Goal: Task Accomplishment & Management: Manage account settings

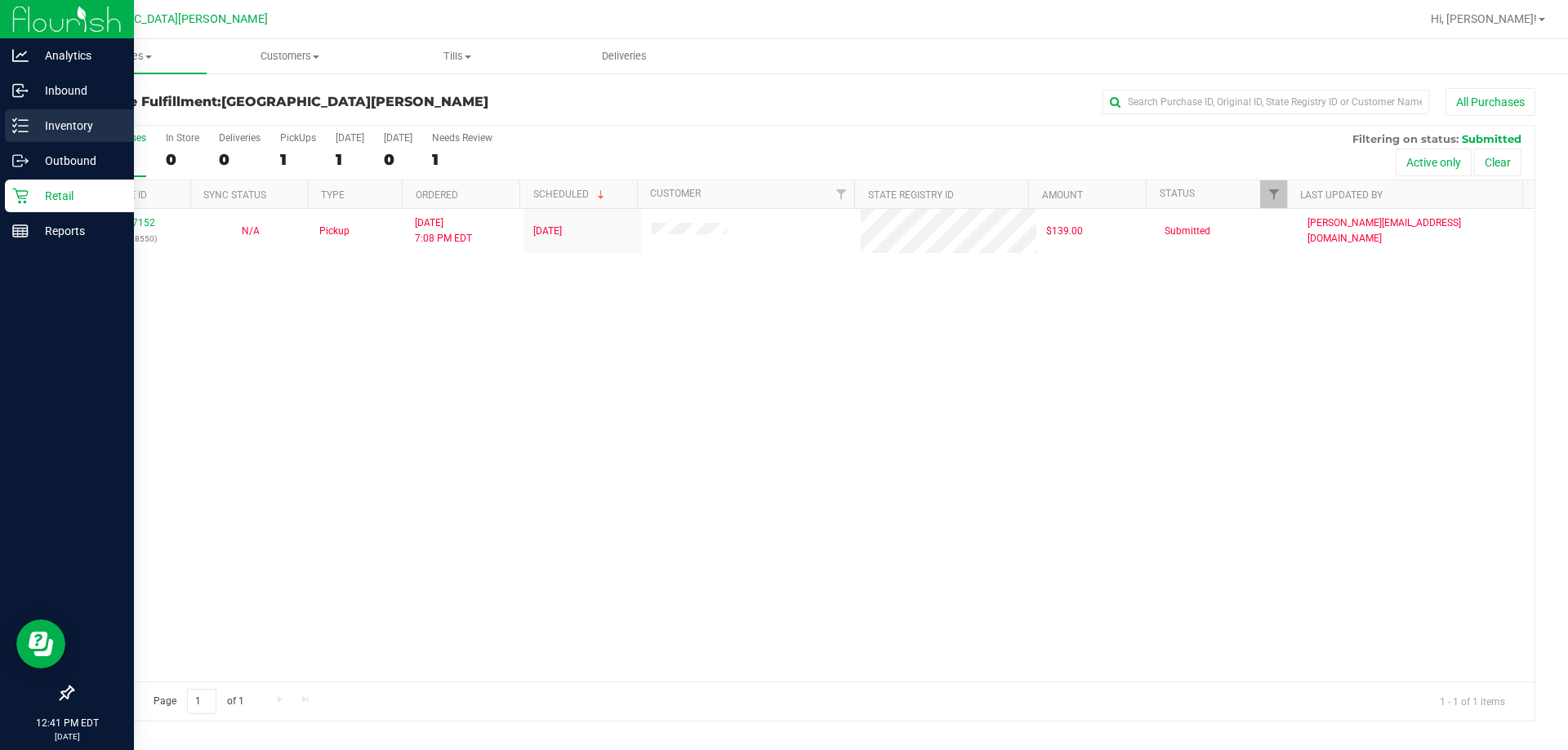
click at [41, 131] on p "Inventory" at bounding box center [77, 126] width 98 height 20
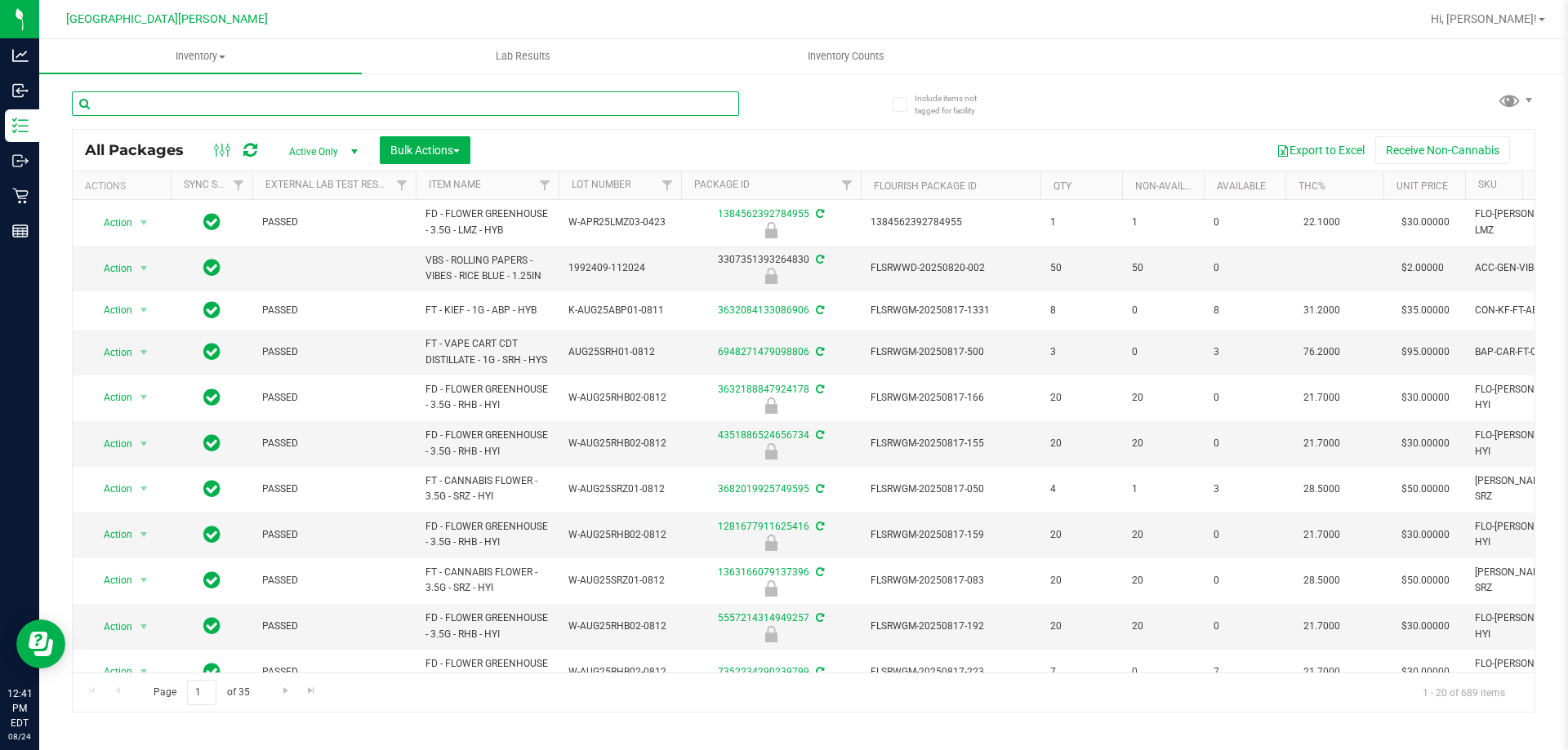
click at [199, 103] on input "text" at bounding box center [406, 103] width 667 height 25
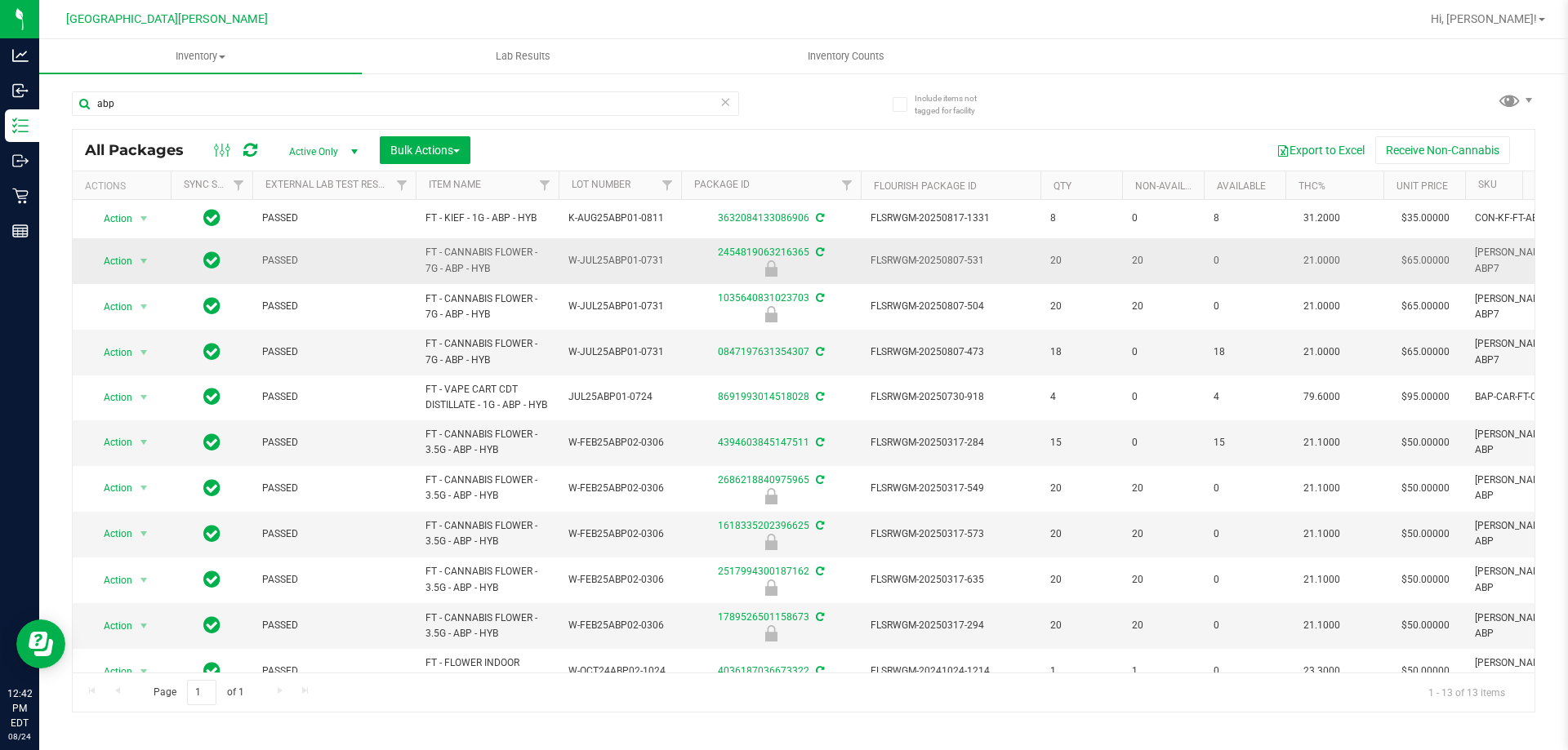
click at [478, 249] on span "FT - CANNABIS FLOWER - 7G - ABP - HYB" at bounding box center [487, 260] width 123 height 31
copy tr "FT - CANNABIS FLOWER - 7G - ABP - HYB"
click at [254, 112] on input "abp" at bounding box center [406, 103] width 667 height 25
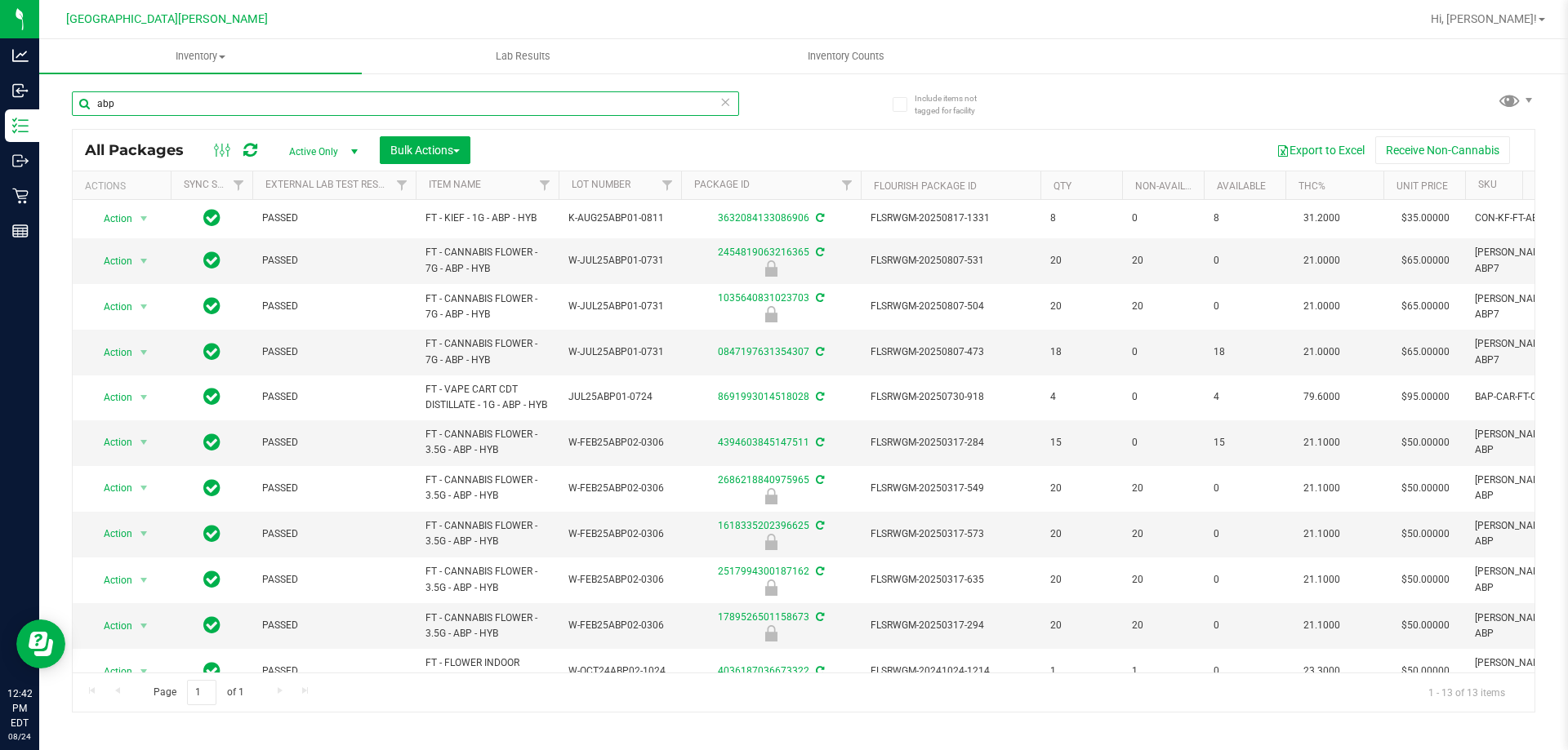
click at [254, 112] on input "abp" at bounding box center [406, 103] width 667 height 25
paste input "FT - CANNABIS FLOWER - 7G - ABP - HYB"
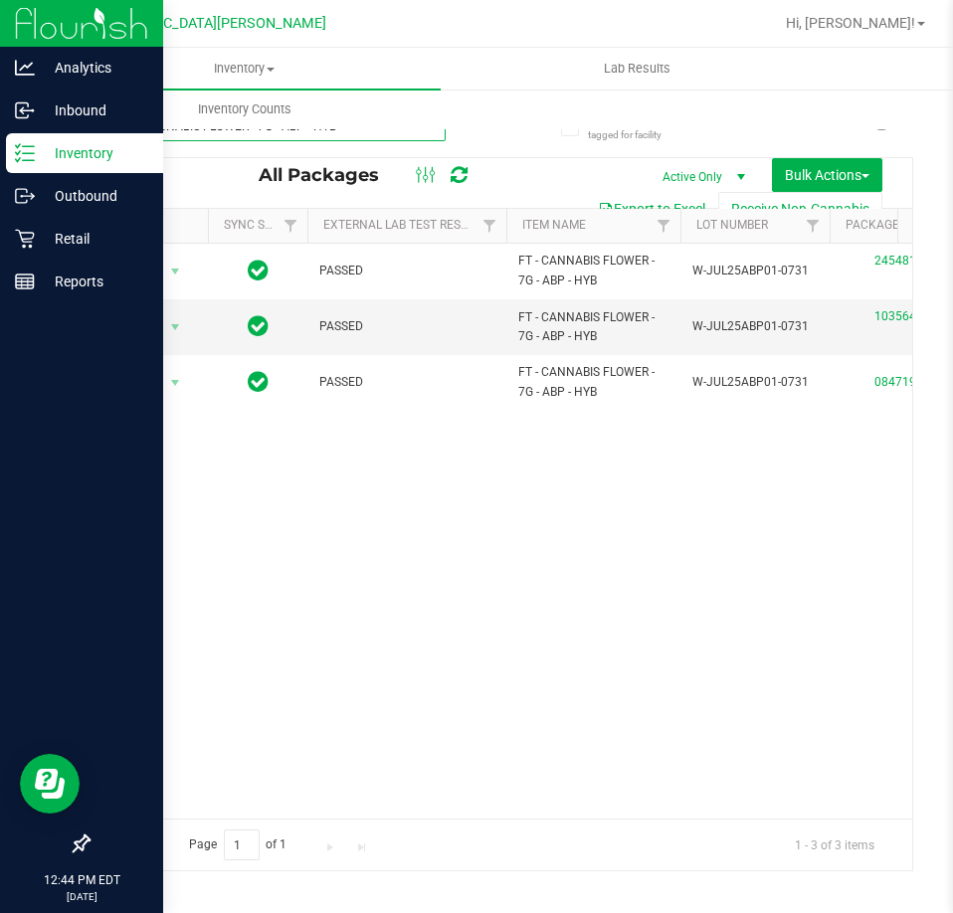
type input "FT - CANNABIS FLOWER - 7G - ABP - HYB"
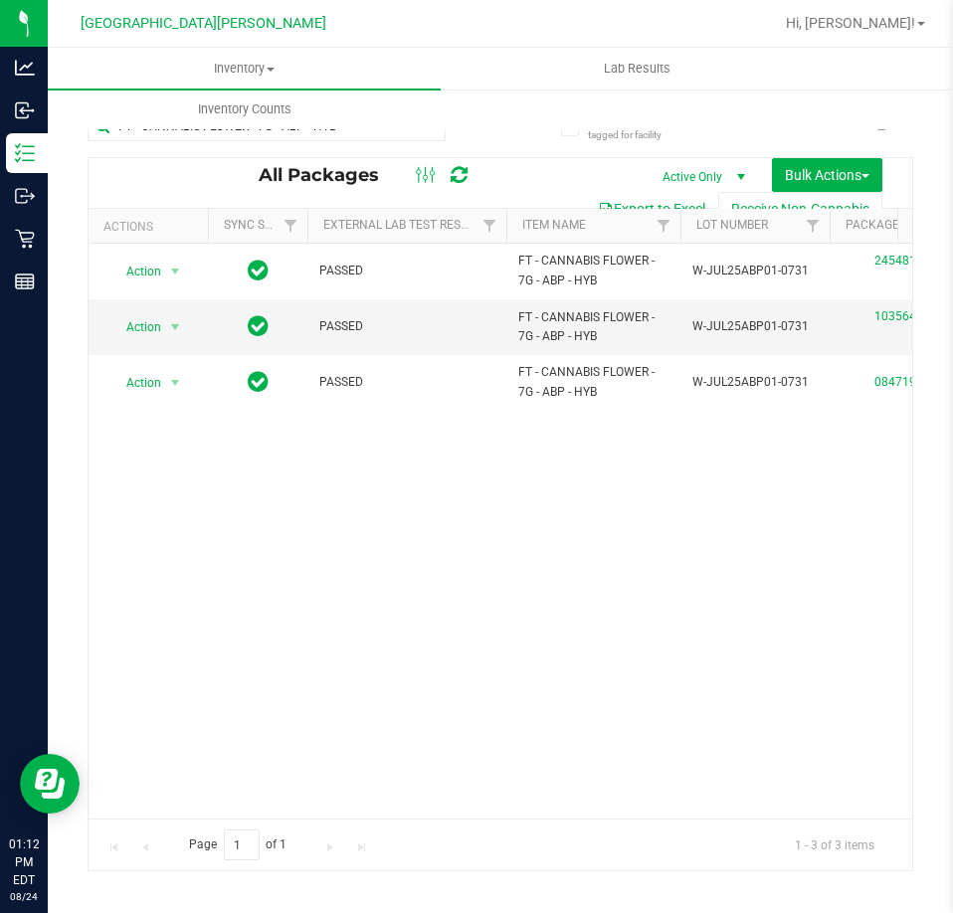
click at [381, 577] on div "Action Action Edit attributes Global inventory Locate package Package audit log…" at bounding box center [501, 531] width 824 height 575
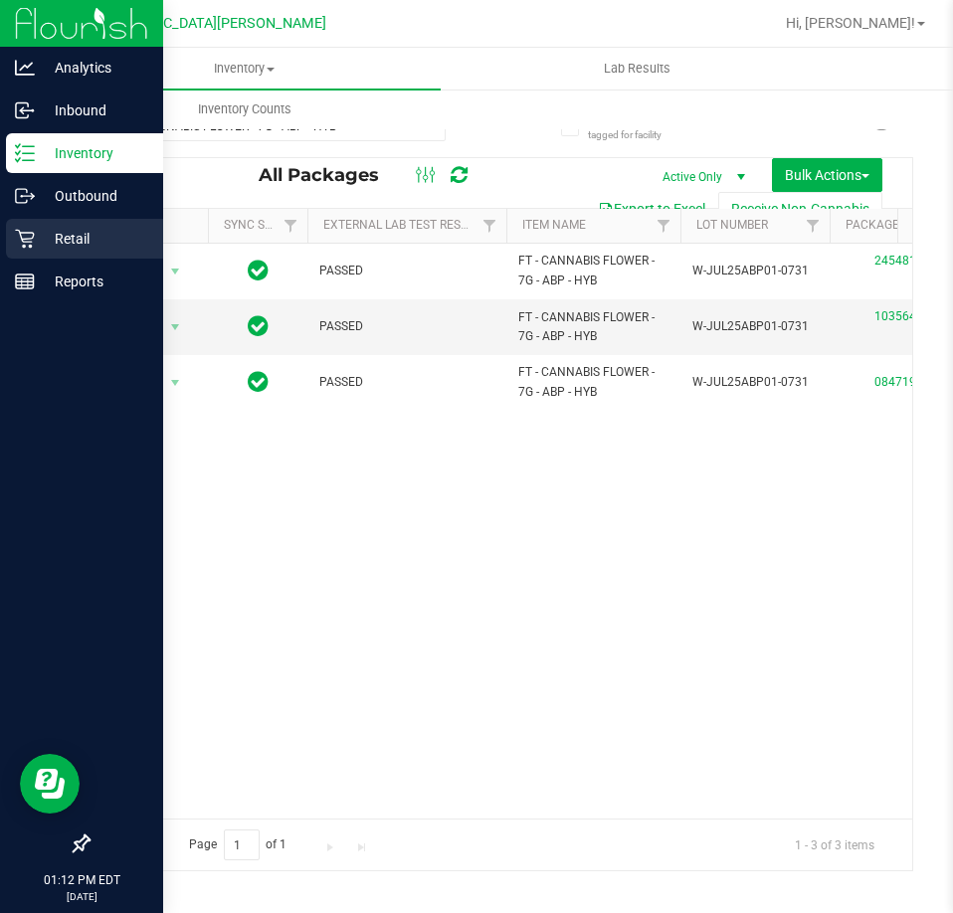
click at [60, 246] on p "Retail" at bounding box center [94, 239] width 119 height 24
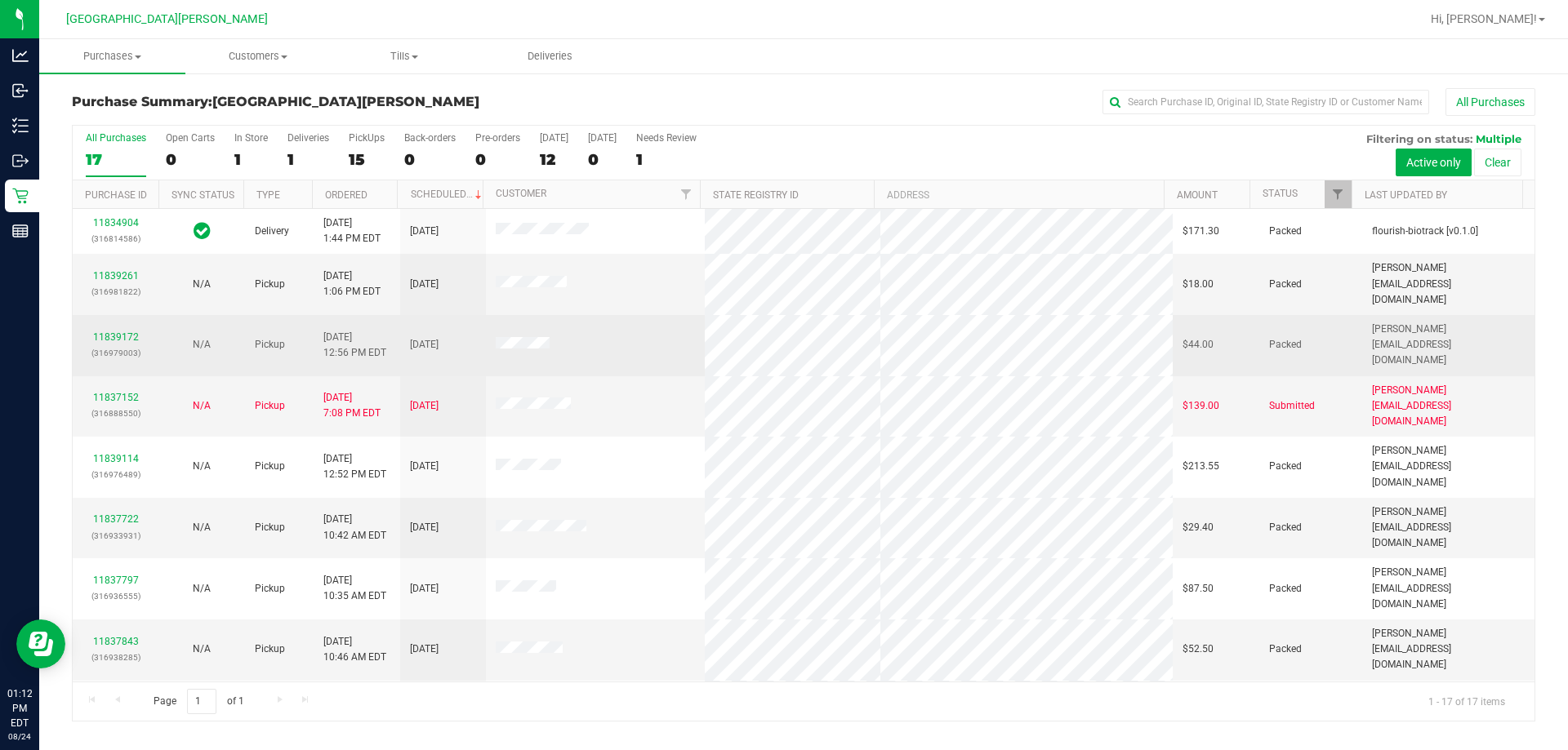
click at [119, 330] on div "11839172 (316979003)" at bounding box center [115, 345] width 66 height 31
click at [128, 332] on link "11839172" at bounding box center [116, 337] width 46 height 11
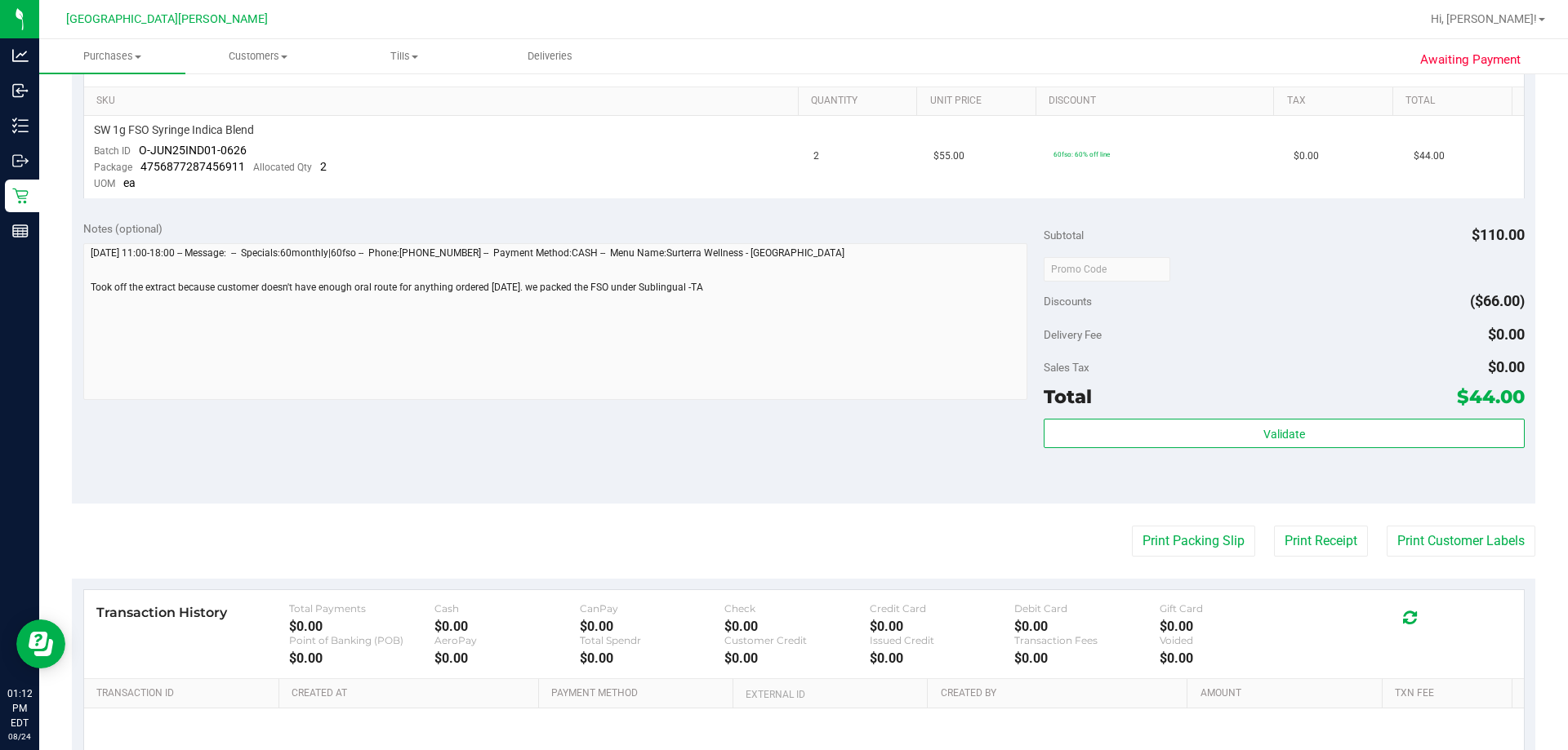
scroll to position [408, 0]
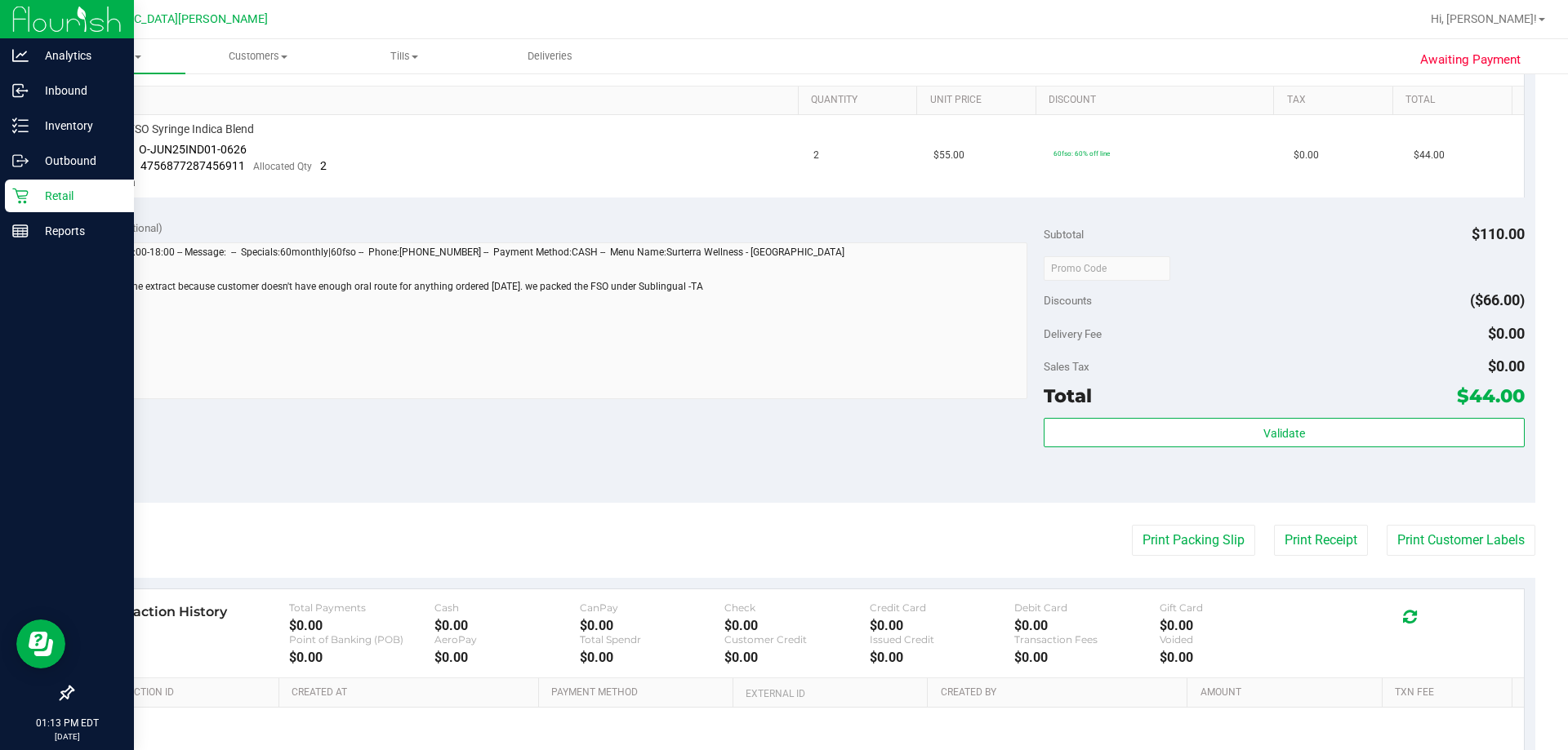
click at [60, 194] on p "Retail" at bounding box center [77, 196] width 98 height 20
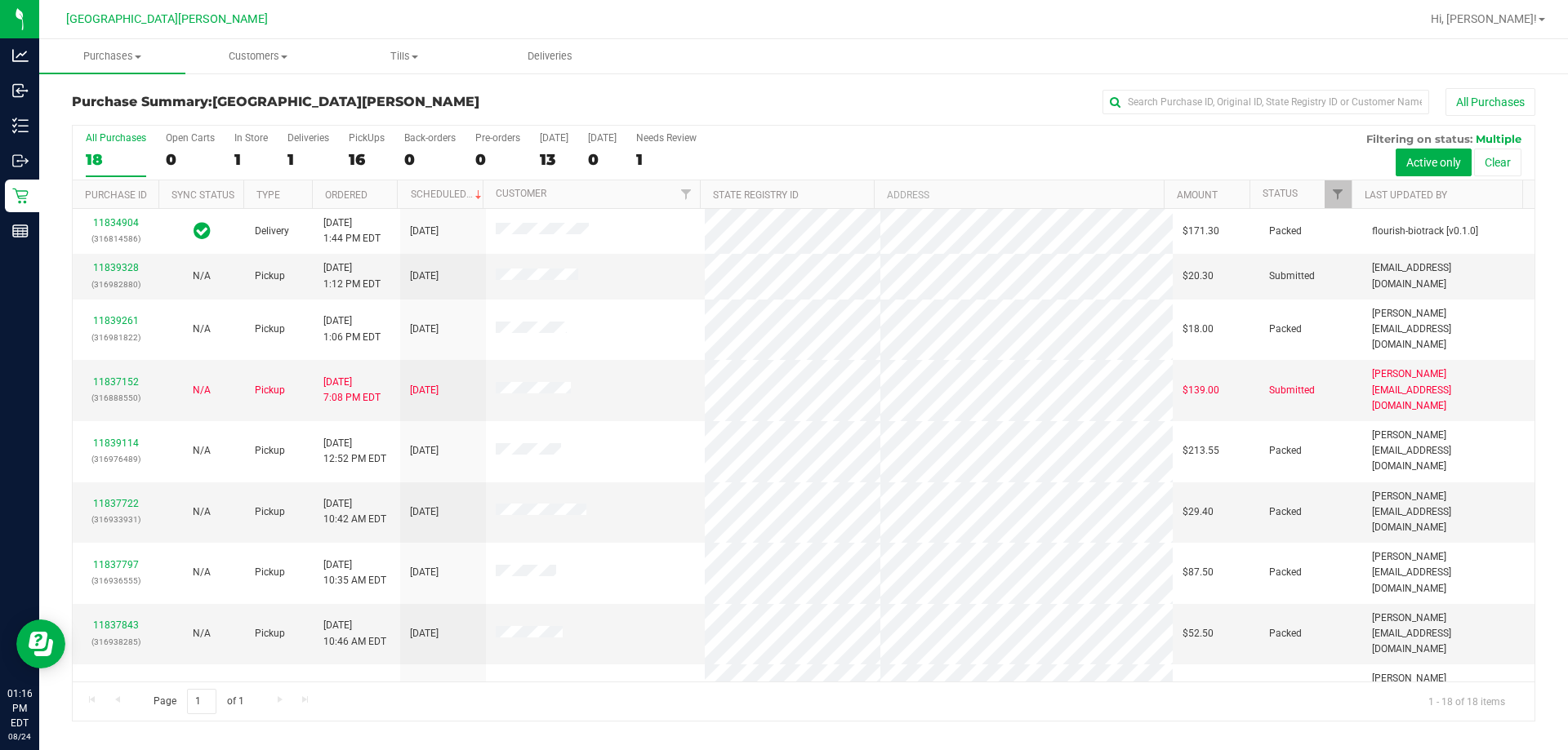
click at [782, 144] on div "All Purchases 18 Open Carts 0 In Store 1 Deliveries 1 PickUps 16 Back-orders 0 …" at bounding box center [804, 153] width 1462 height 55
click at [130, 269] on link "11839328" at bounding box center [116, 268] width 46 height 11
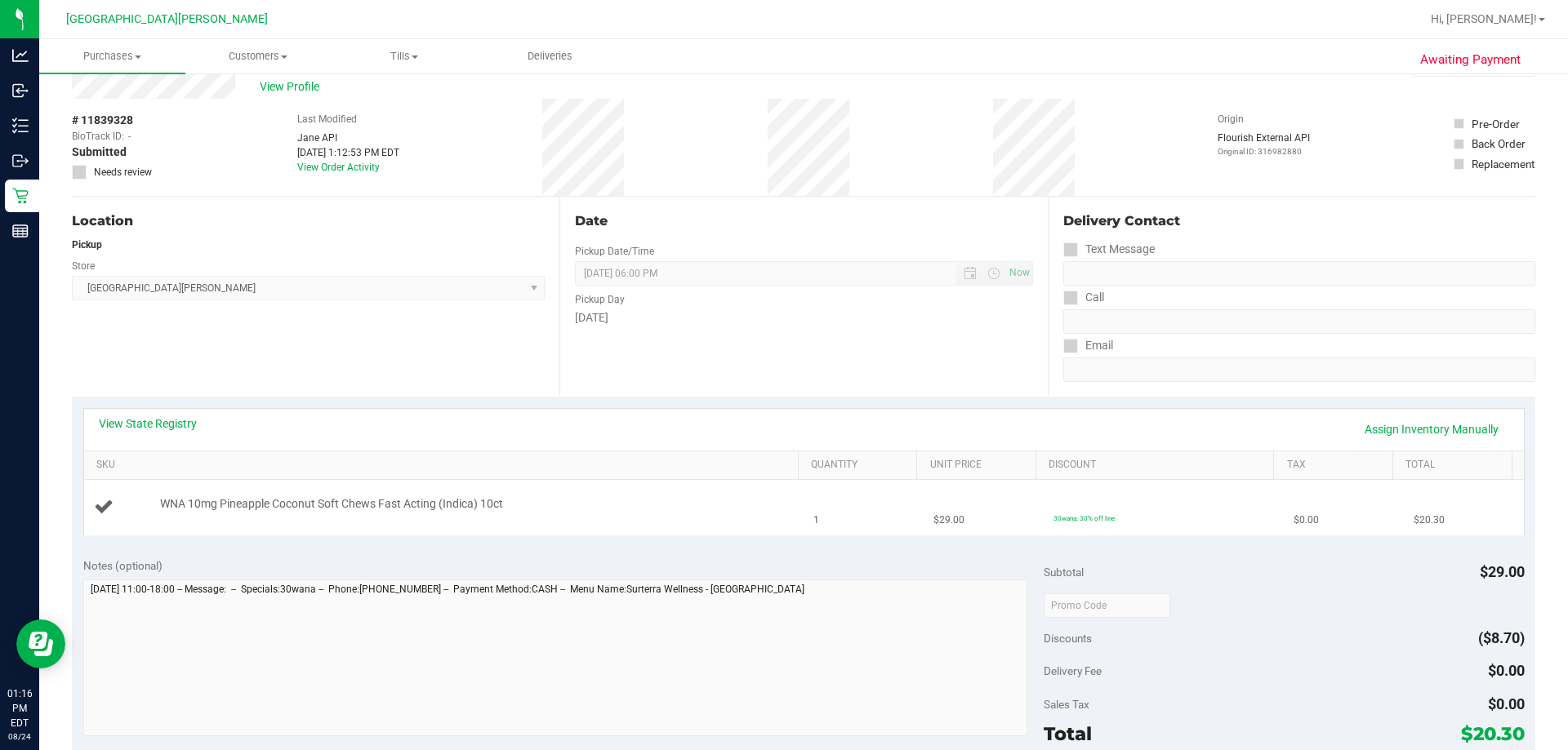
scroll to position [81, 0]
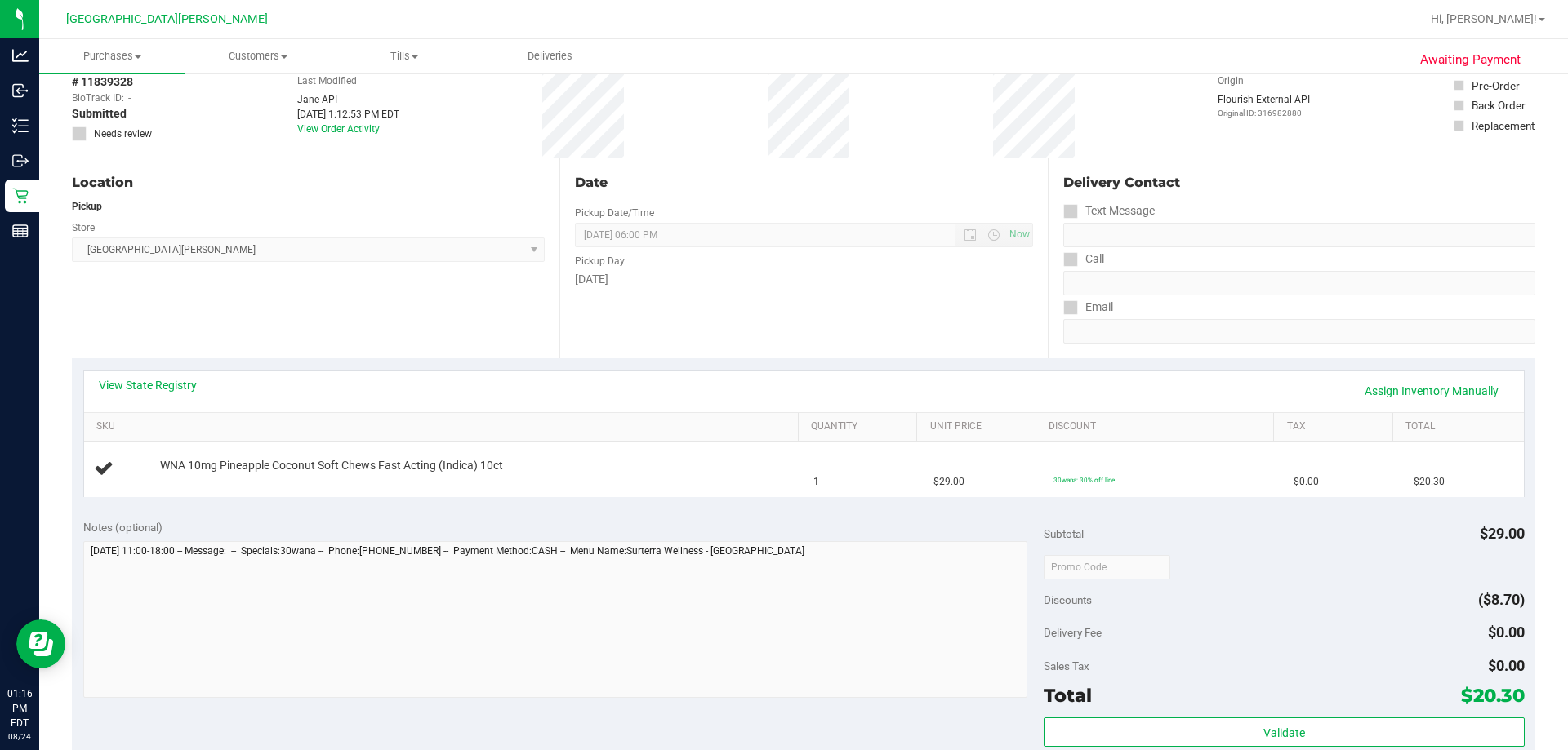
click at [165, 386] on link "View State Registry" at bounding box center [147, 386] width 98 height 16
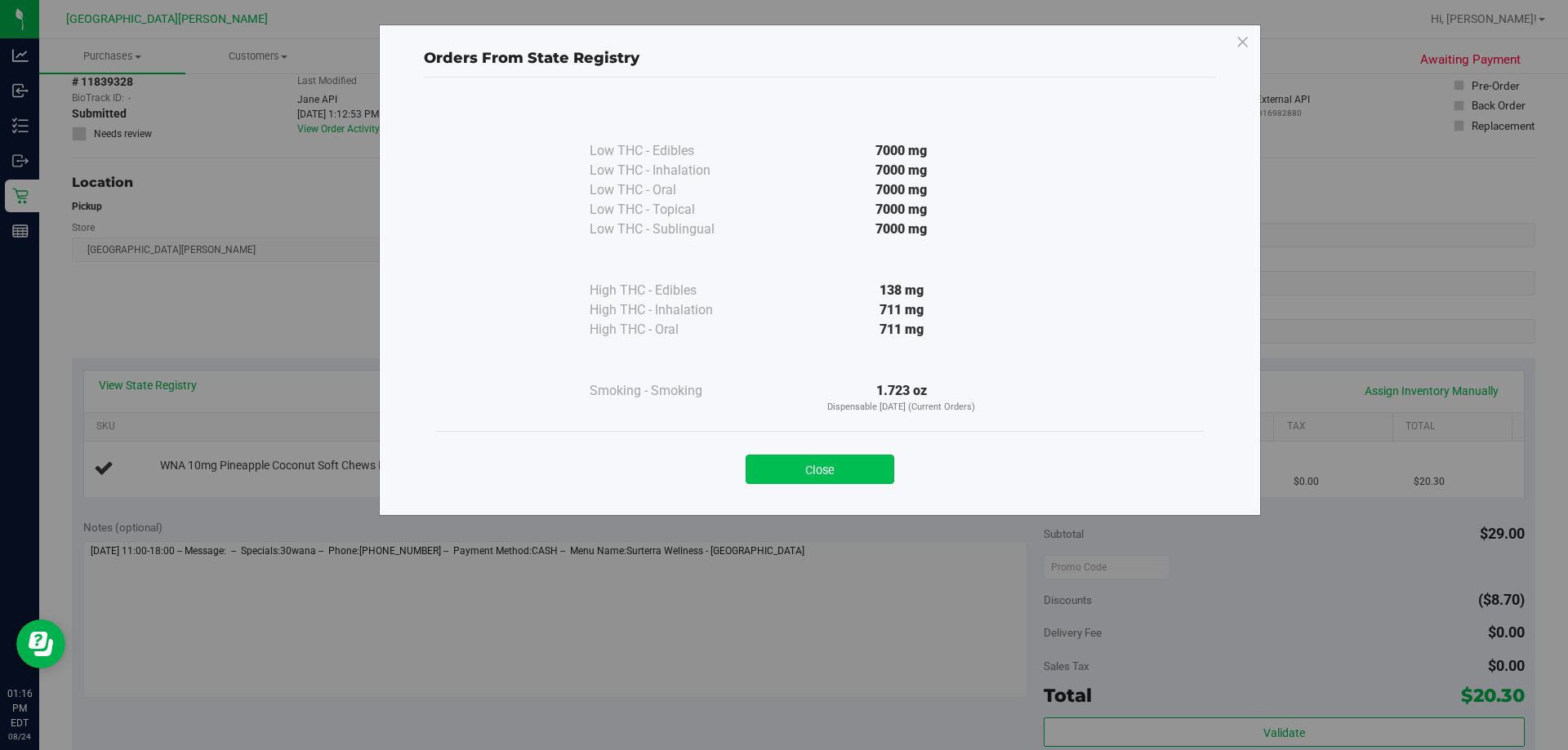
click at [782, 473] on button "Close" at bounding box center [819, 469] width 149 height 30
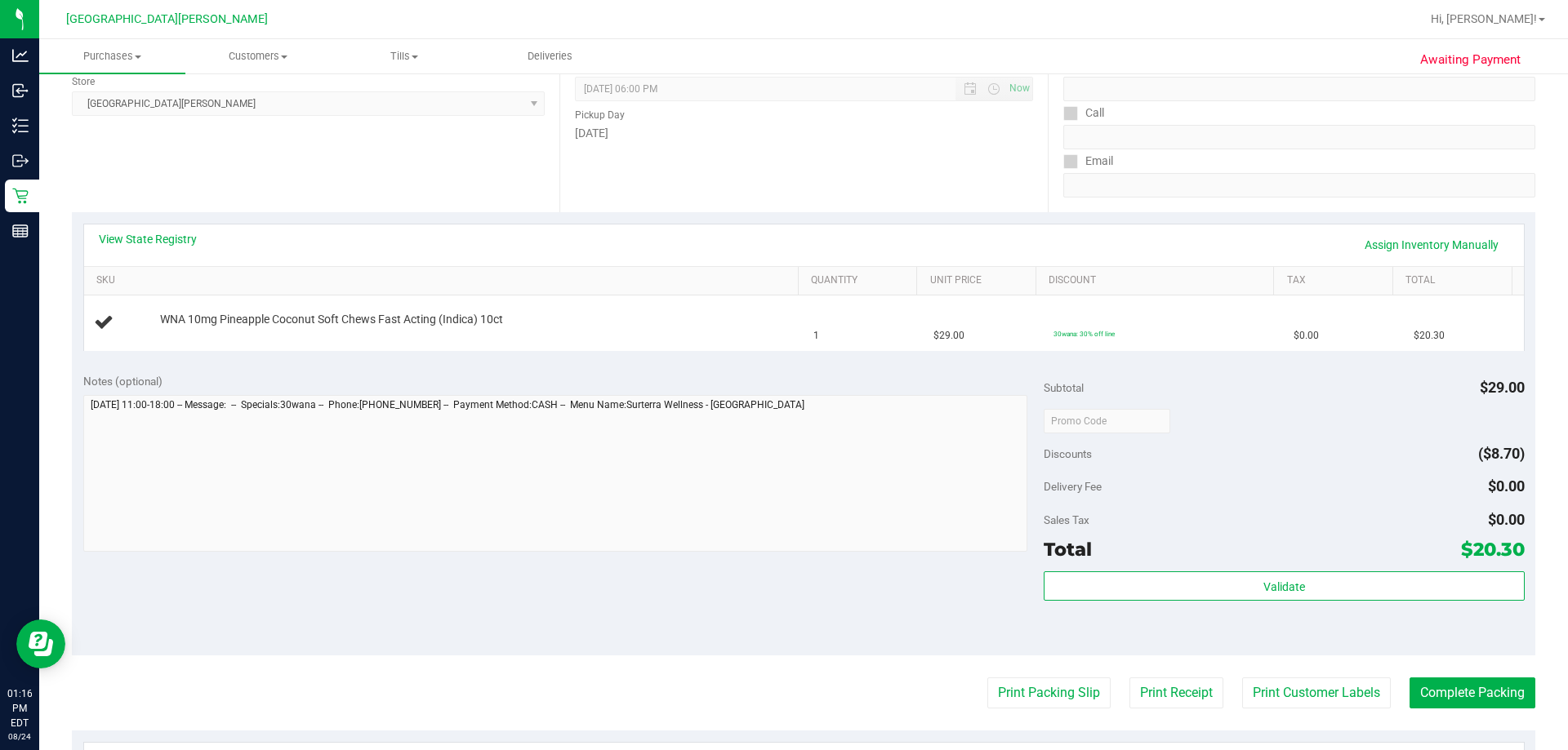
scroll to position [0, 0]
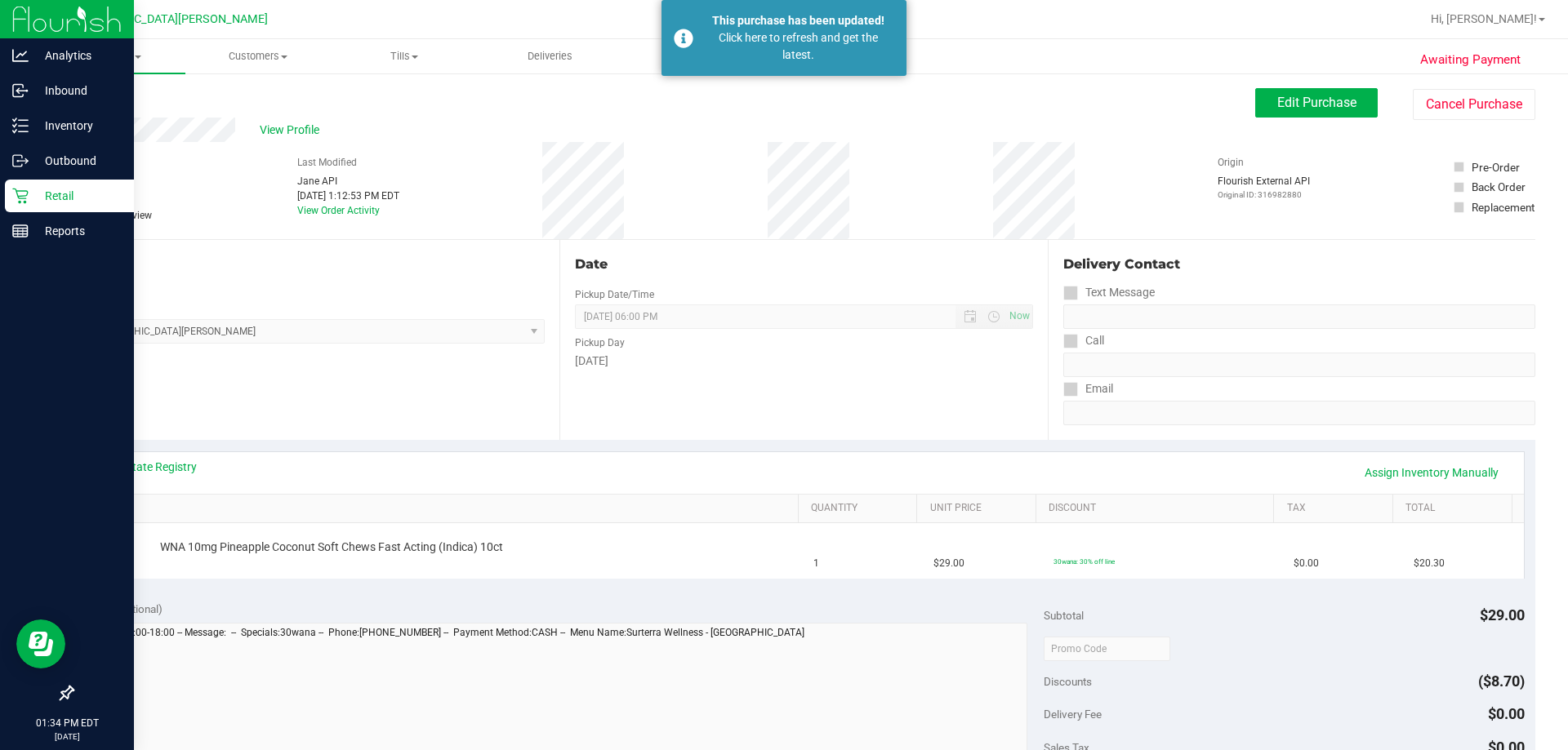
click at [45, 193] on p "Retail" at bounding box center [77, 196] width 98 height 20
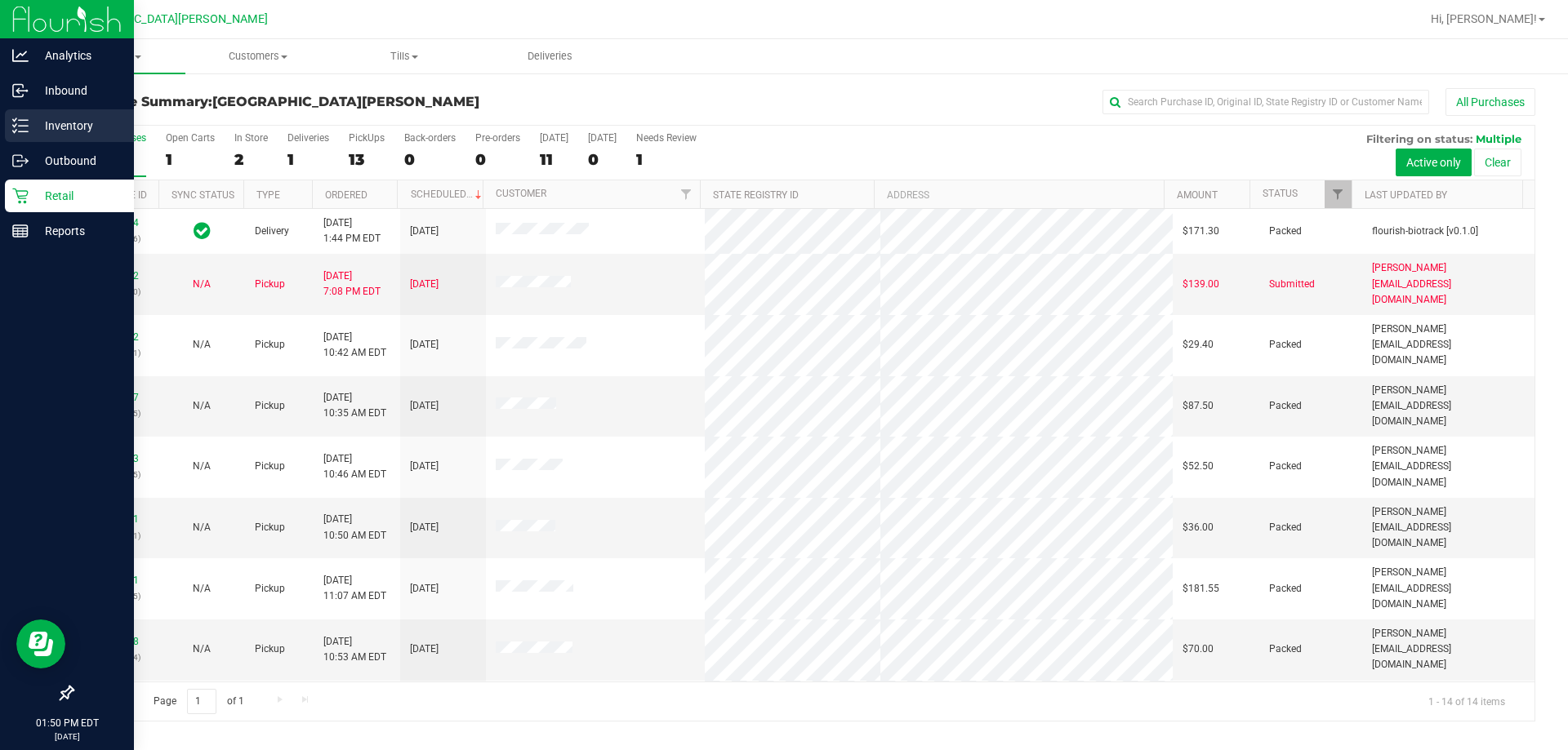
click at [30, 126] on p "Inventory" at bounding box center [77, 126] width 98 height 20
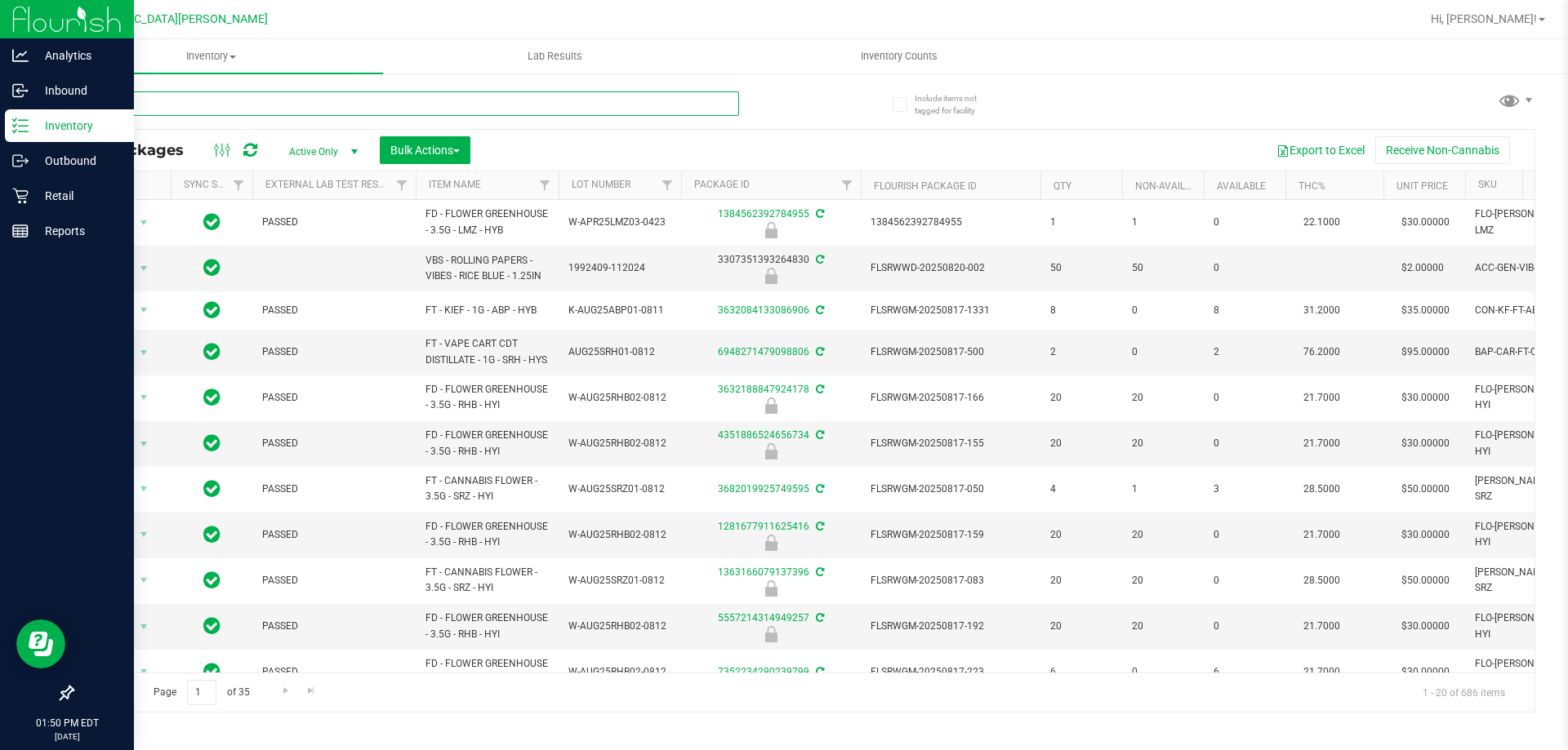
click at [119, 103] on input "text" at bounding box center [406, 103] width 667 height 25
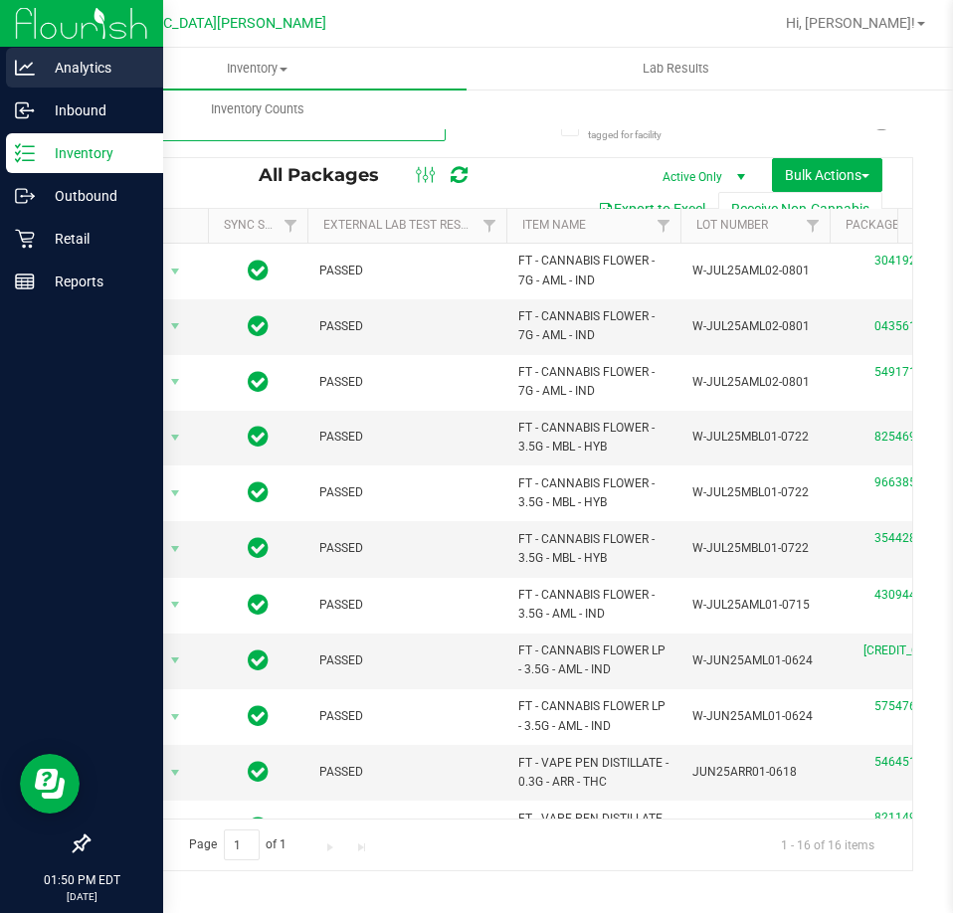
type input "arr"
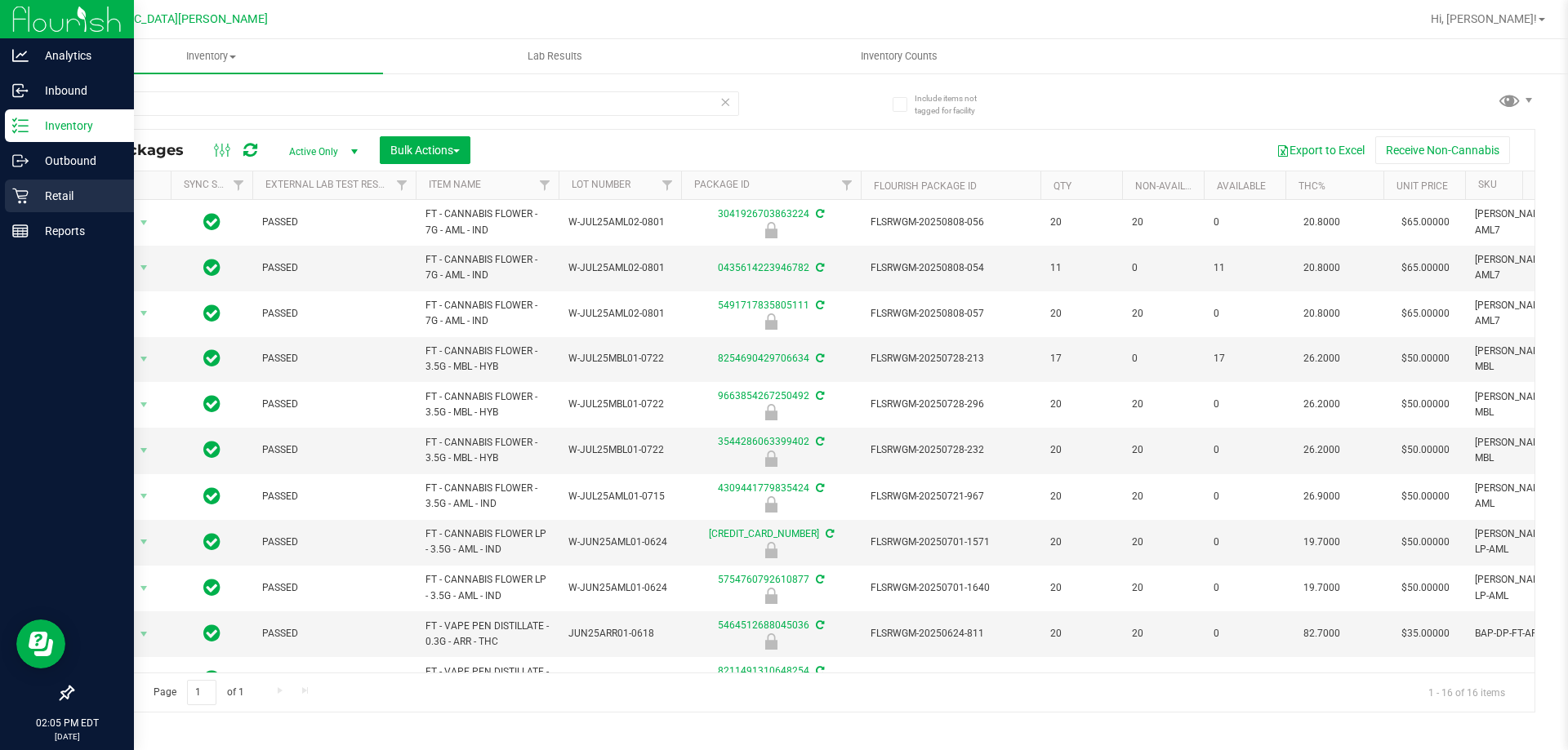
click at [37, 201] on p "Retail" at bounding box center [77, 196] width 98 height 20
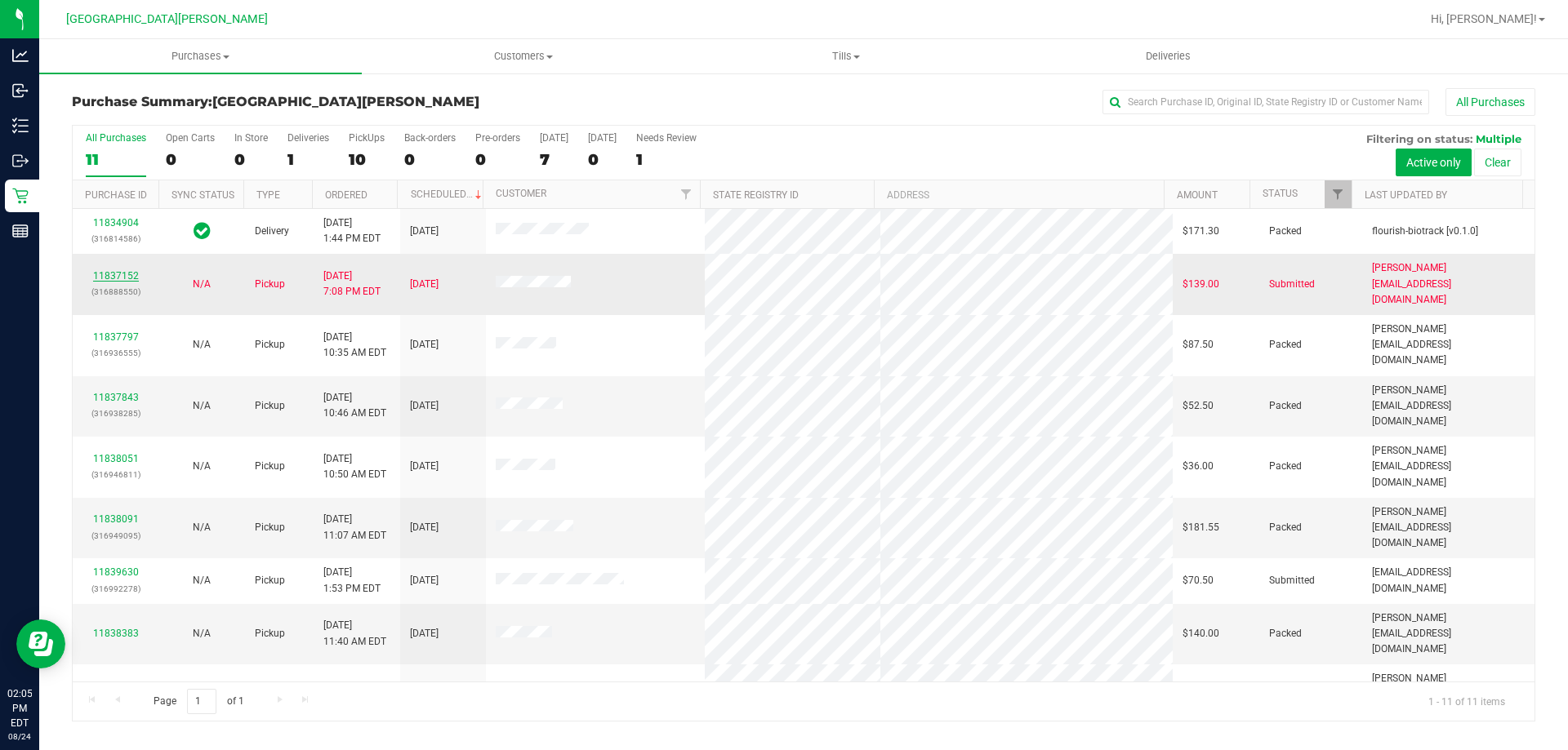
click at [119, 270] on link "11837152" at bounding box center [116, 276] width 46 height 11
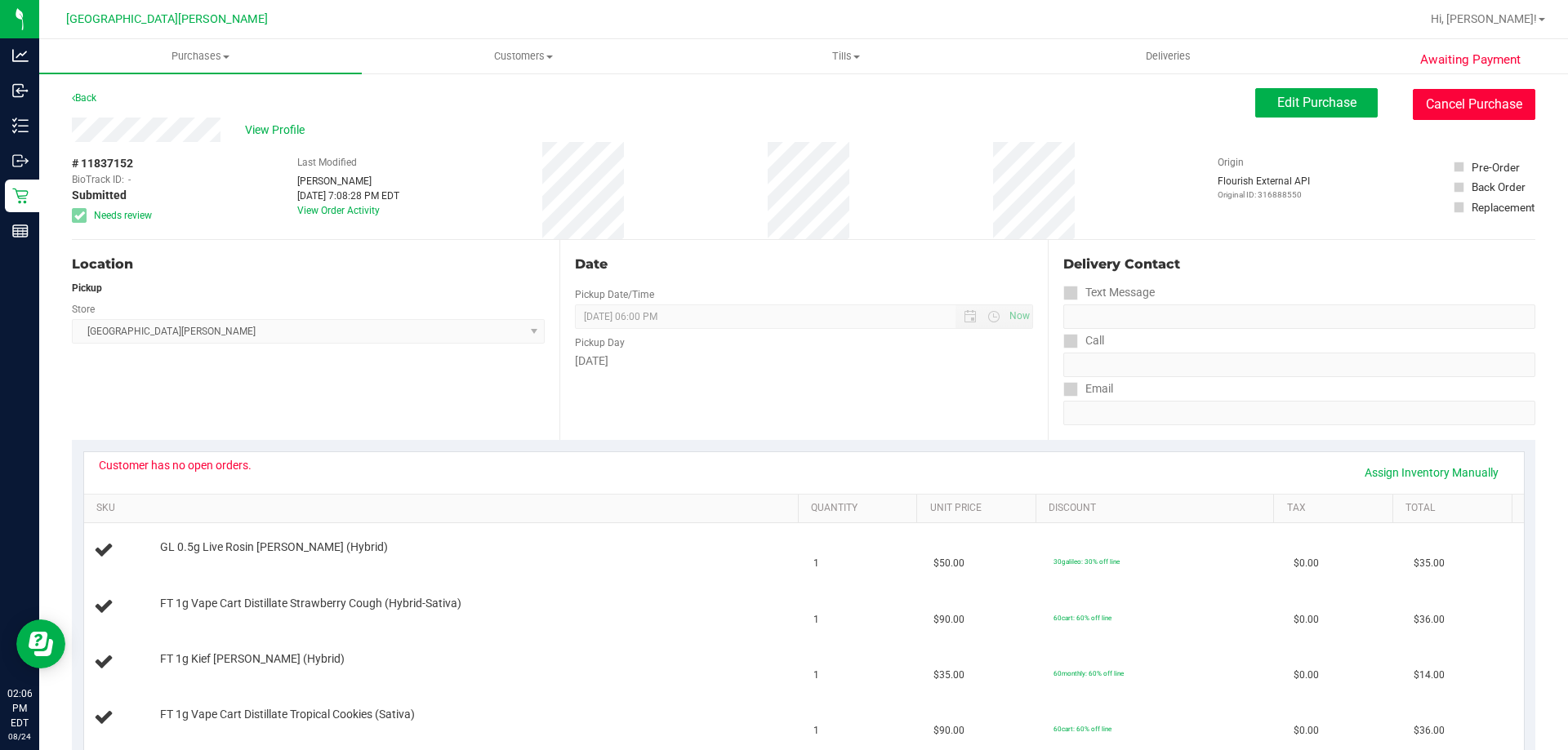
click at [782, 107] on button "Cancel Purchase" at bounding box center [1474, 104] width 122 height 31
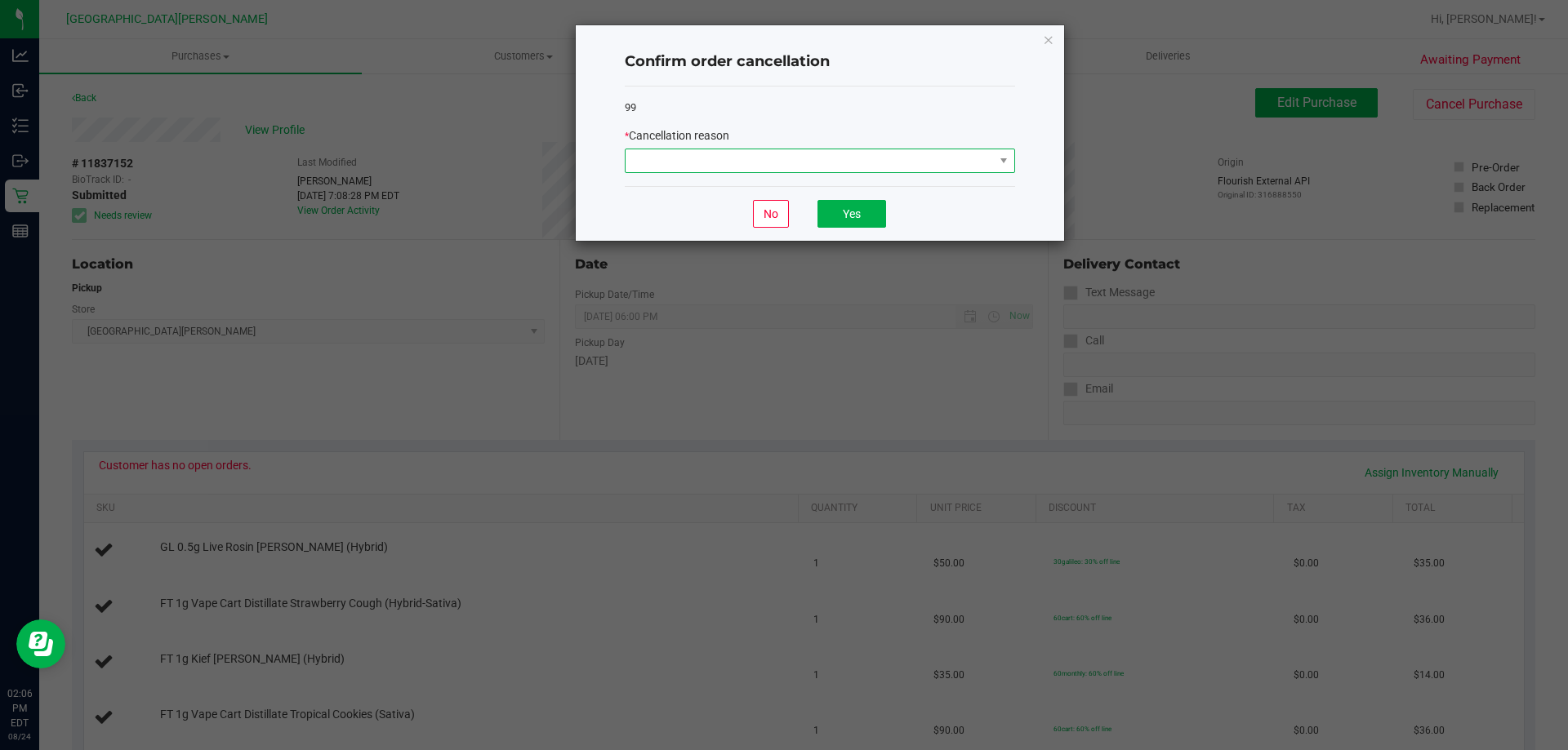
click at [782, 159] on span at bounding box center [809, 161] width 369 height 23
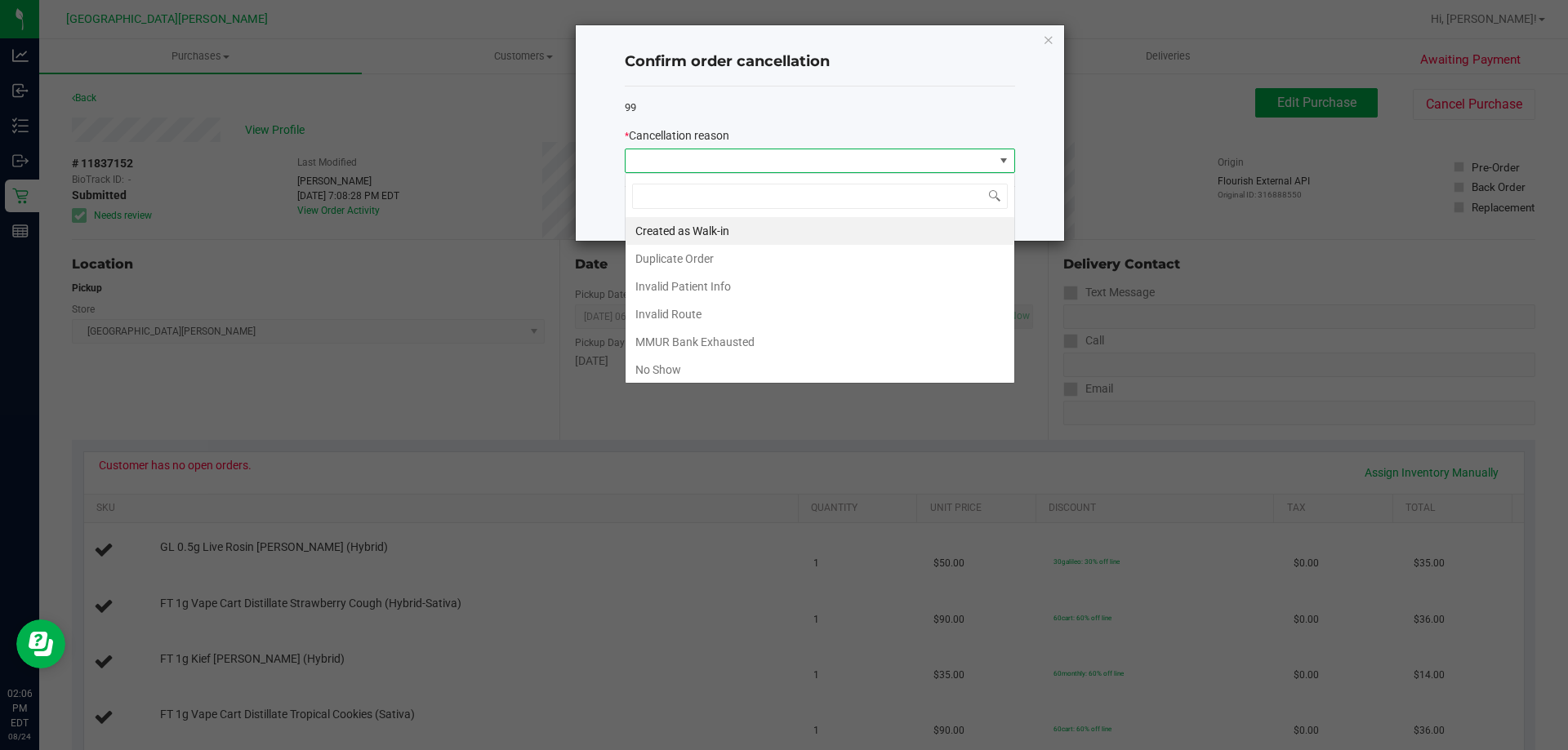
scroll to position [25, 391]
click at [696, 340] on li "MMUR Bank Exhausted" at bounding box center [820, 342] width 389 height 28
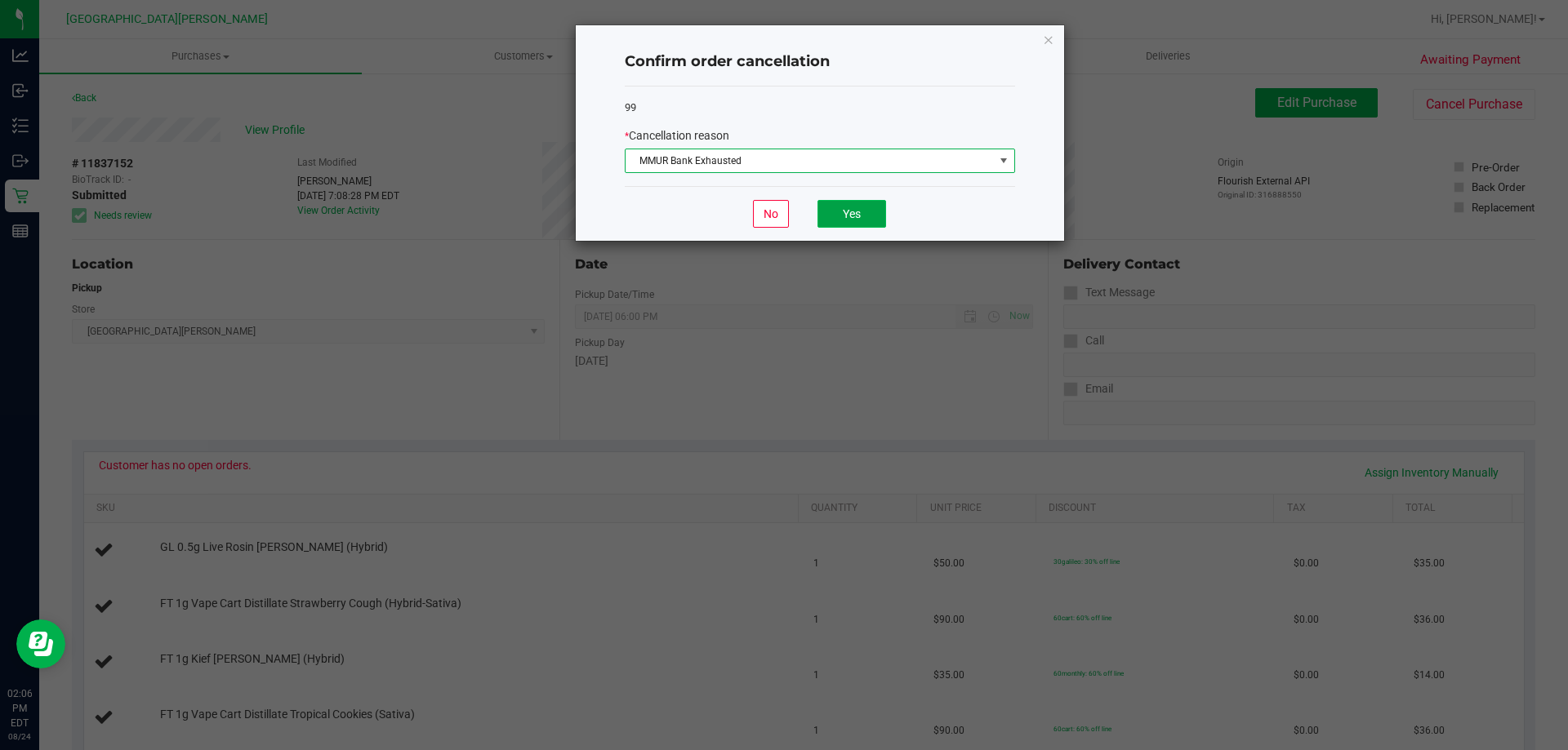
click at [782, 218] on button "Yes" at bounding box center [852, 214] width 69 height 28
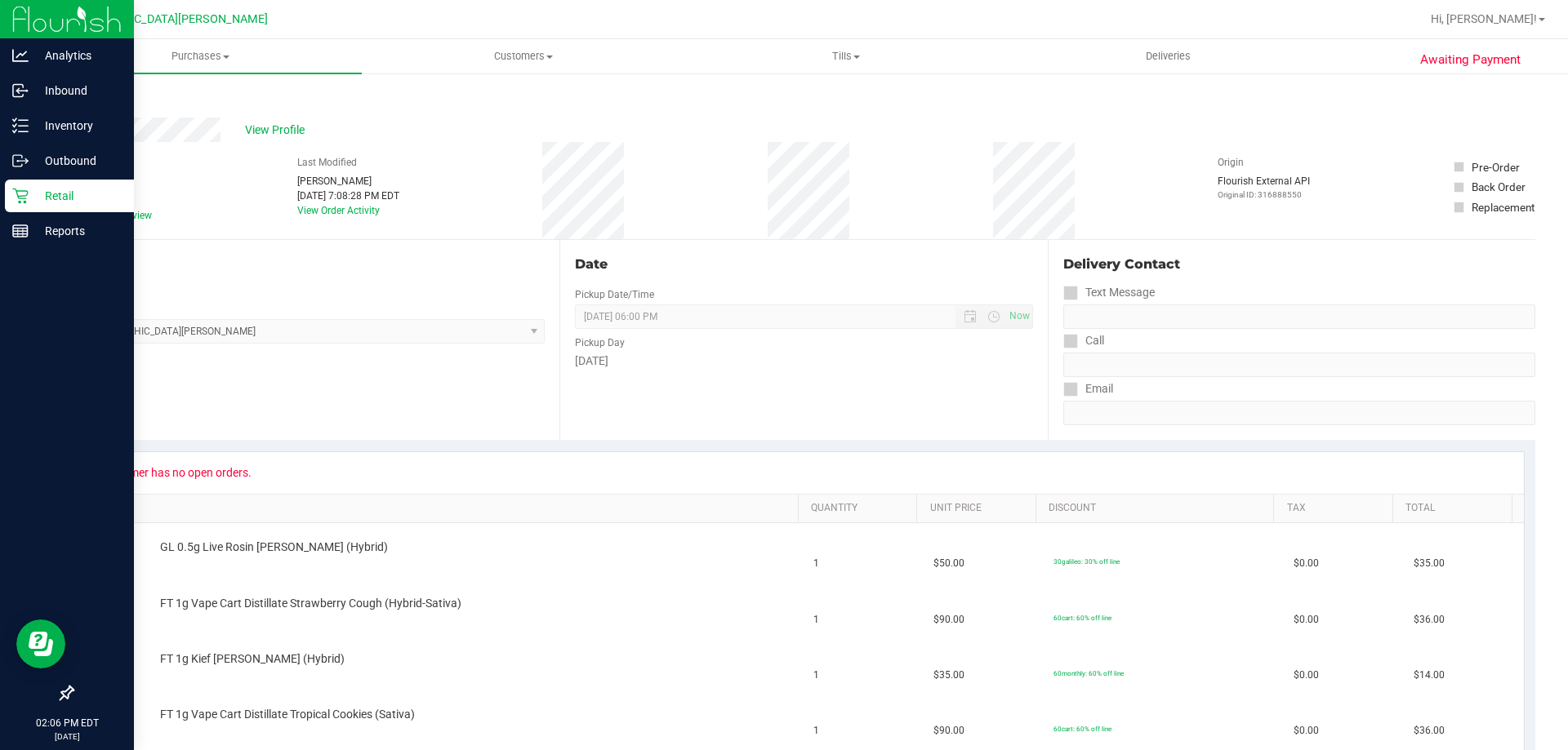
click at [25, 190] on icon at bounding box center [21, 196] width 16 height 16
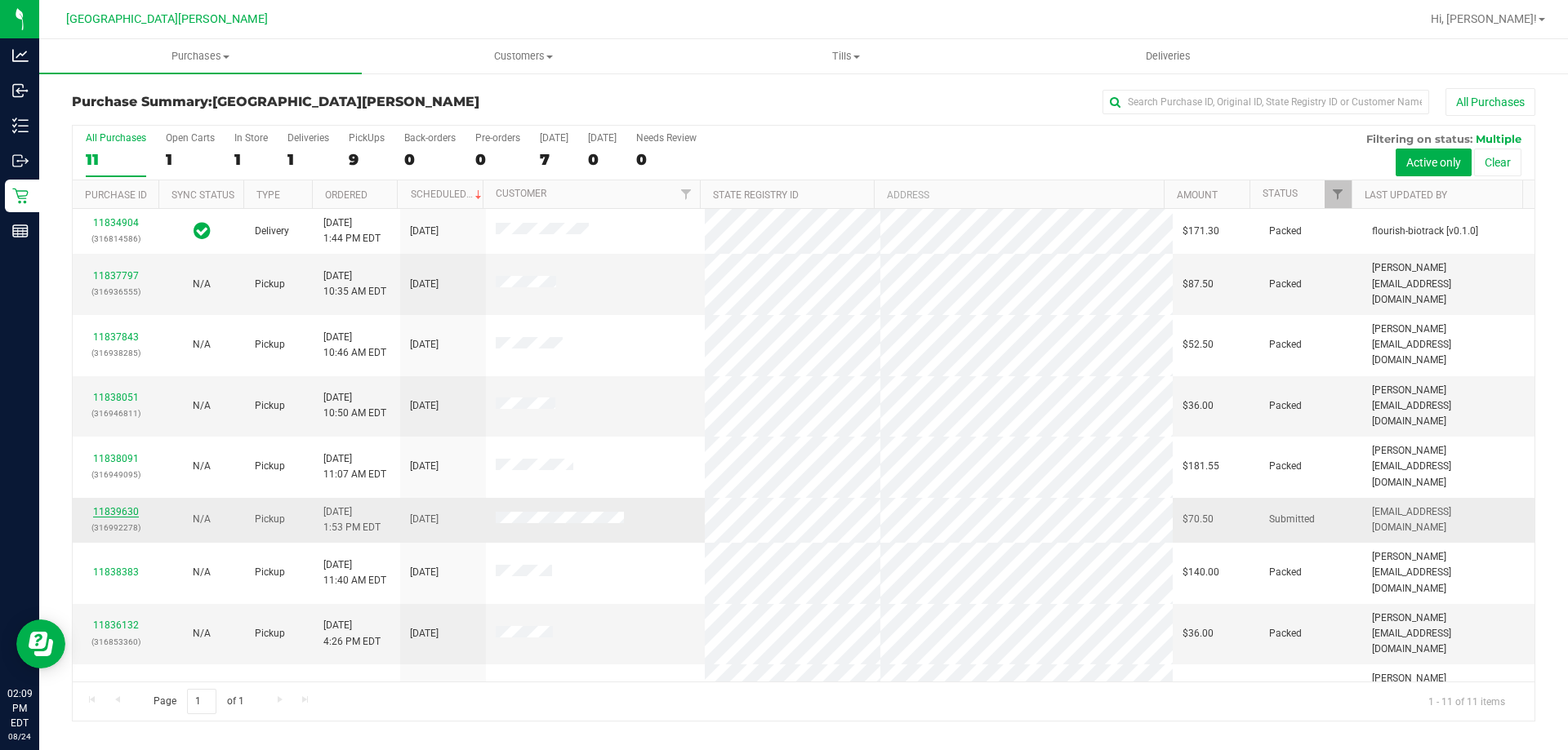
click at [126, 506] on link "11839630" at bounding box center [116, 512] width 46 height 11
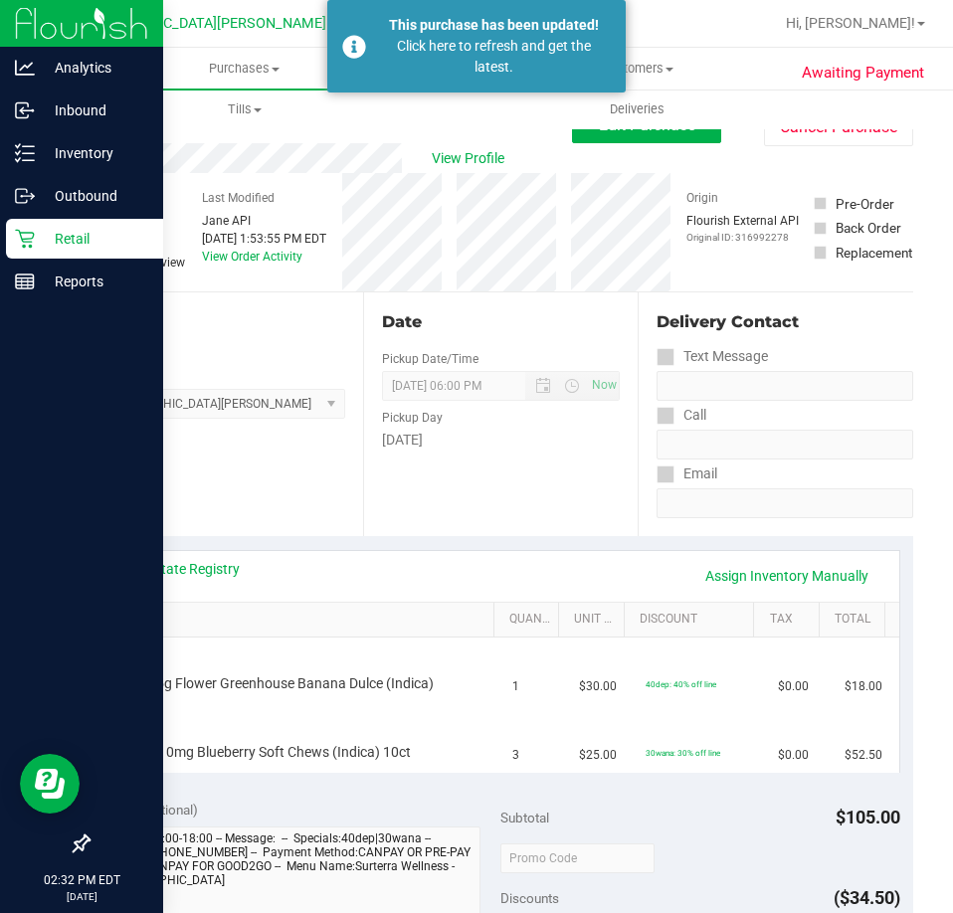
click at [33, 230] on icon at bounding box center [25, 239] width 20 height 20
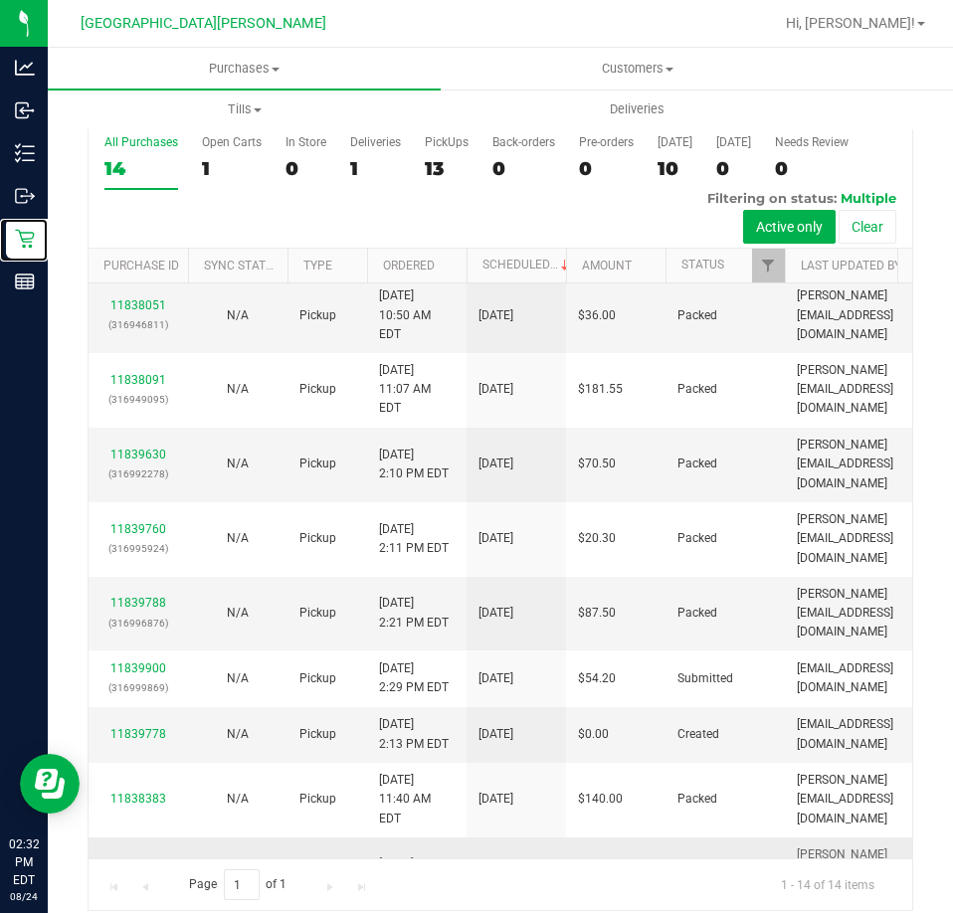
scroll to position [343, 0]
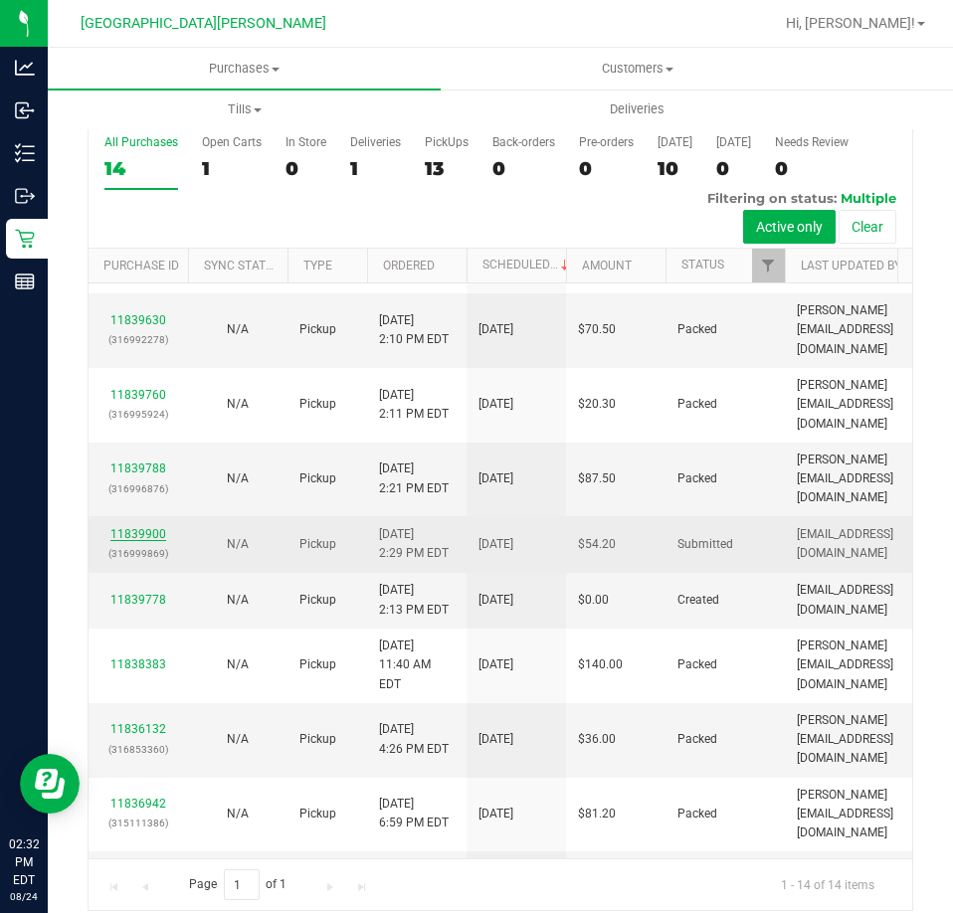
click at [160, 527] on link "11839900" at bounding box center [138, 534] width 56 height 14
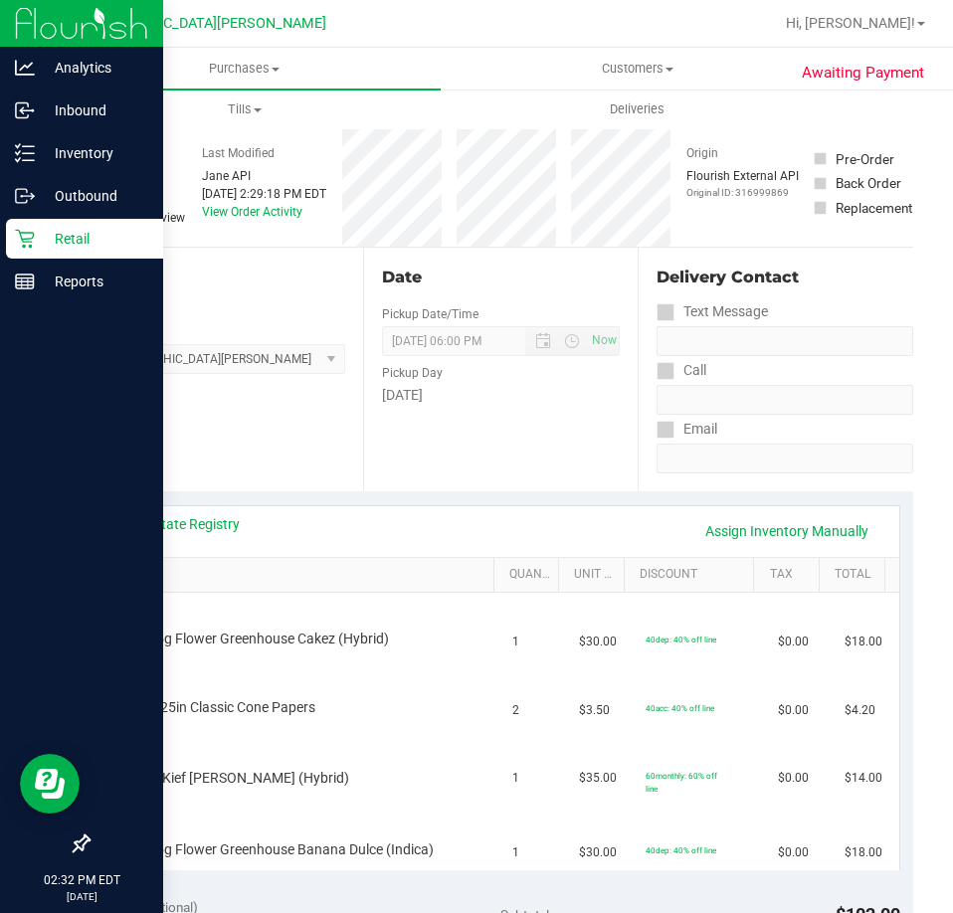
click at [44, 241] on p "Retail" at bounding box center [94, 239] width 119 height 24
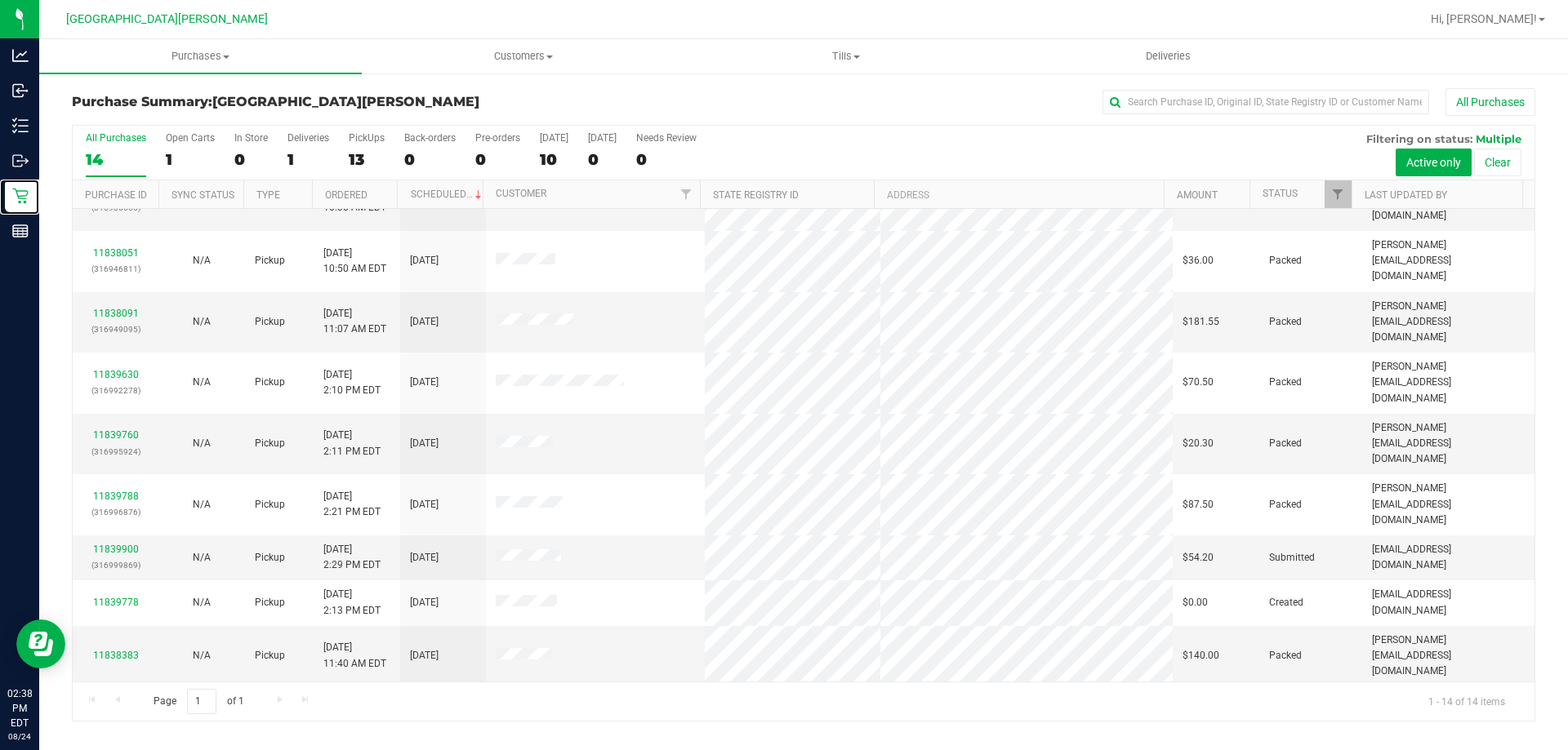
scroll to position [160, 0]
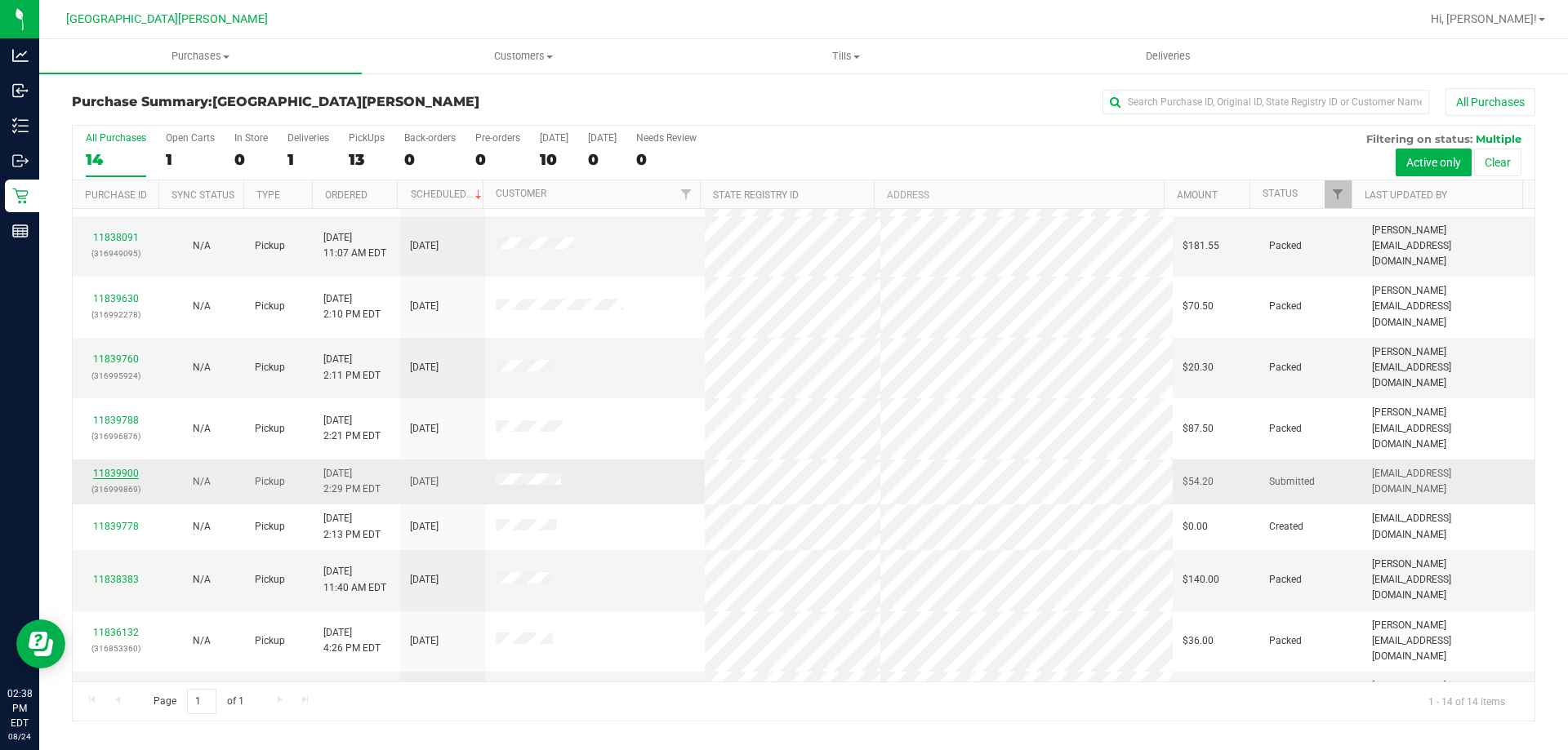
click at [107, 468] on link "11839900" at bounding box center [116, 473] width 46 height 11
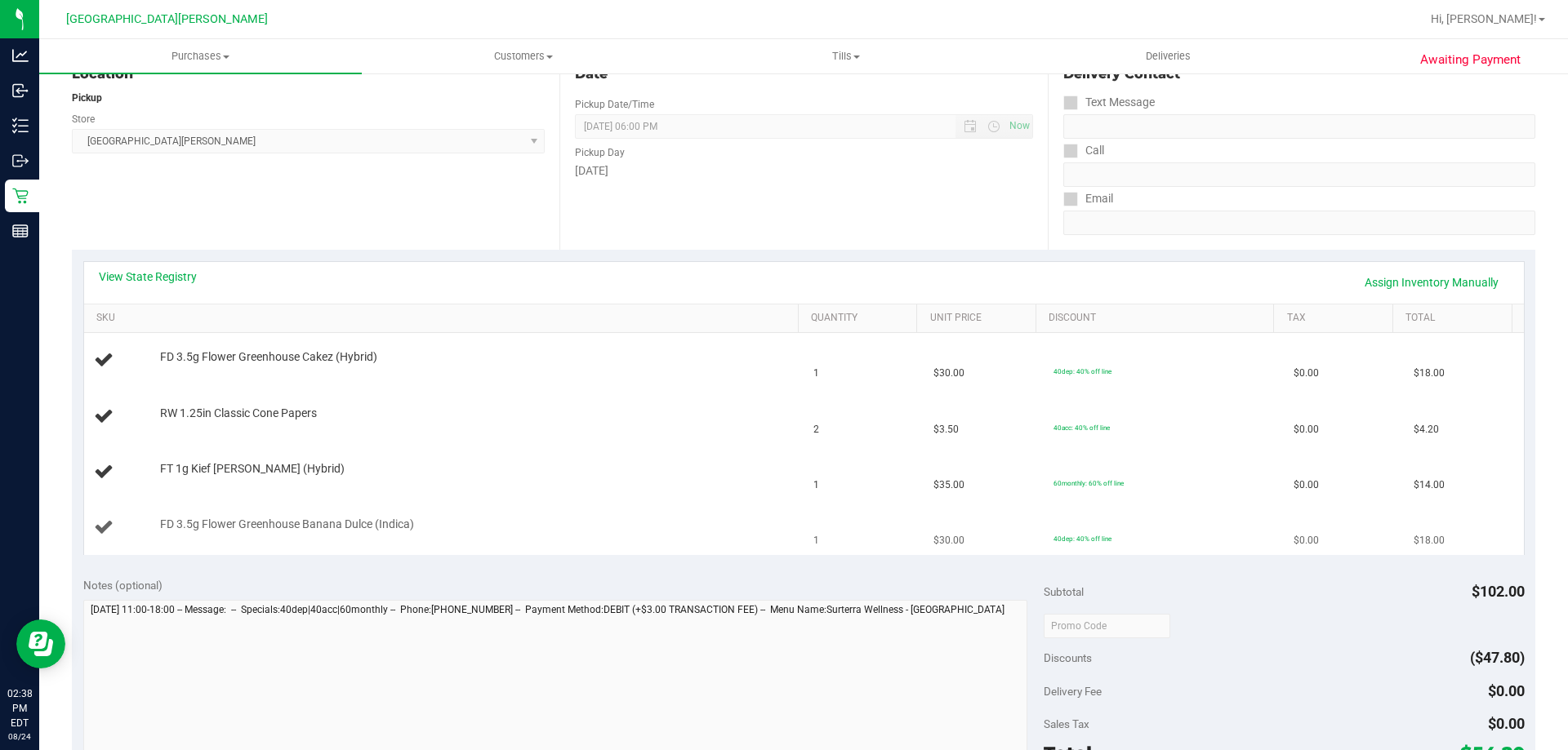
scroll to position [245, 0]
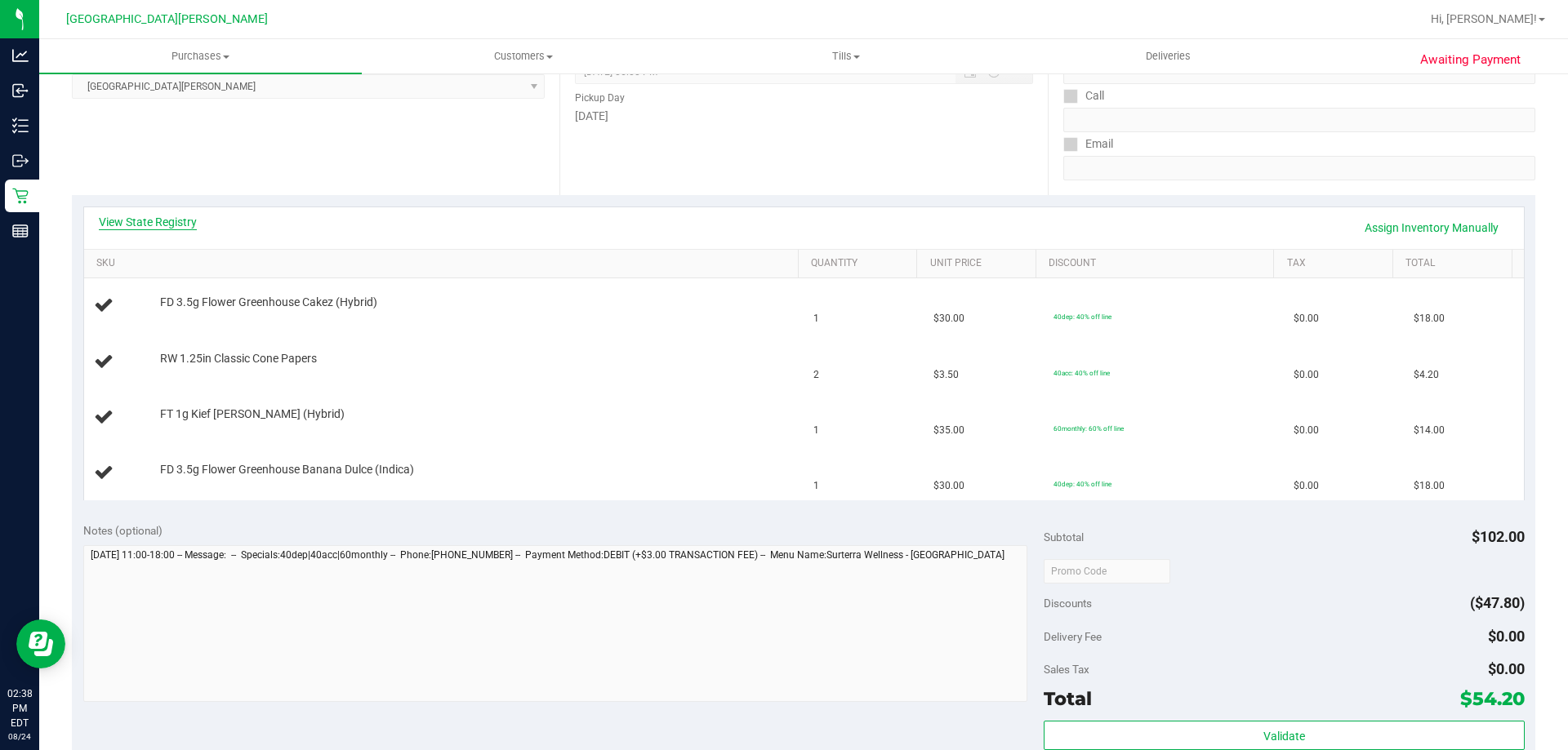
click at [178, 229] on link "View State Registry" at bounding box center [147, 222] width 98 height 16
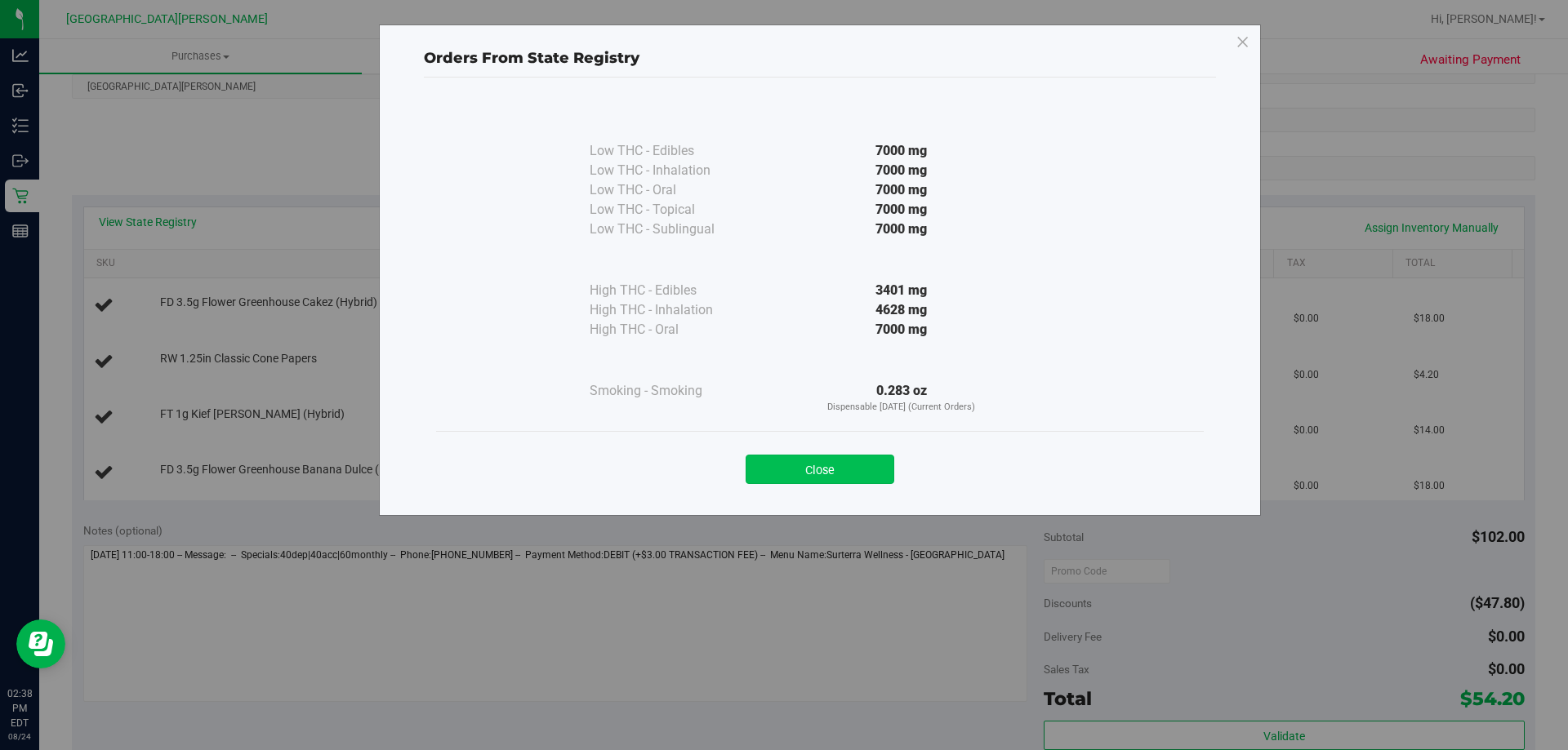
click at [782, 461] on button "Close" at bounding box center [819, 469] width 149 height 30
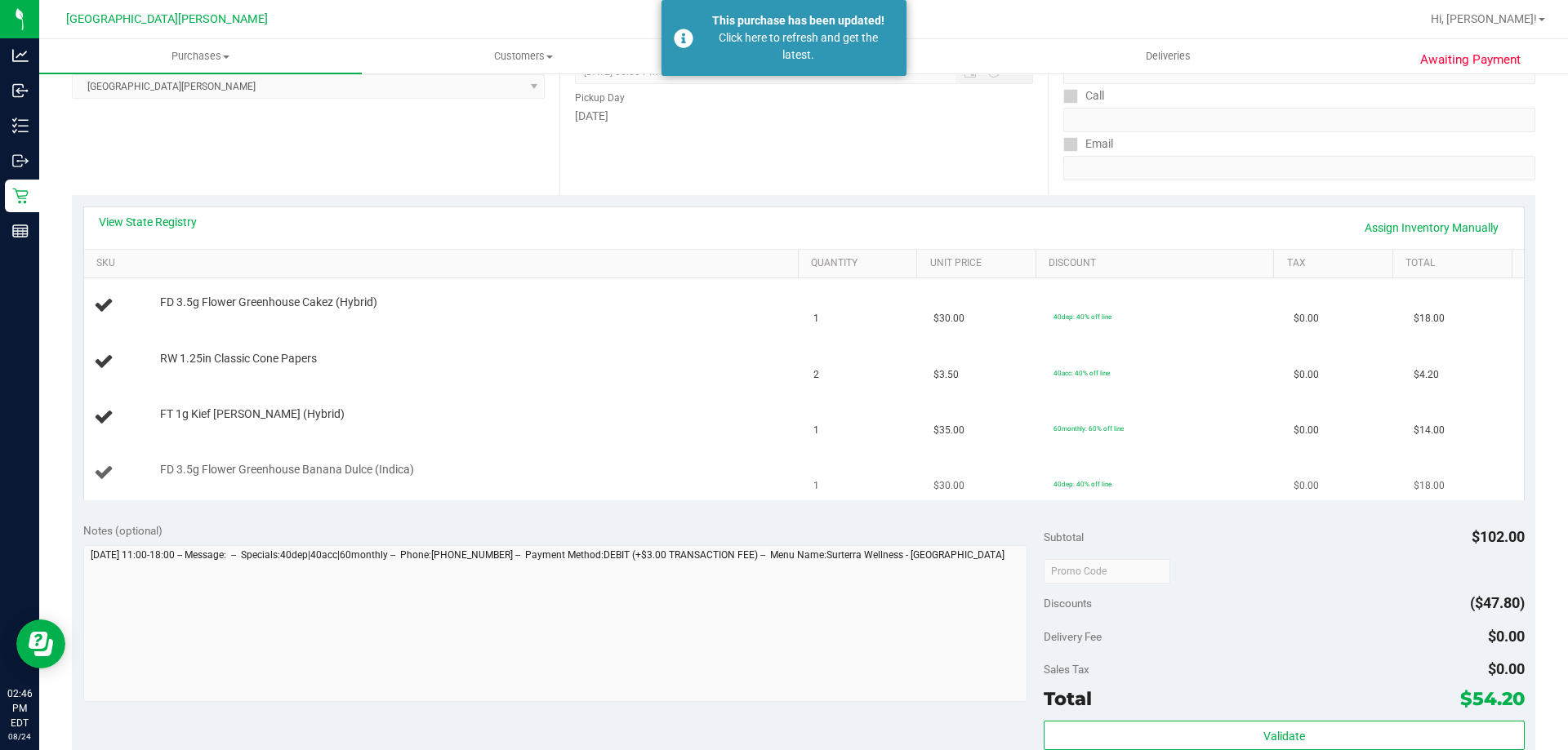
drag, startPoint x: 869, startPoint y: 418, endPoint x: 511, endPoint y: 449, distance: 359.3
click at [782, 418] on td "1" at bounding box center [864, 418] width 120 height 56
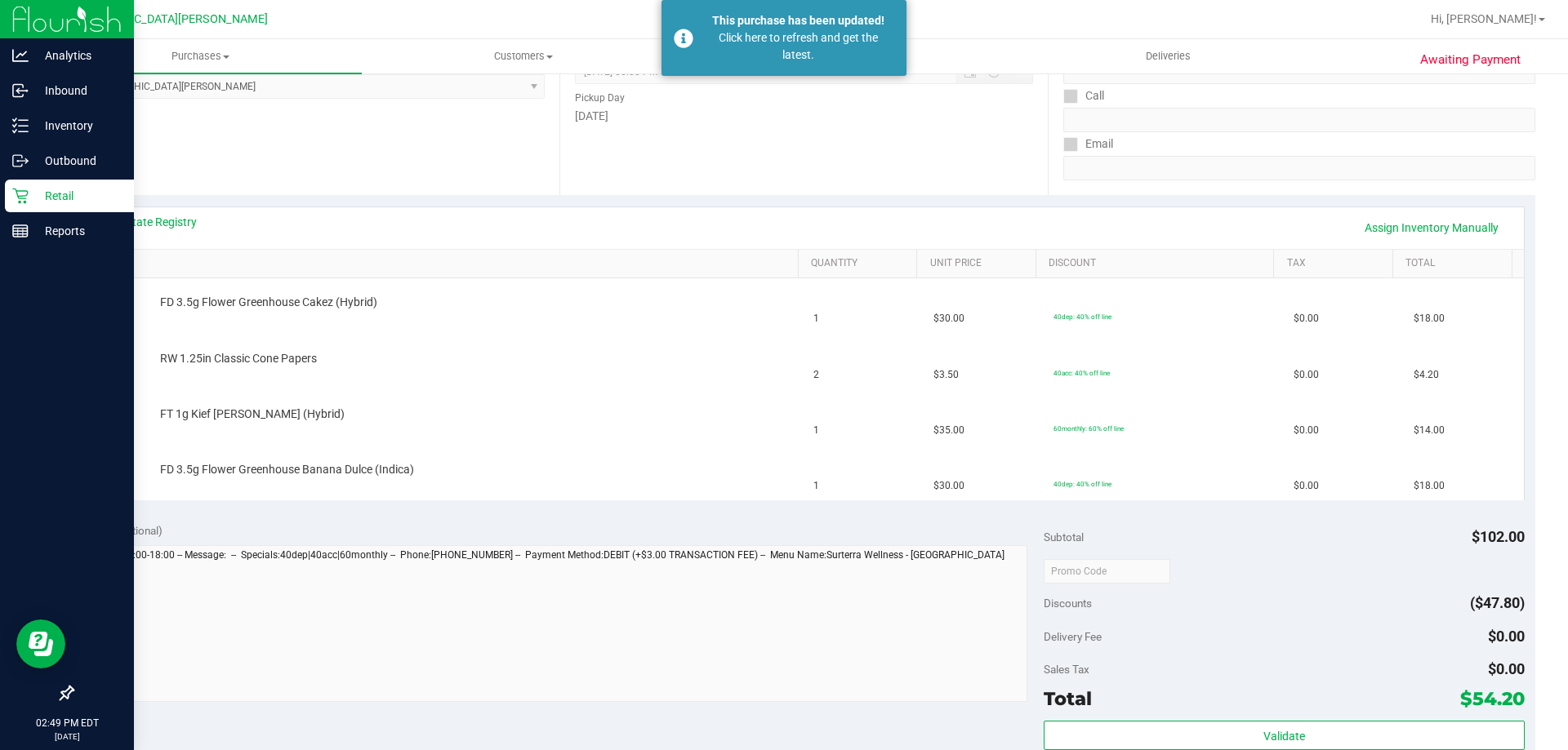
click at [39, 193] on p "Retail" at bounding box center [77, 196] width 98 height 20
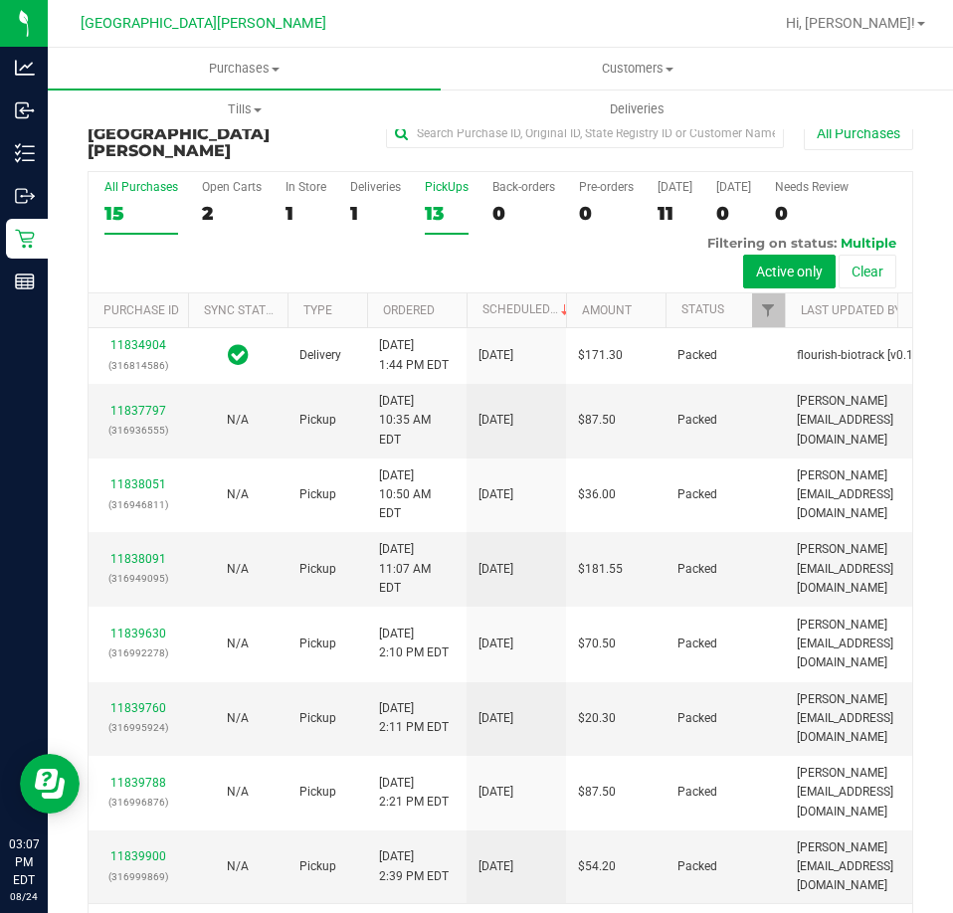
click at [443, 202] on div "13" at bounding box center [447, 213] width 44 height 23
click at [0, 0] on input "PickUps 13" at bounding box center [0, 0] width 0 height 0
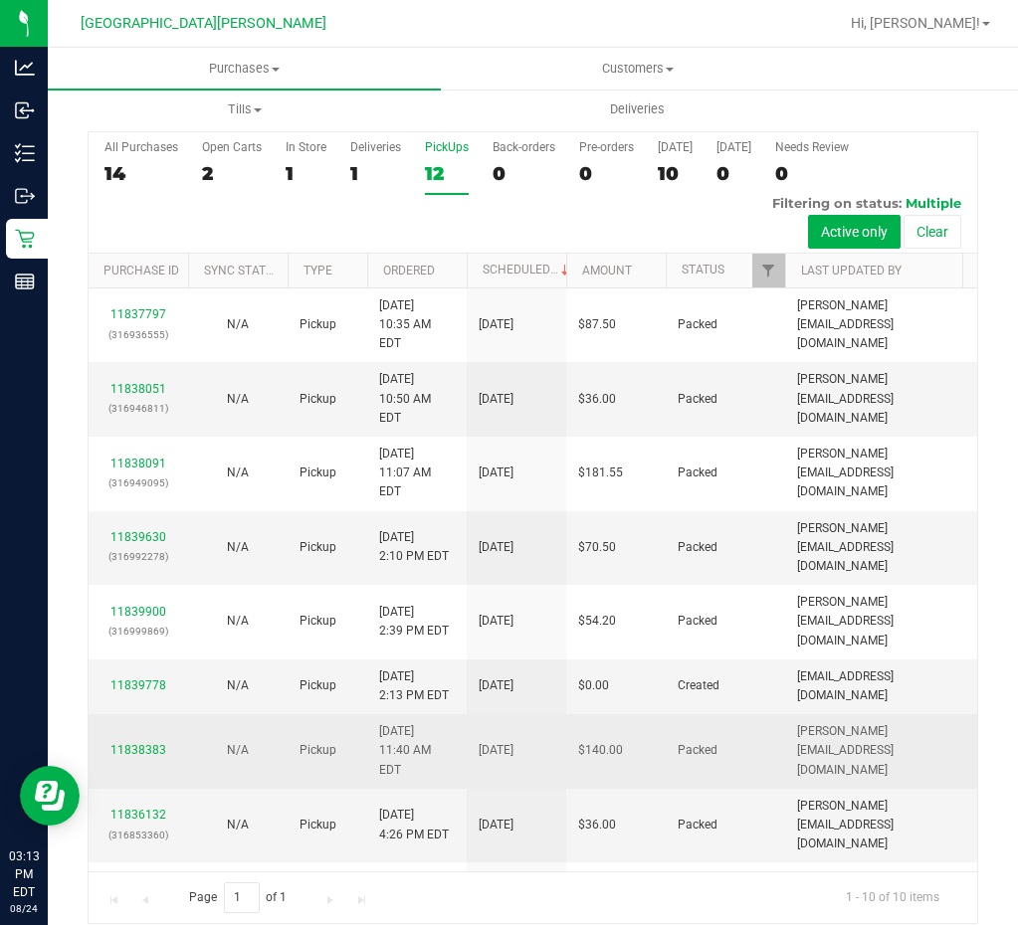
scroll to position [59, 0]
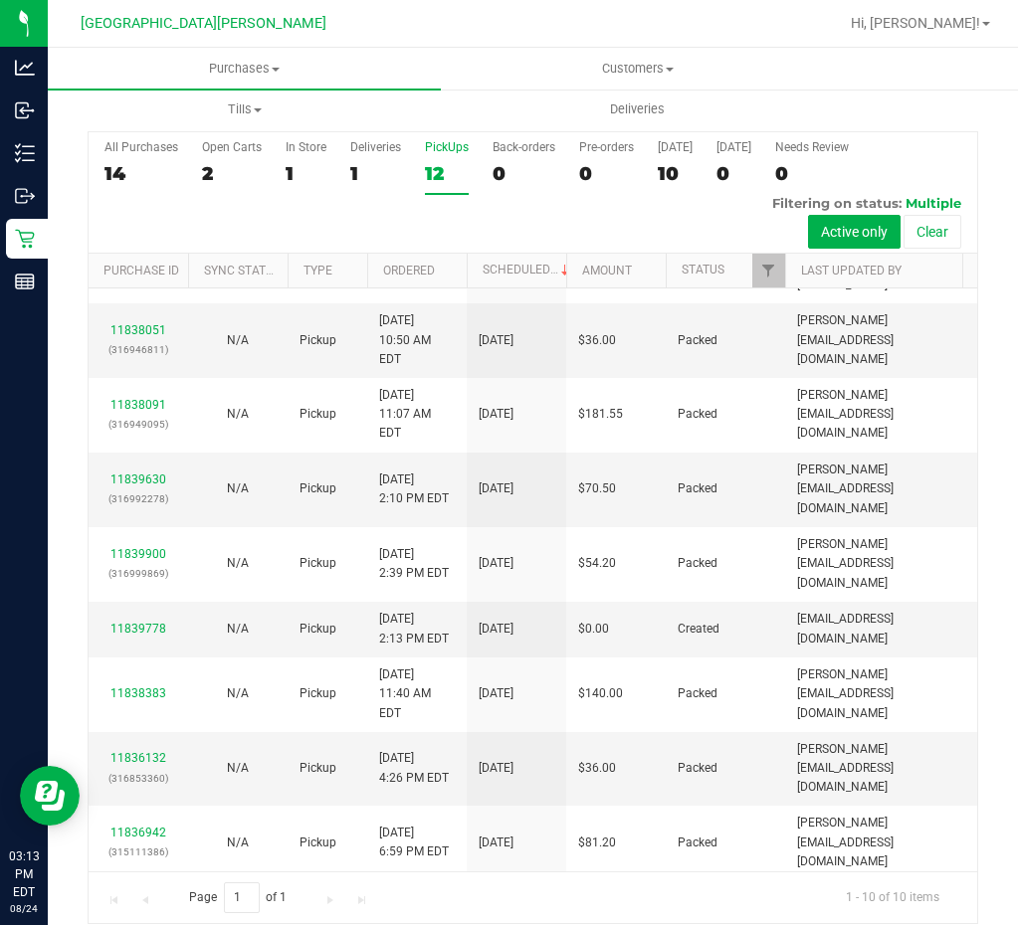
click at [445, 174] on label "PickUps 12" at bounding box center [447, 167] width 44 height 55
click at [0, 0] on input "PickUps 12" at bounding box center [0, 0] width 0 height 0
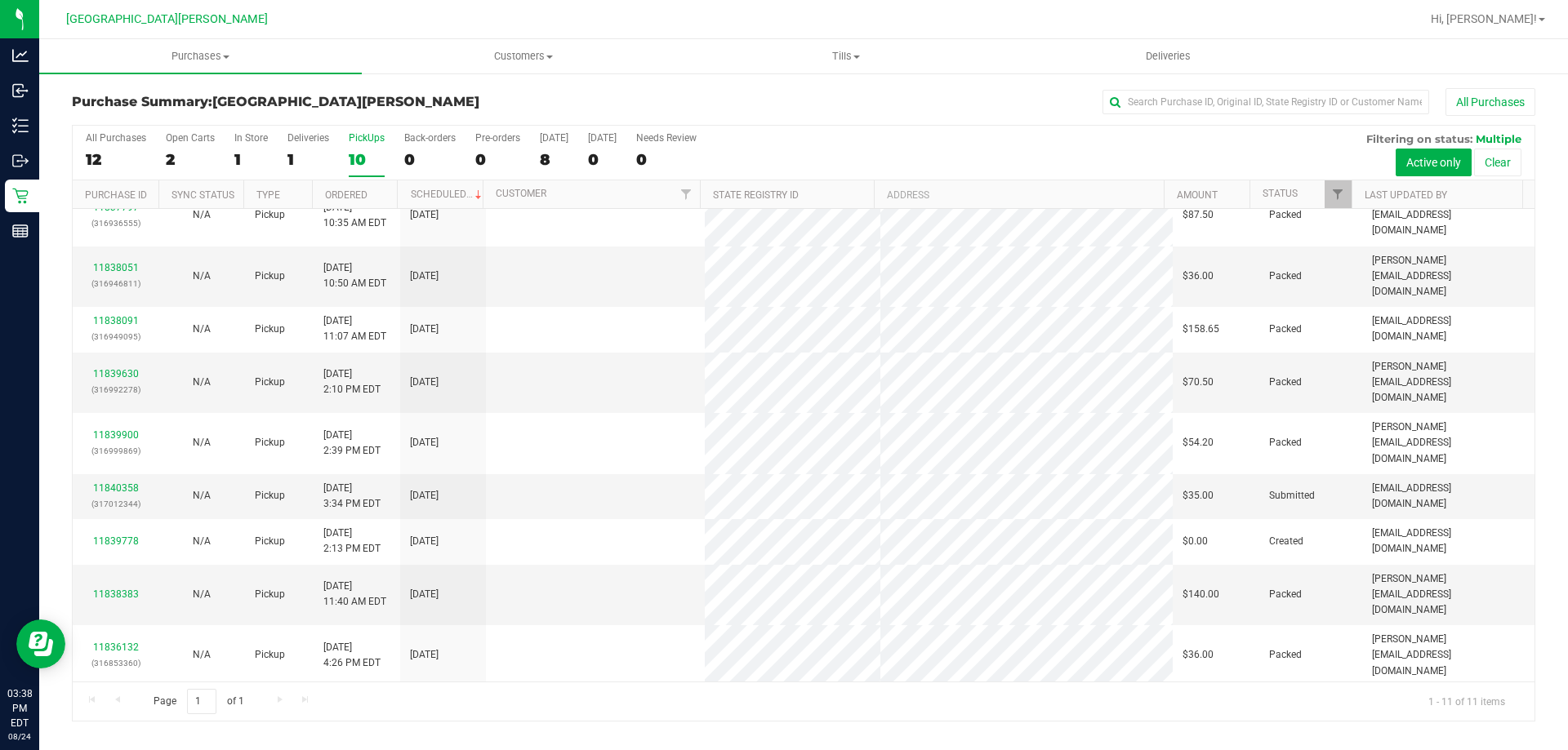
scroll to position [0, 0]
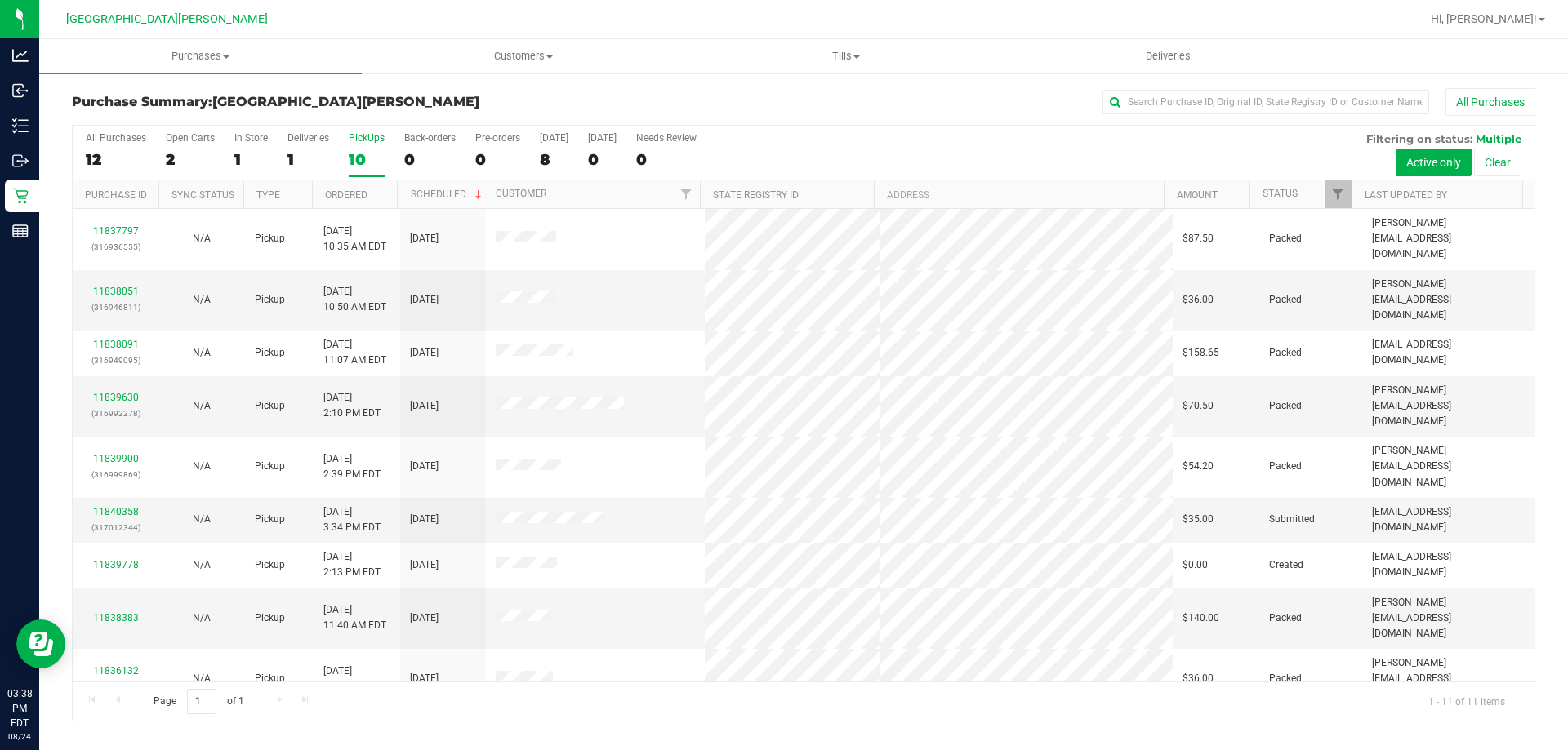
click at [782, 142] on div "All Purchases 12 Open Carts 2 In Store 1 Deliveries 1 PickUps 10 Back-orders 0 …" at bounding box center [804, 153] width 1462 height 55
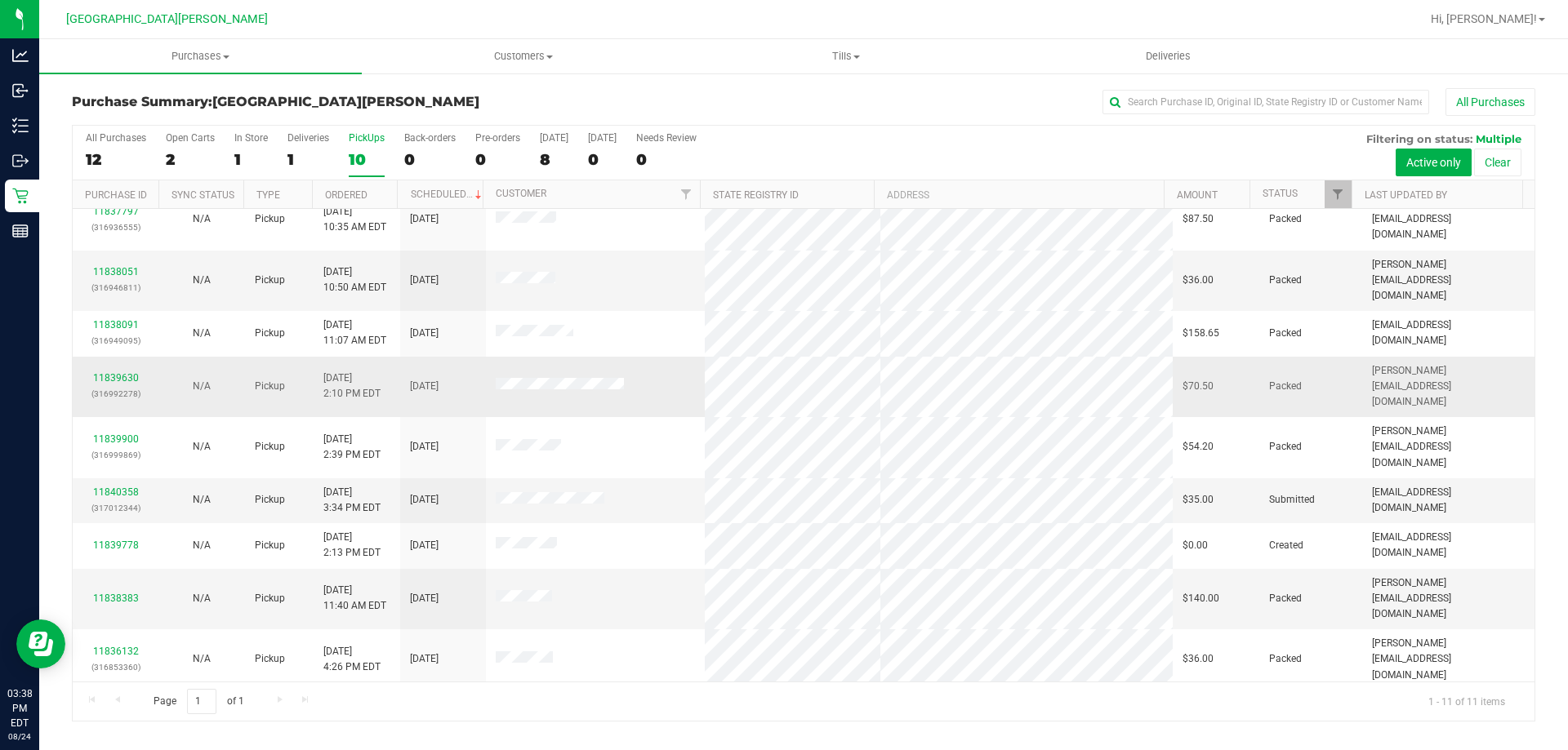
scroll to position [24, 0]
click at [122, 482] on link "11840358" at bounding box center [116, 488] width 46 height 11
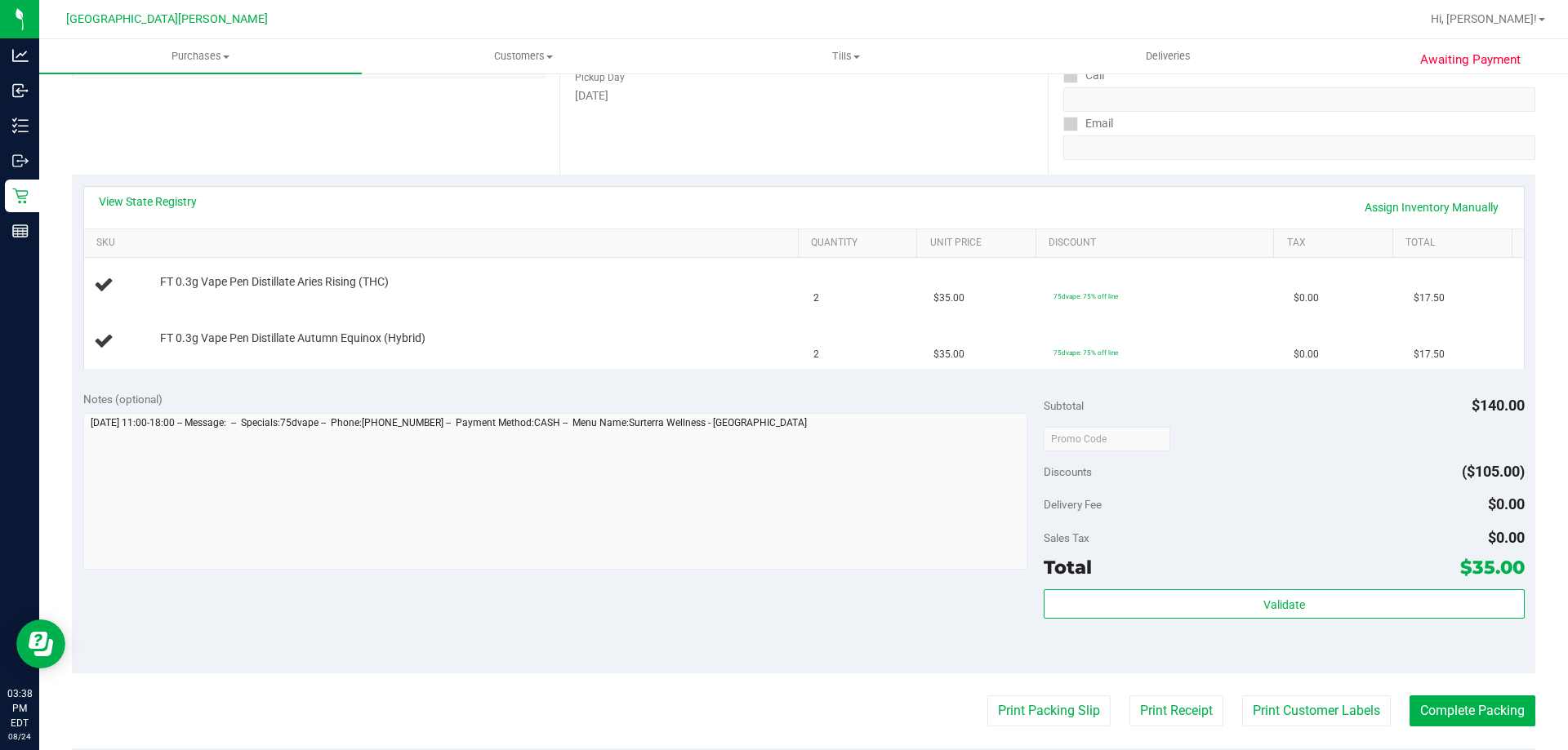
scroll to position [327, 0]
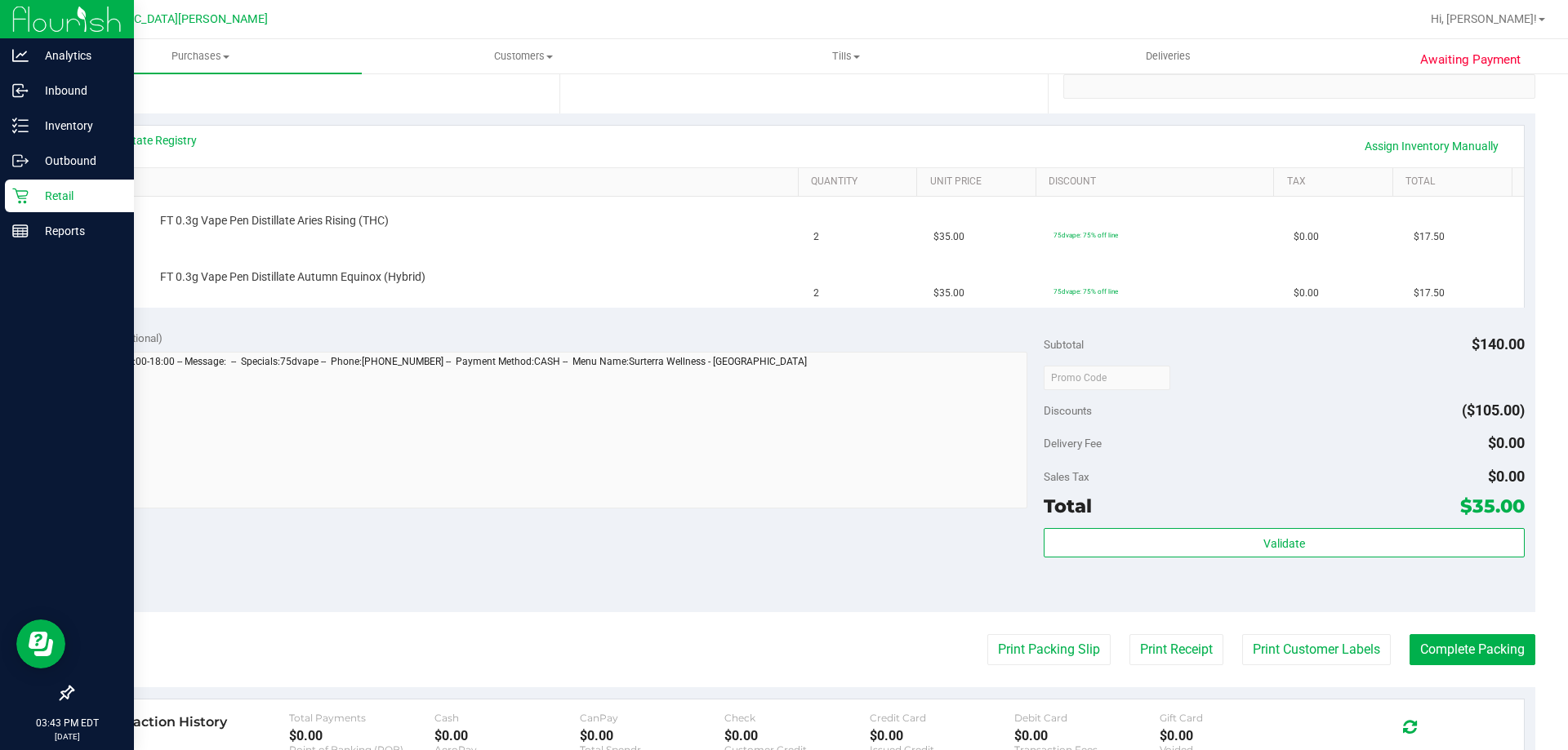
click at [25, 186] on div "Retail" at bounding box center [69, 196] width 129 height 33
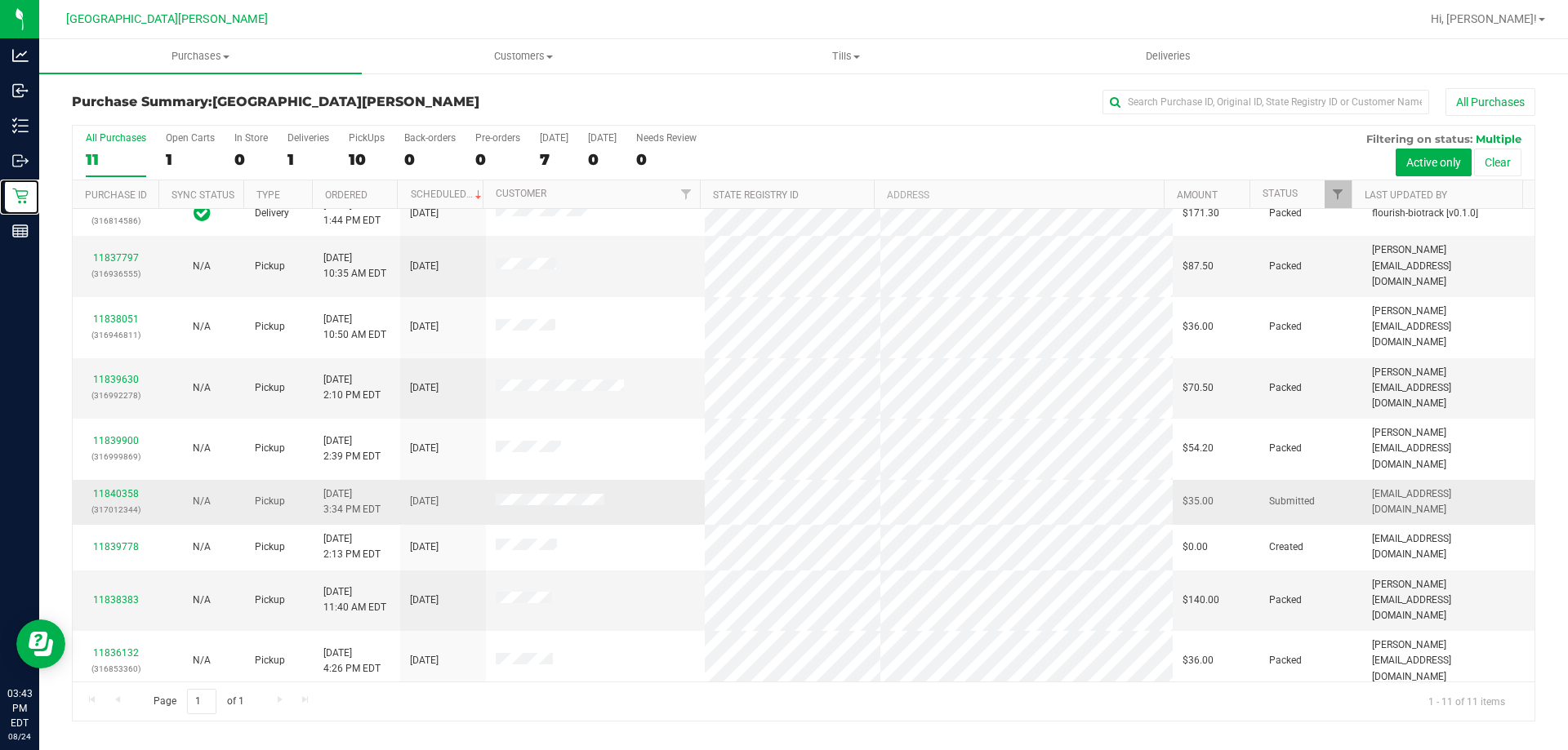
scroll to position [24, 0]
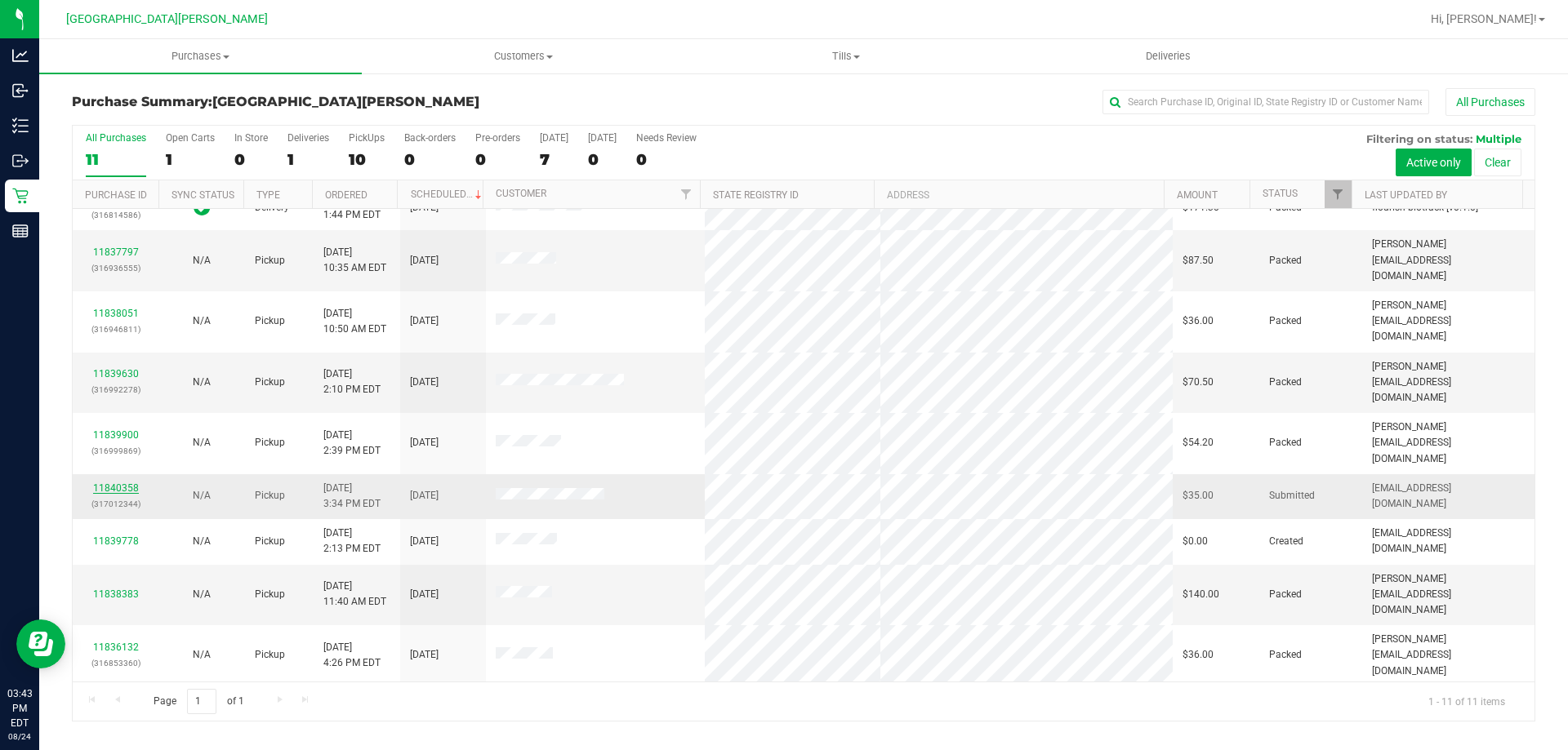
click at [116, 482] on link "11840358" at bounding box center [116, 488] width 46 height 11
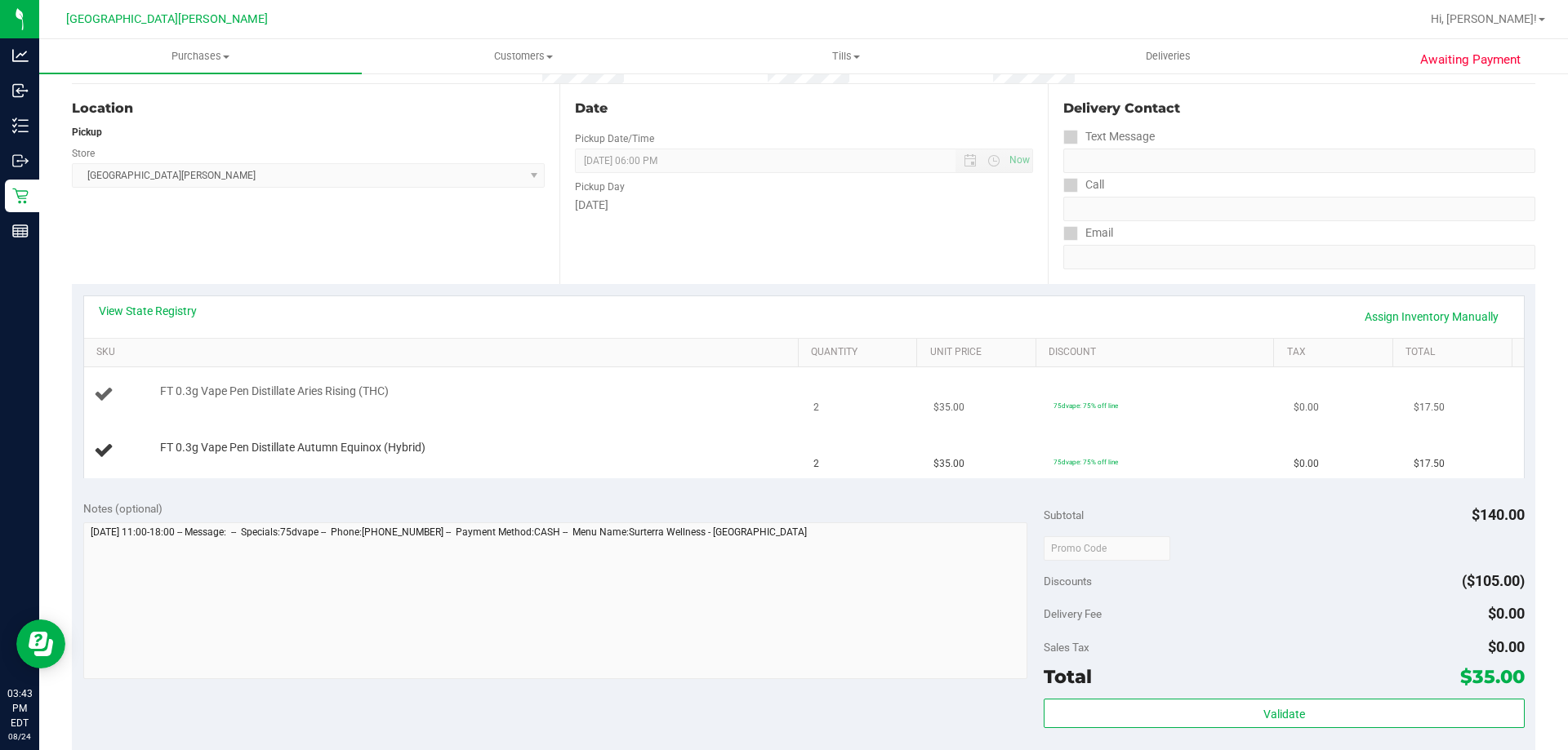
scroll to position [163, 0]
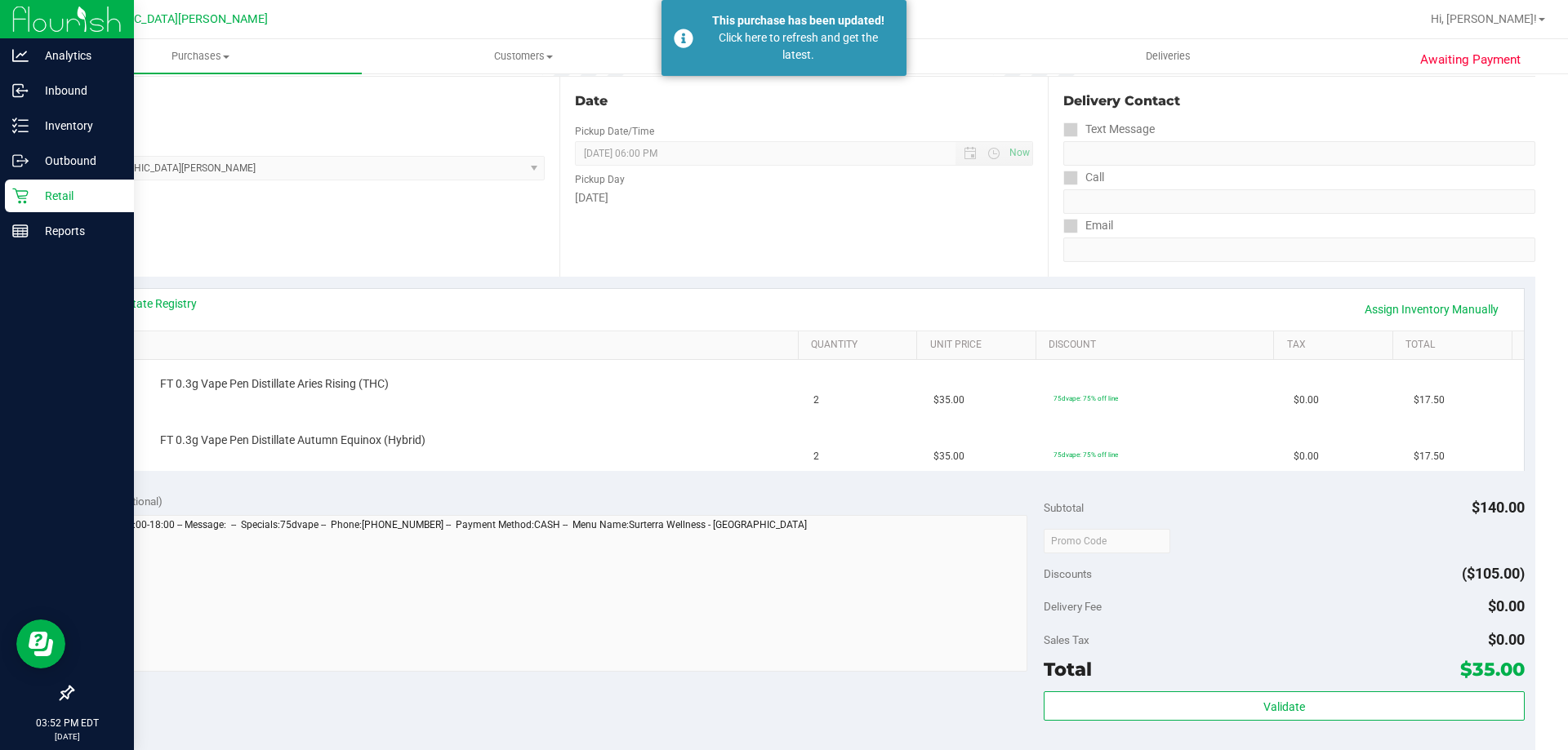
click at [59, 192] on p "Retail" at bounding box center [77, 196] width 98 height 20
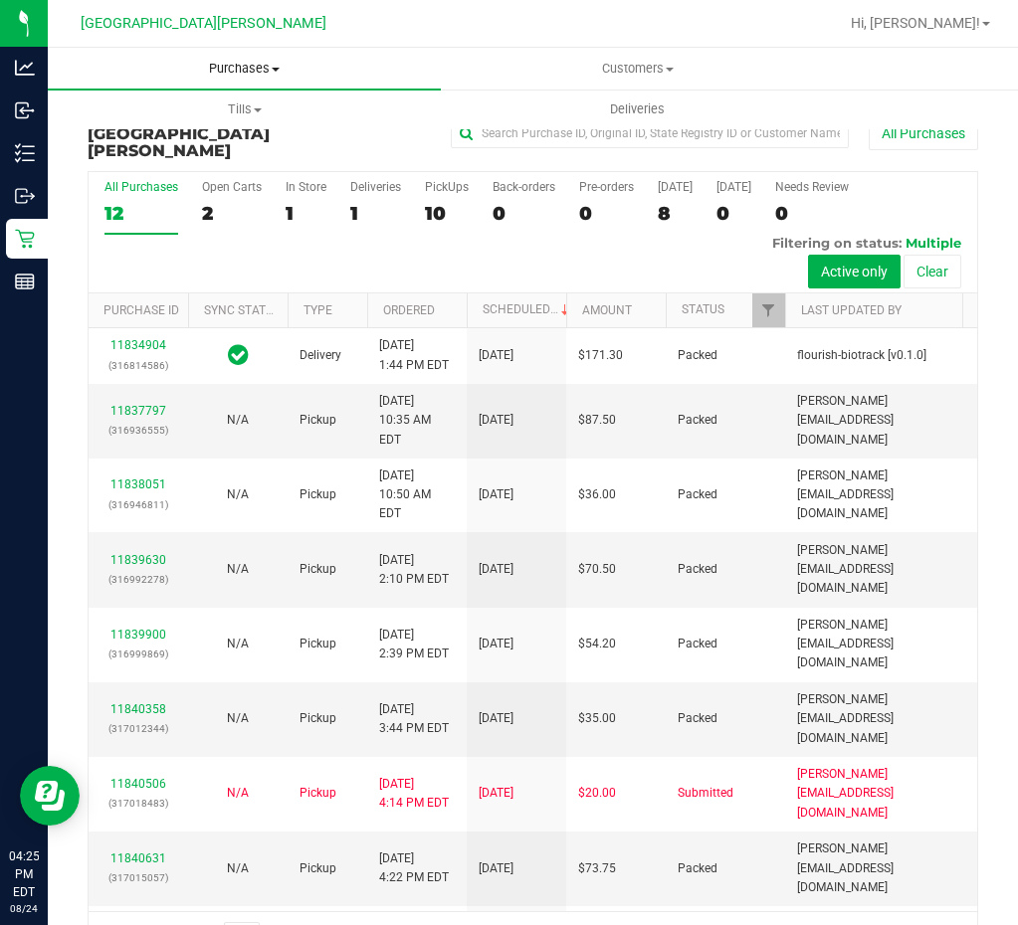
click at [247, 73] on span "Purchases" at bounding box center [244, 69] width 393 height 18
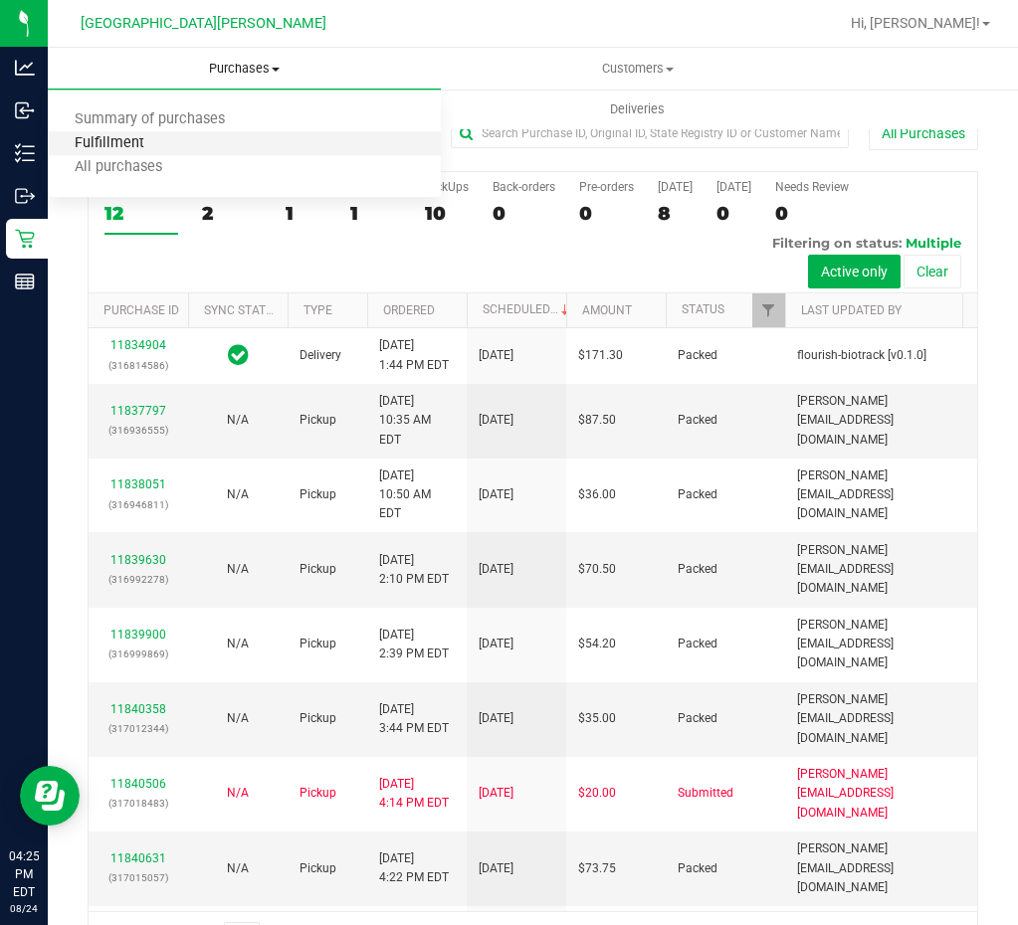
click at [159, 141] on span "Fulfillment" at bounding box center [109, 143] width 123 height 17
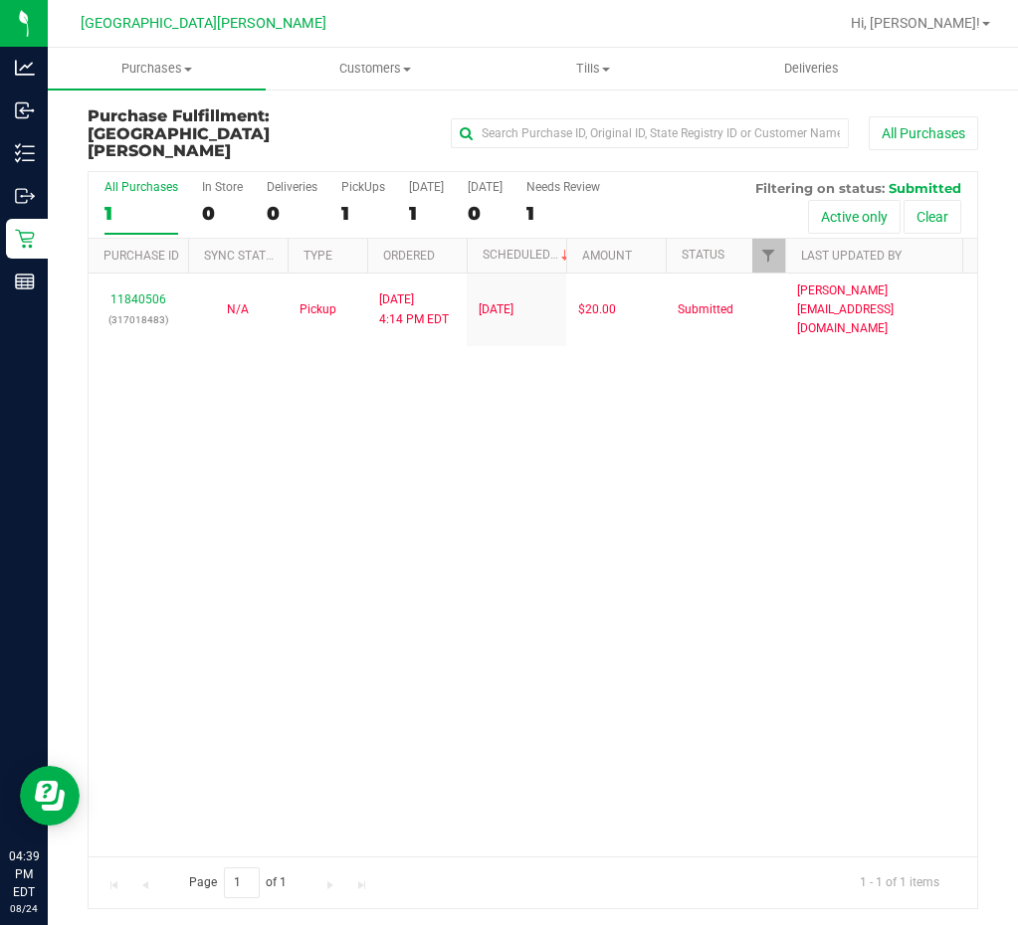
click at [453, 481] on div "11840506 (317018483) N/A Pickup 8/24/2025 4:14 PM EDT 8/24/2025 $20.00 Submitte…" at bounding box center [533, 565] width 888 height 583
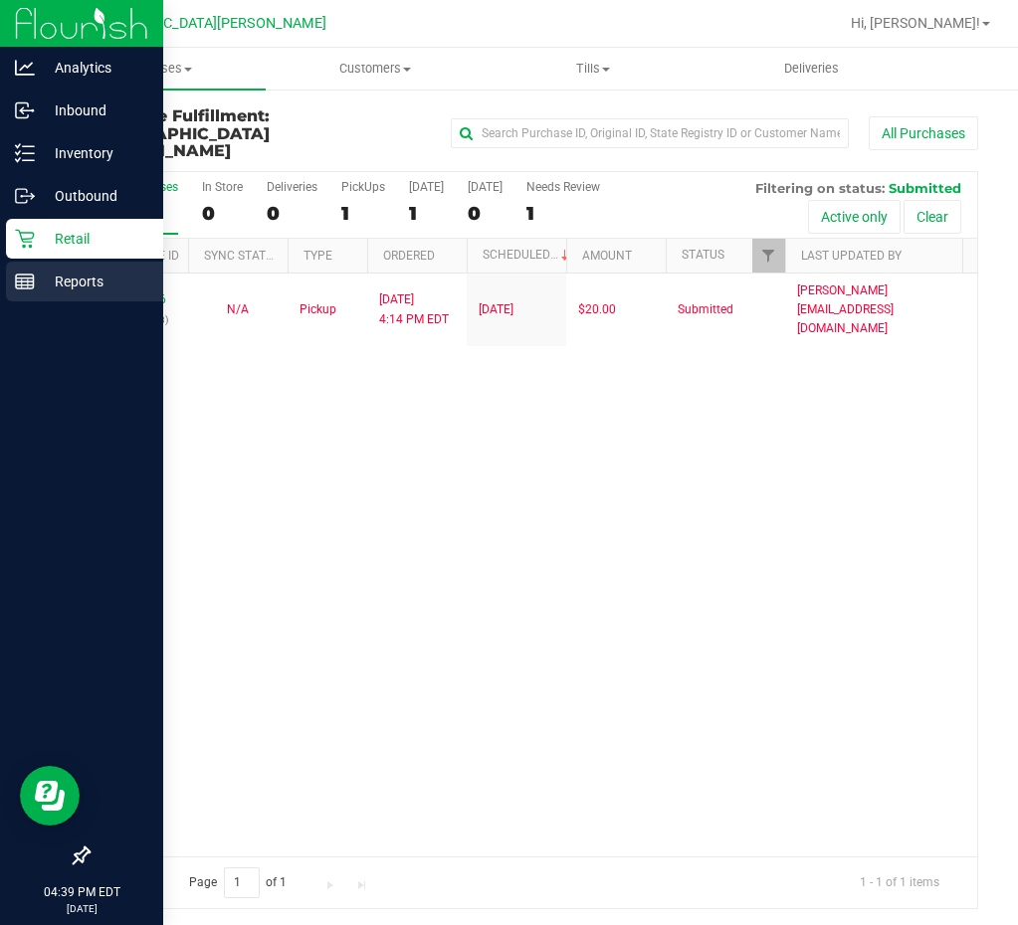
click at [25, 290] on icon at bounding box center [25, 282] width 20 height 20
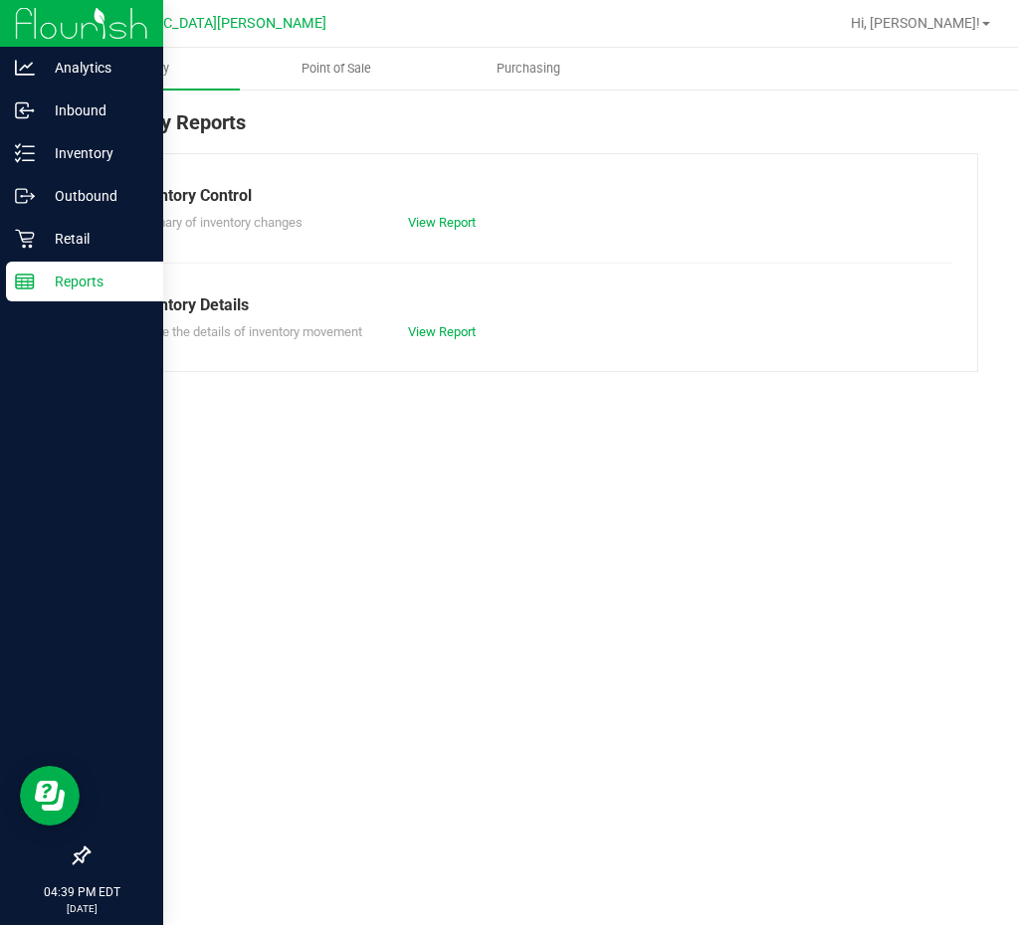
click at [308, 501] on div "Inventory Point of Sale Purchasing Inventory Reports Inventory Control Summary …" at bounding box center [533, 487] width 970 height 878
click at [328, 76] on span "Point of Sale" at bounding box center [336, 69] width 123 height 18
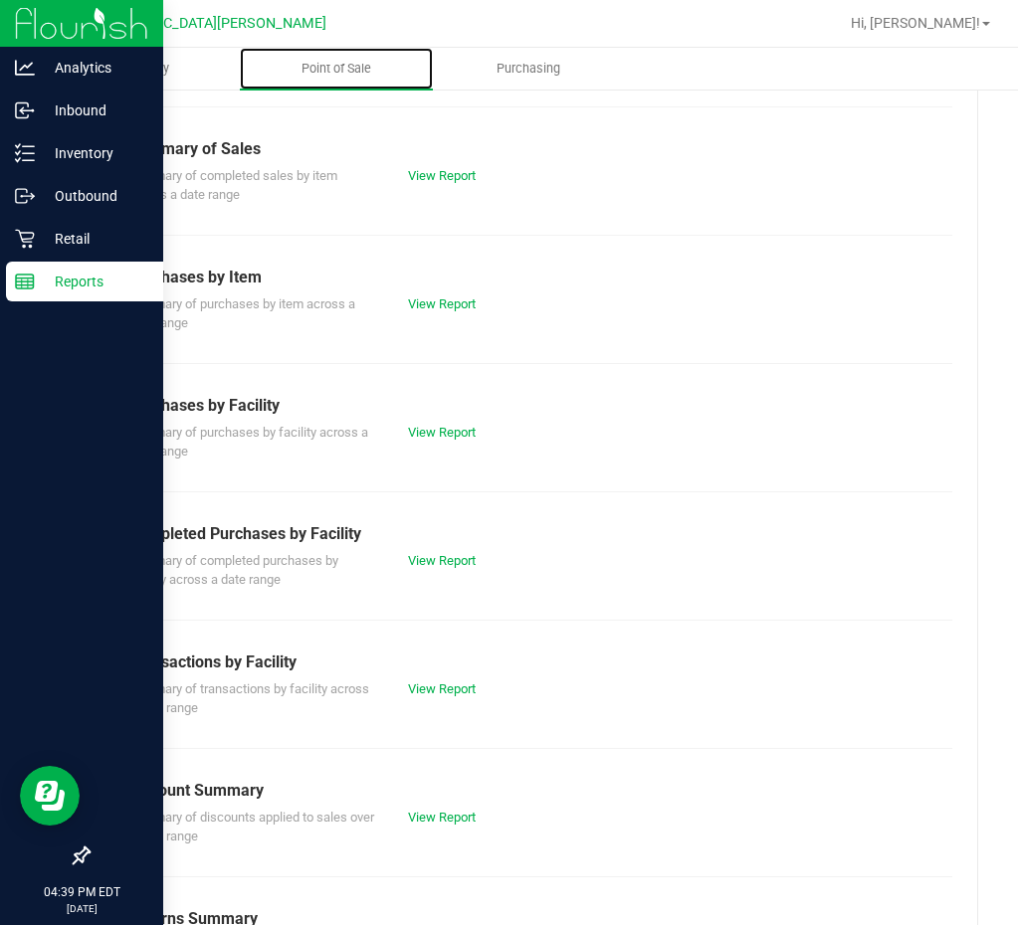
scroll to position [257, 0]
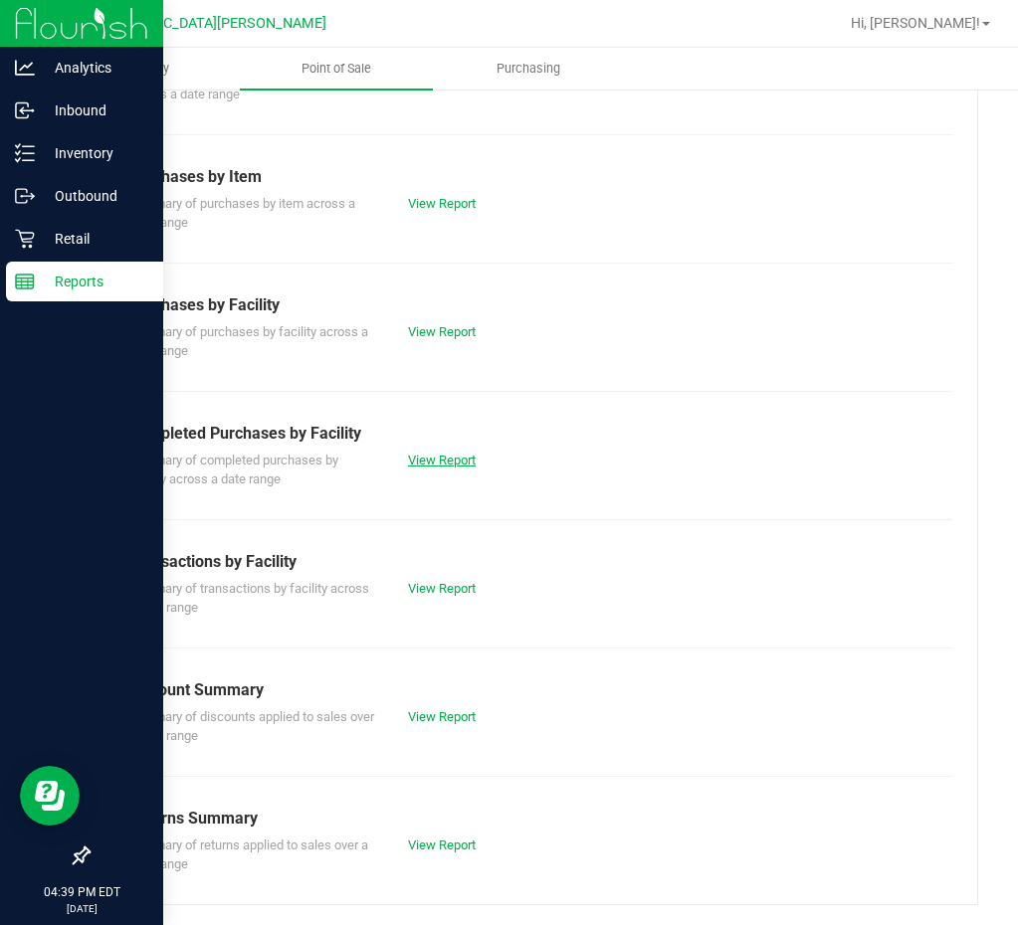
click at [442, 461] on link "View Report" at bounding box center [442, 460] width 68 height 15
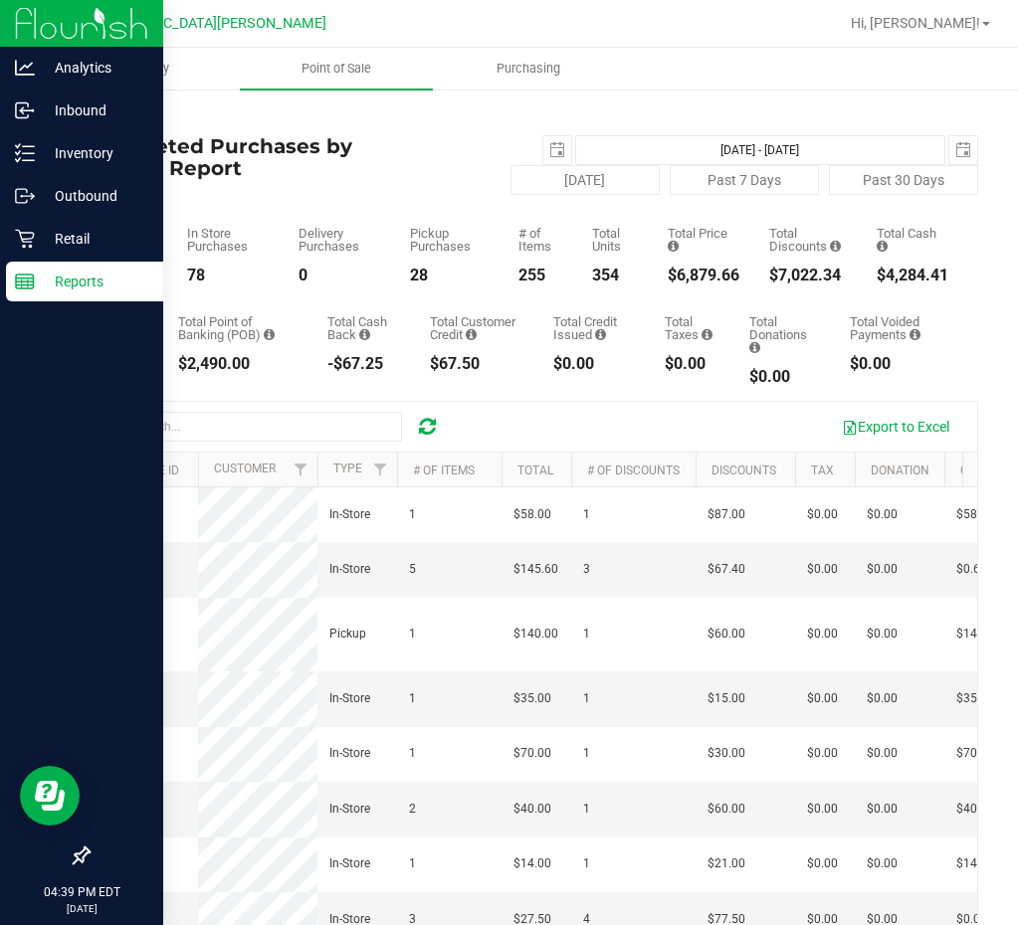
click at [676, 273] on div "$6,879.66" at bounding box center [704, 276] width 72 height 16
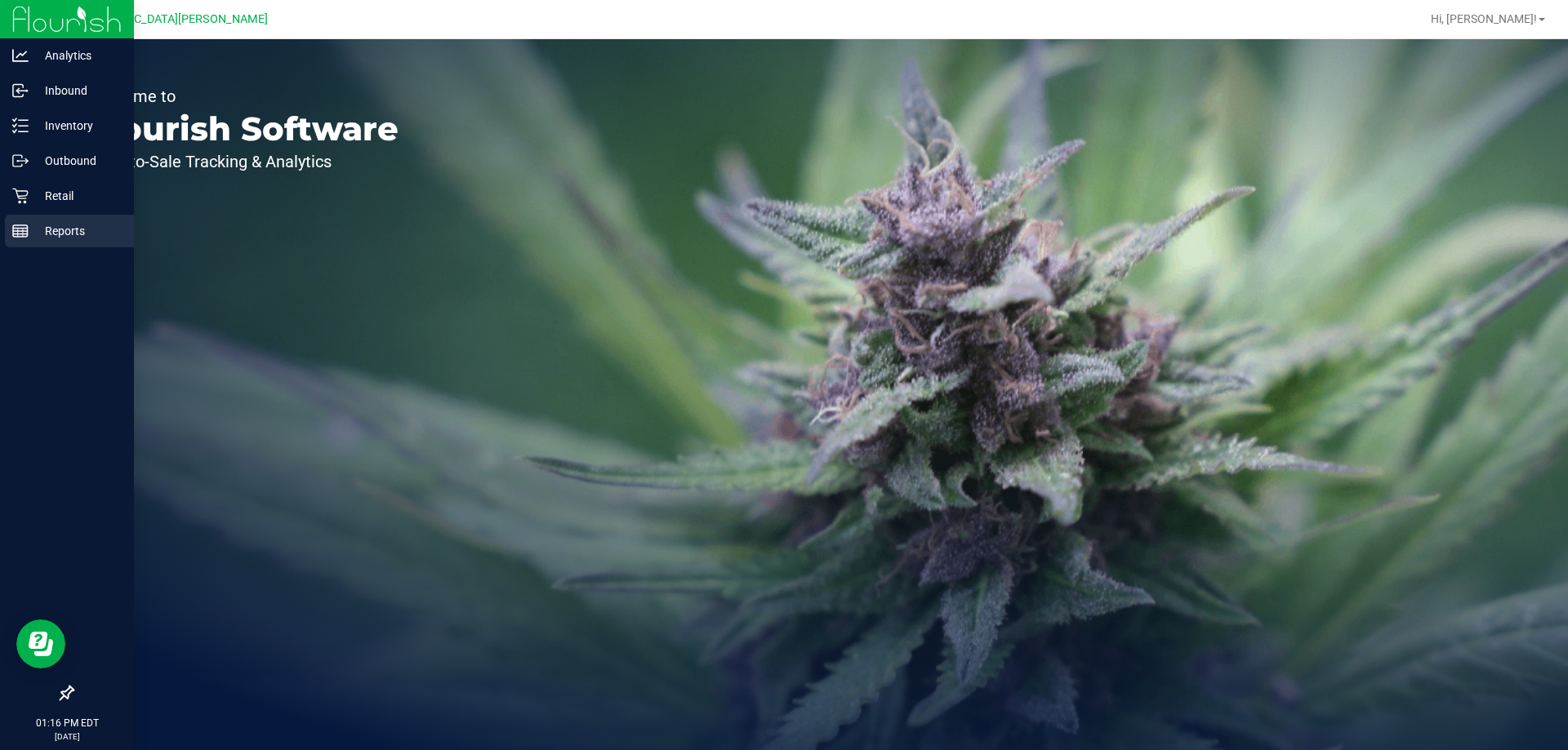
click at [61, 228] on p "Reports" at bounding box center [77, 231] width 98 height 20
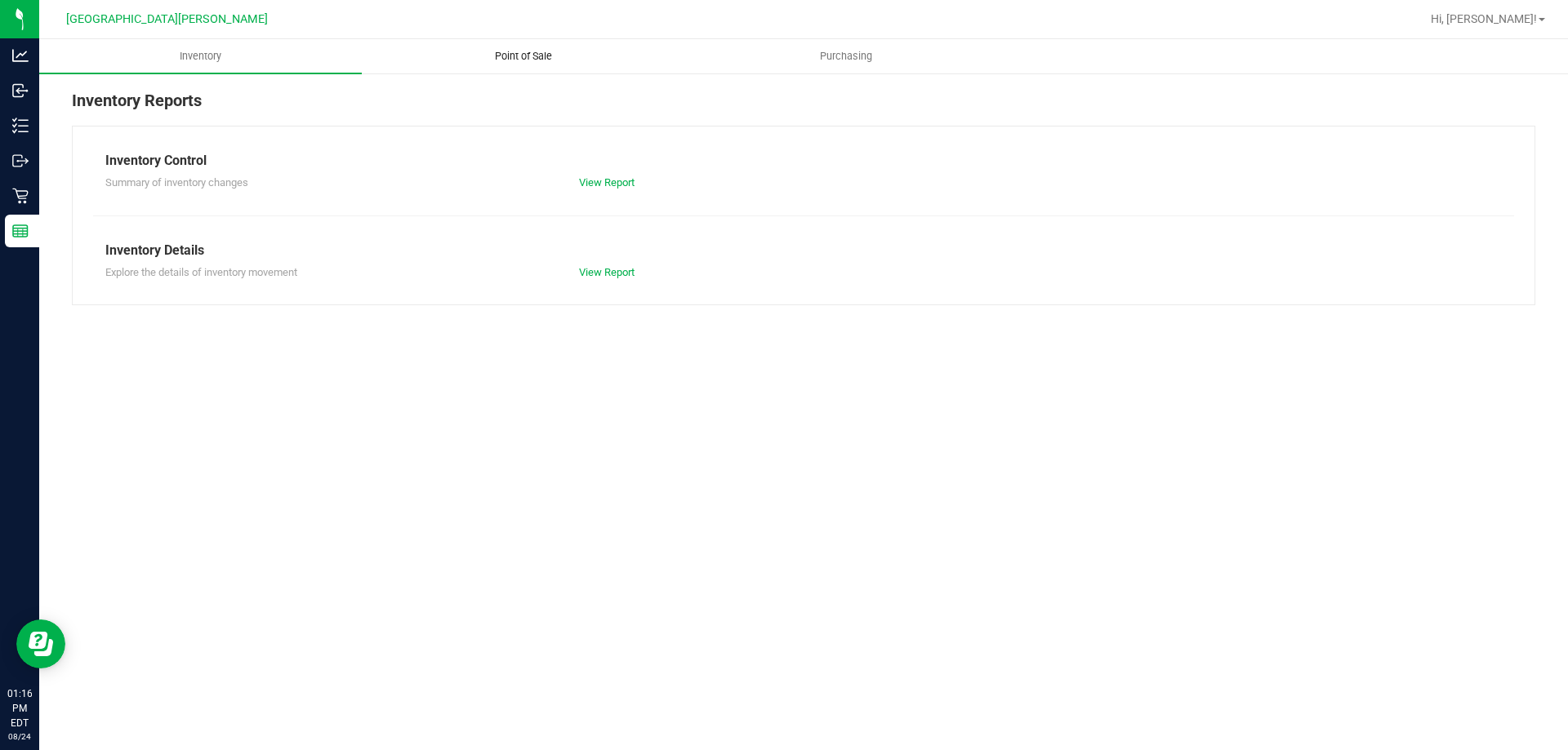
click at [509, 62] on span "Point of Sale" at bounding box center [523, 57] width 101 height 15
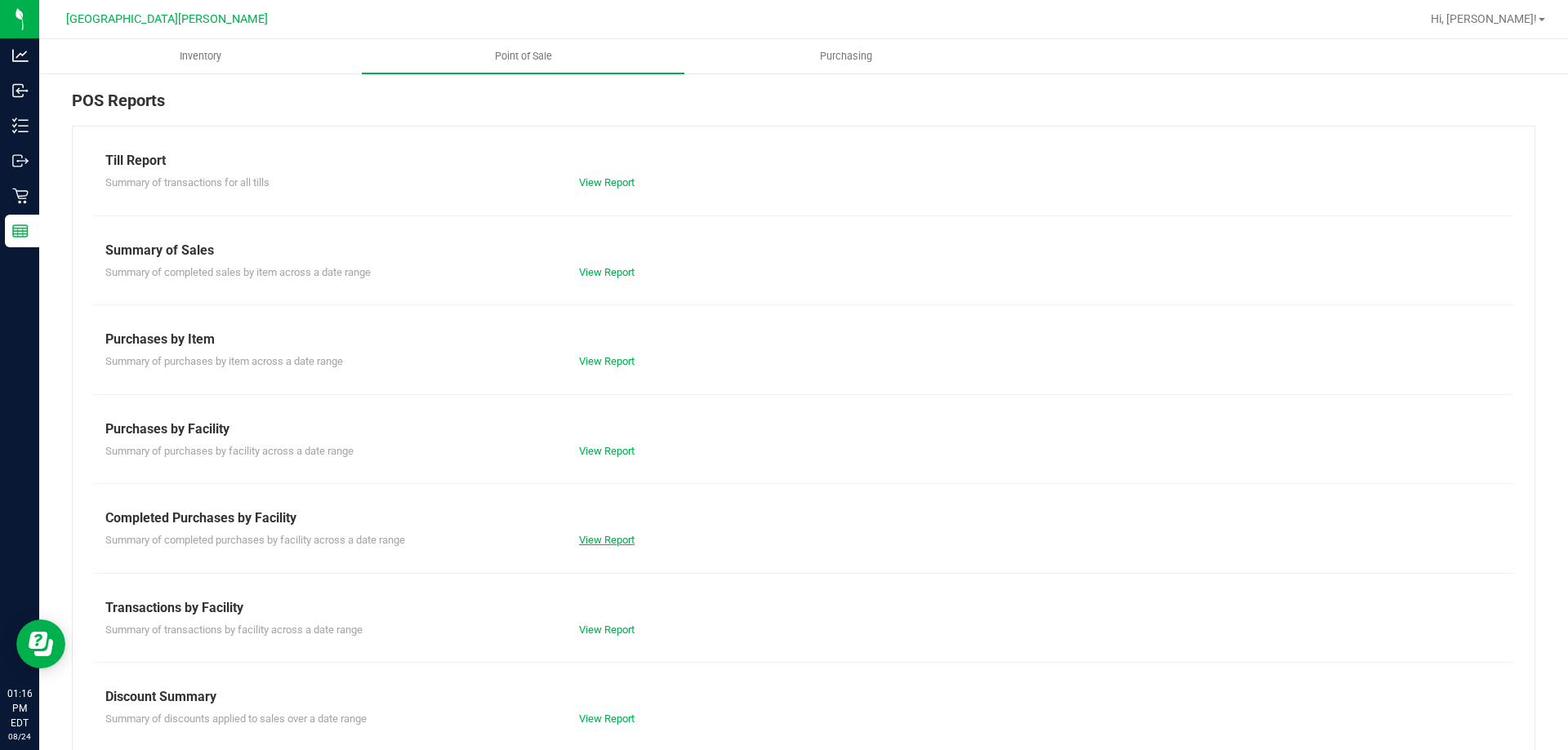
click at [628, 541] on link "View Report" at bounding box center [607, 540] width 56 height 12
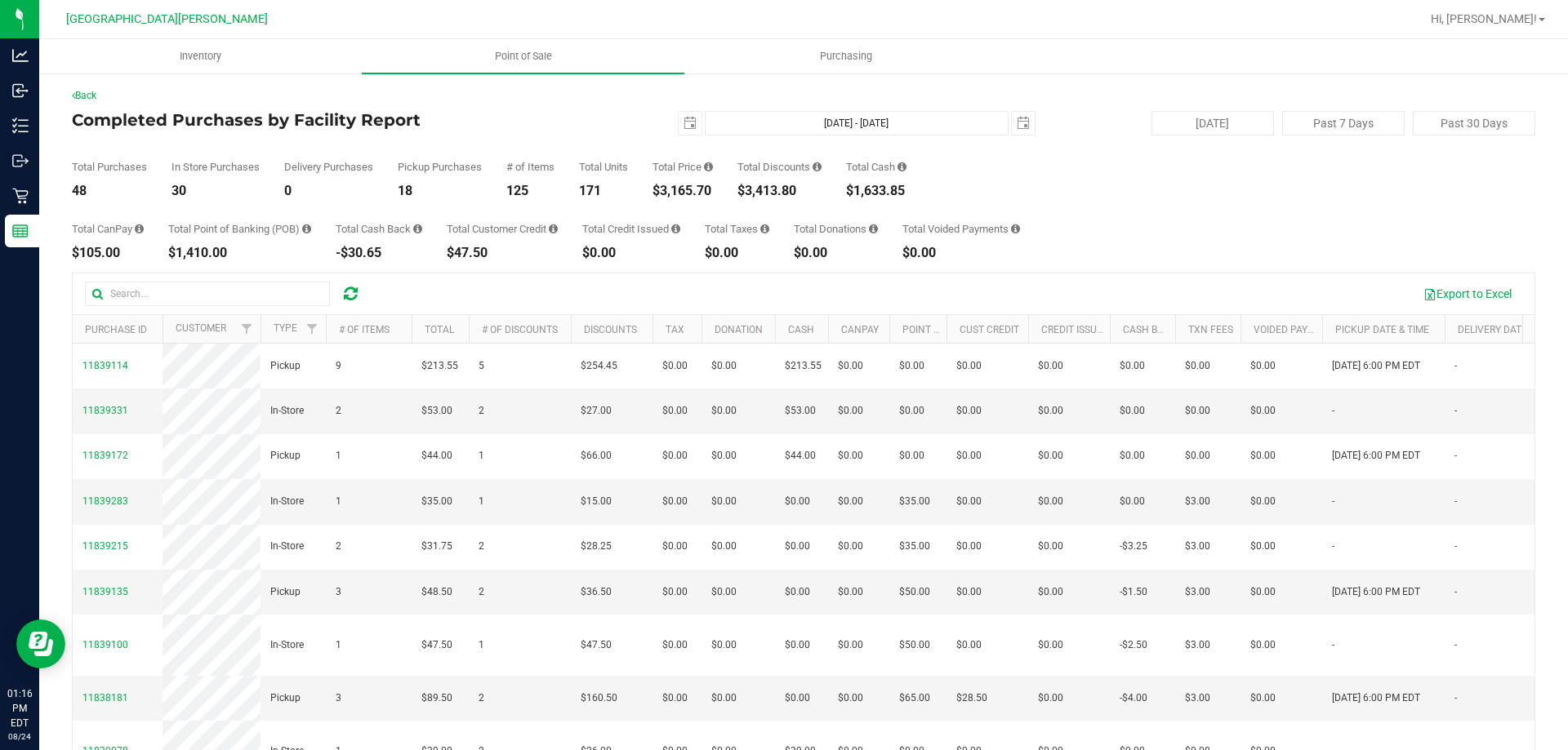
click at [699, 195] on div "$3,165.70" at bounding box center [683, 191] width 61 height 13
copy div "3,165.70"
click at [562, 117] on div "2025-08-24 Aug 24, 2025 - Aug 24, 2025 2025-08-24" at bounding box center [797, 123] width 500 height 25
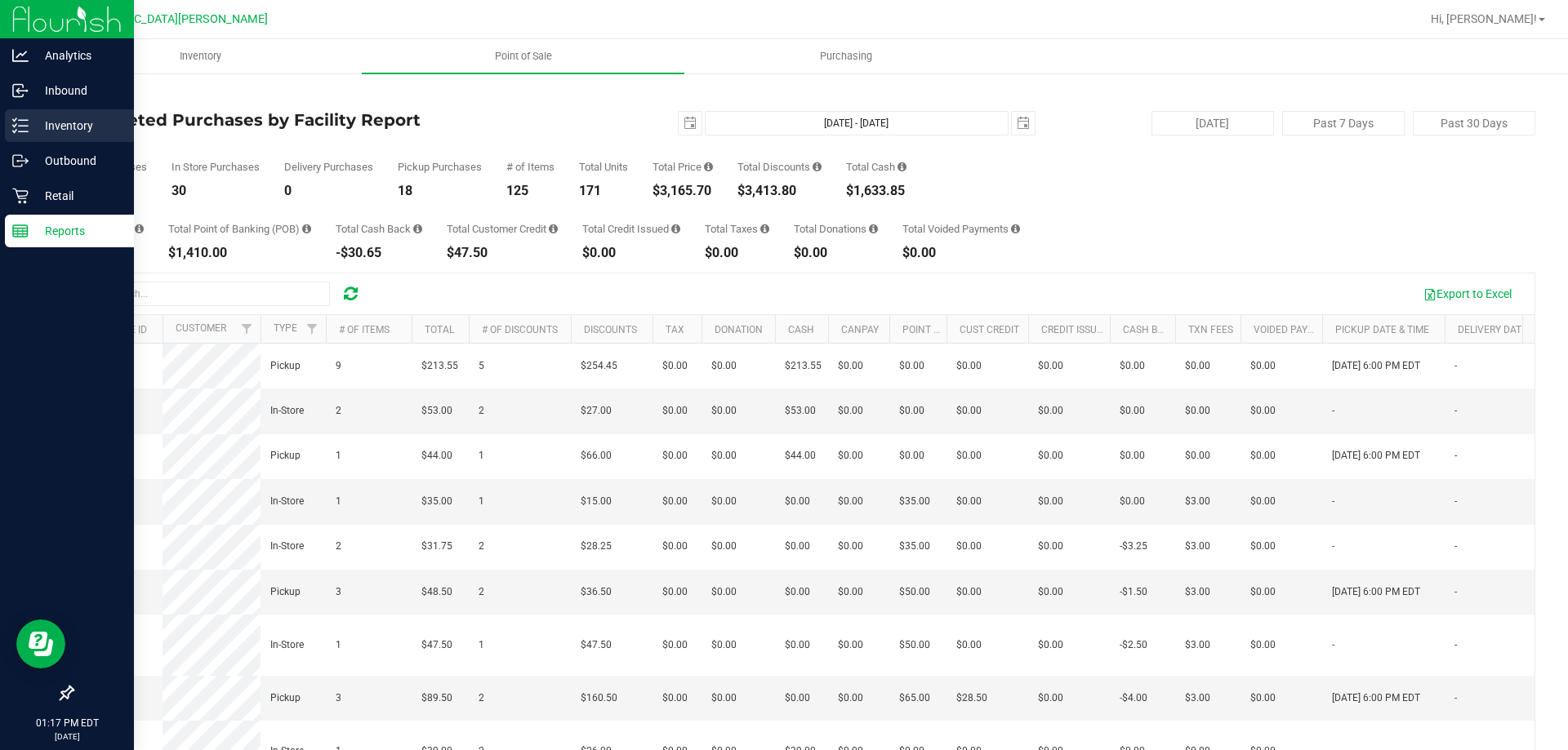
click at [57, 128] on p "Inventory" at bounding box center [77, 126] width 98 height 20
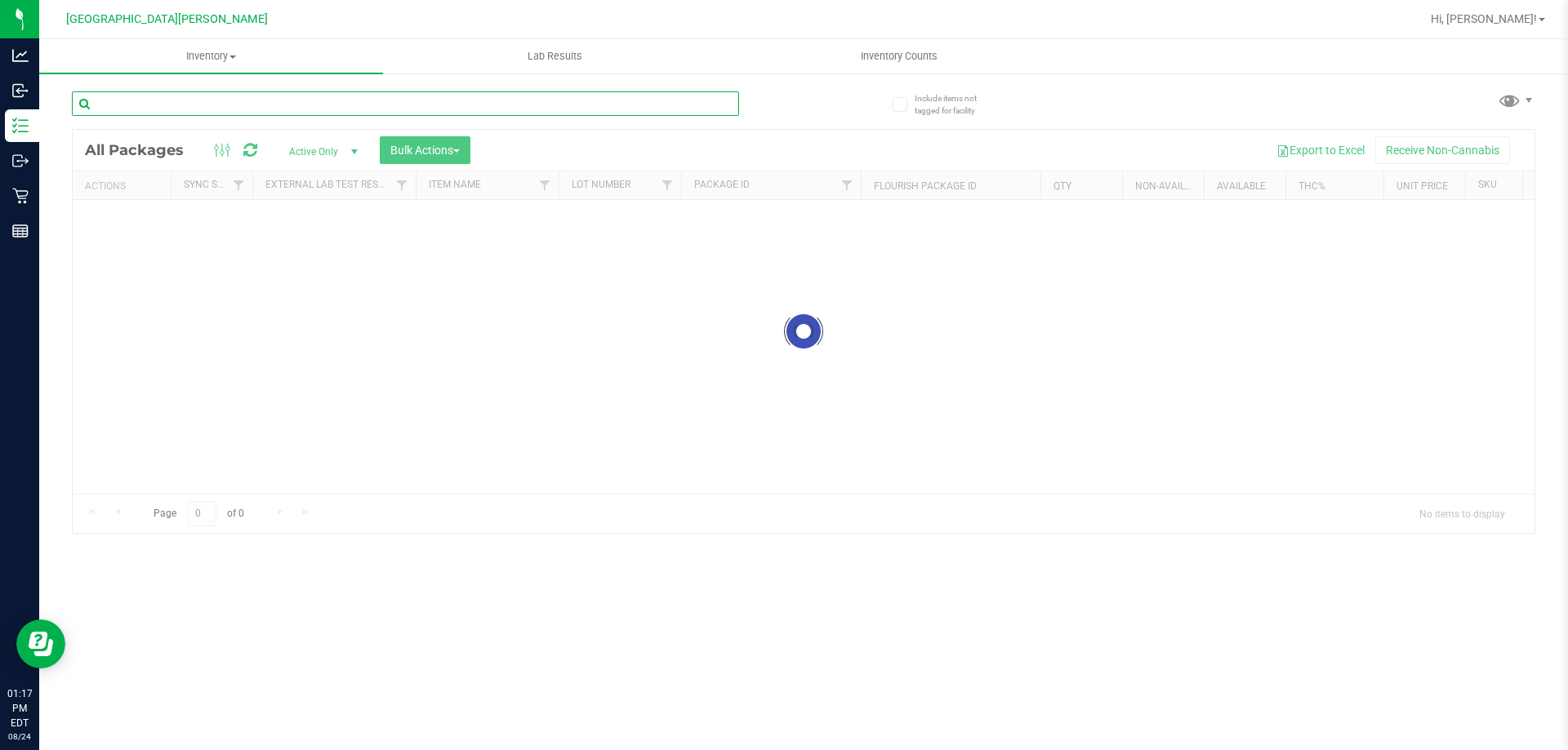
click at [216, 103] on div "Inventory All packages All inventory Waste log Create inventory Lab Results Inv…" at bounding box center [804, 395] width 1529 height 711
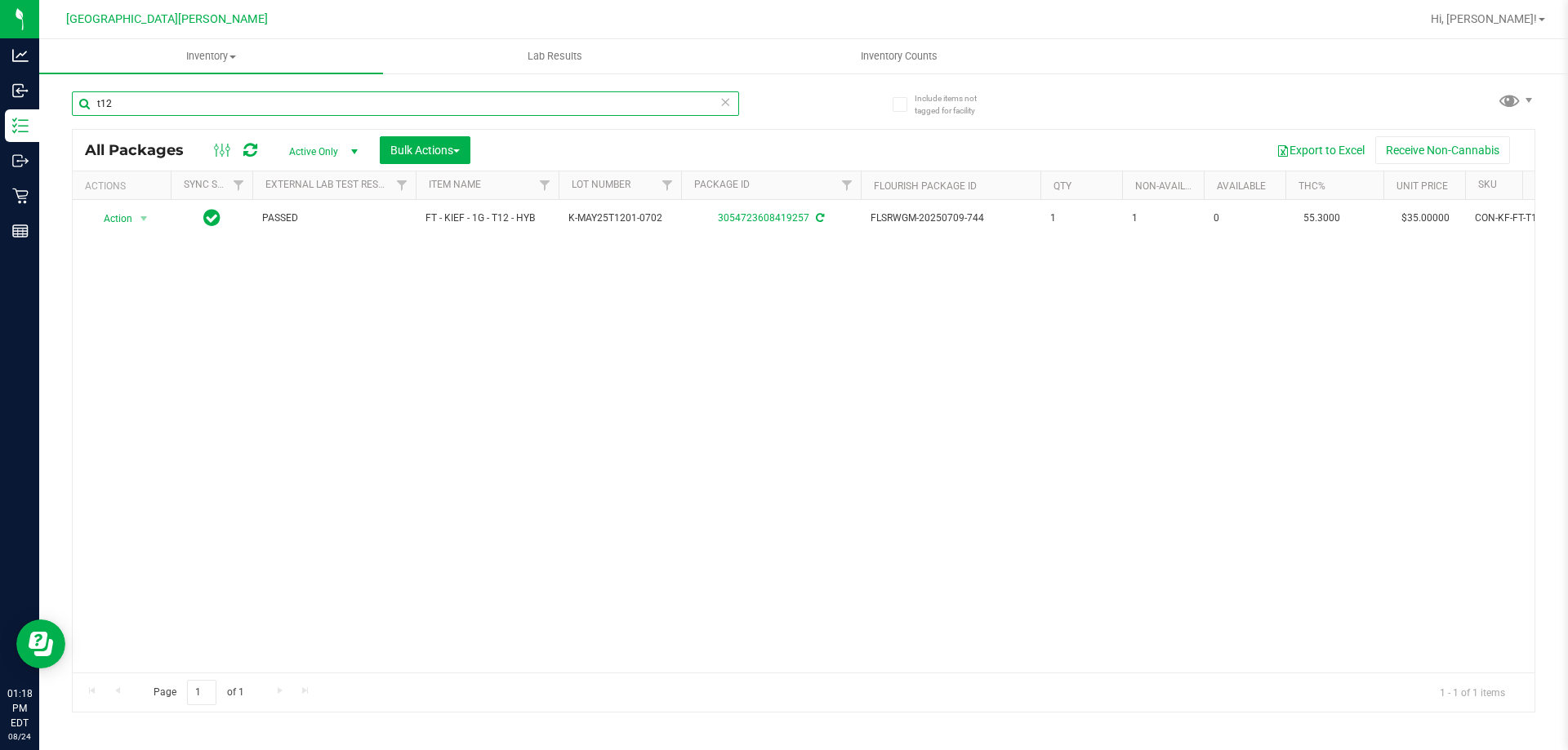
type input "t12"
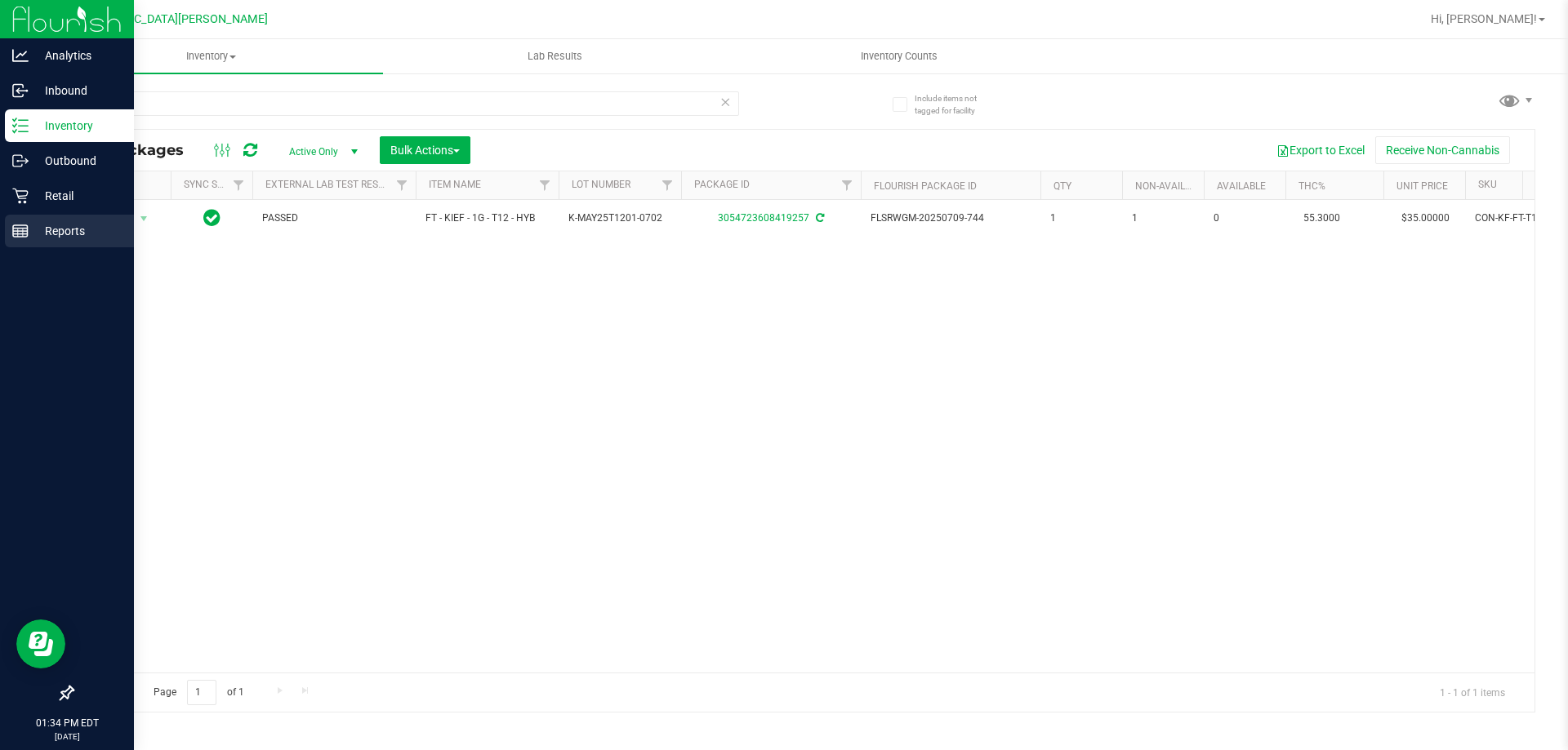
click at [69, 239] on p "Reports" at bounding box center [77, 231] width 98 height 20
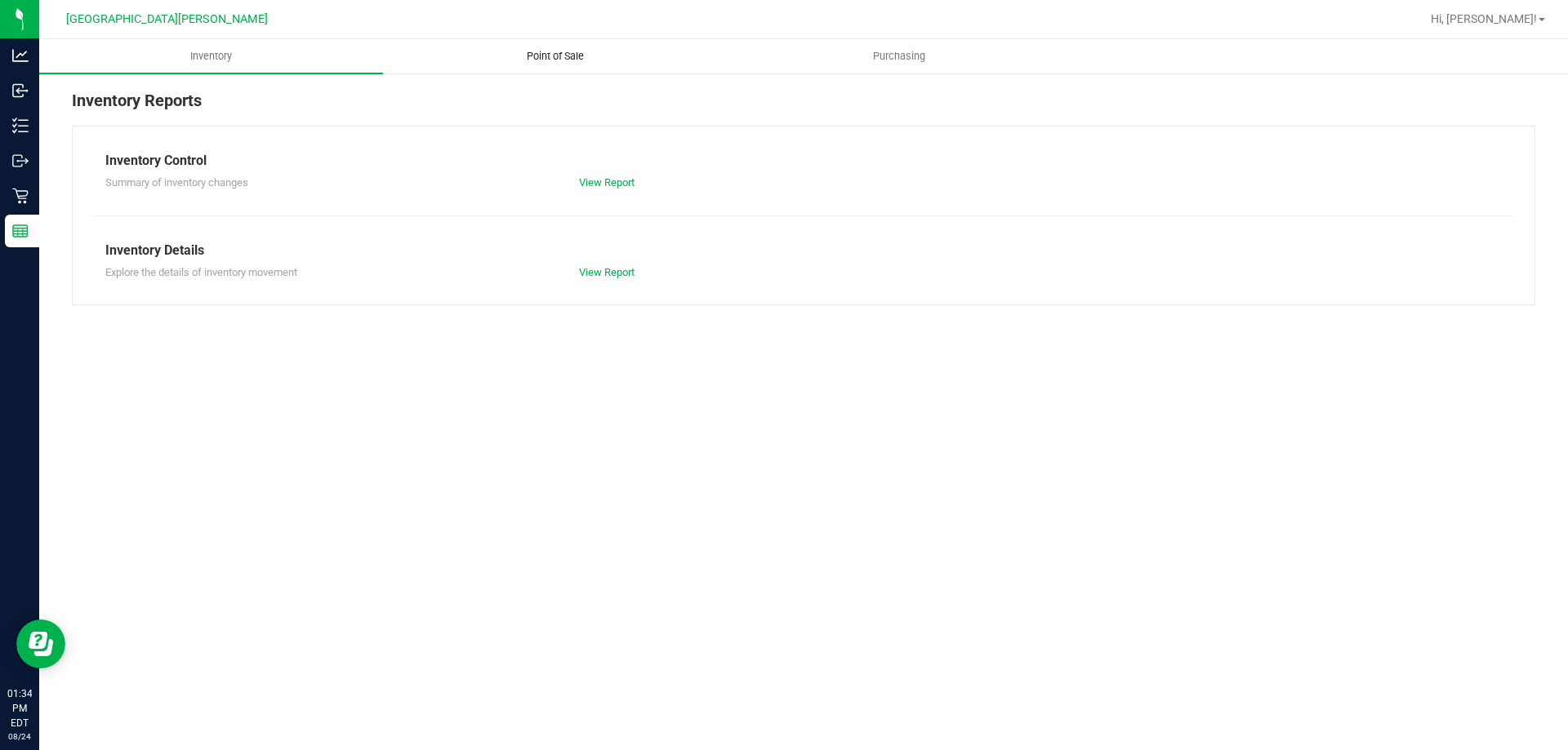
click at [575, 62] on span "Point of Sale" at bounding box center [555, 57] width 101 height 15
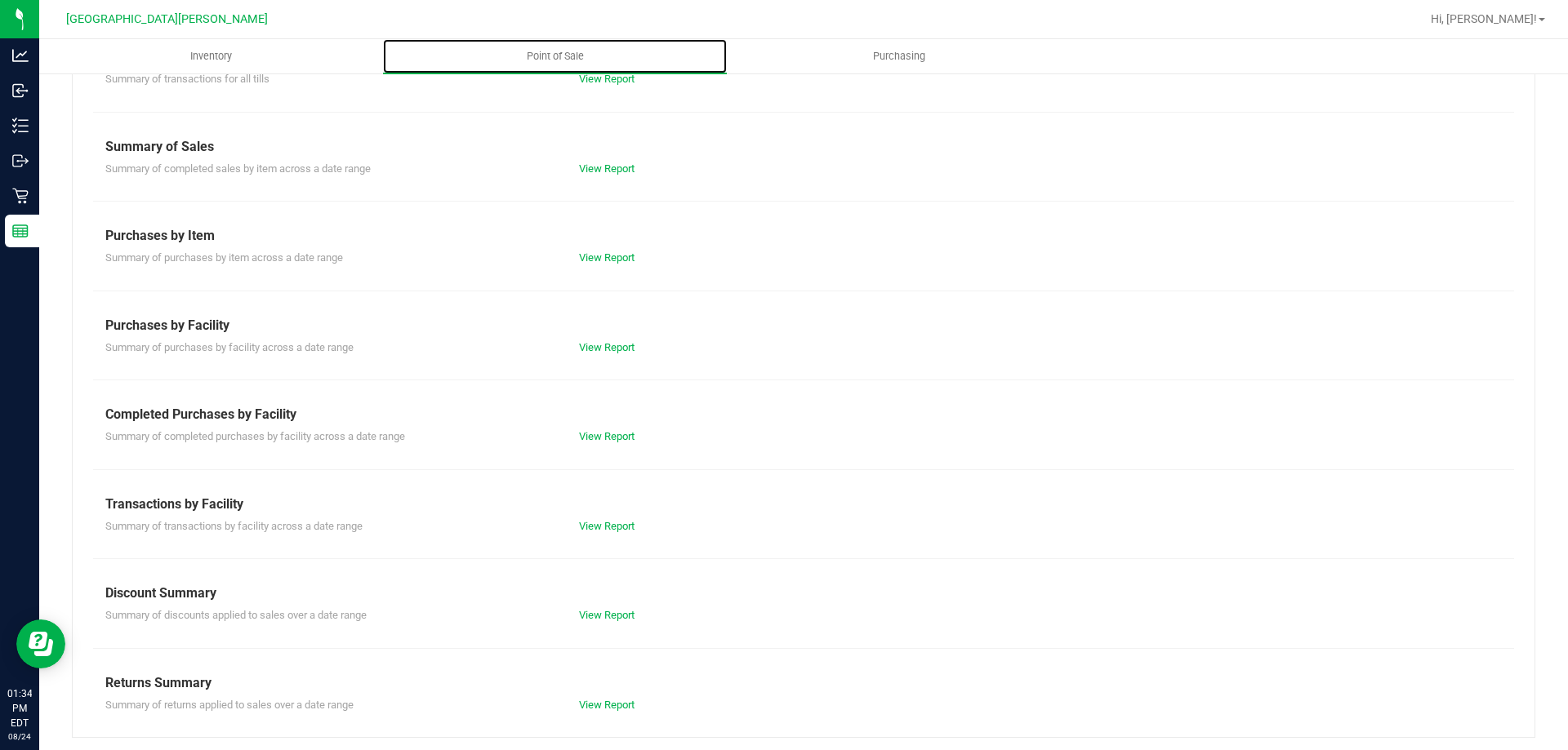
scroll to position [107, 0]
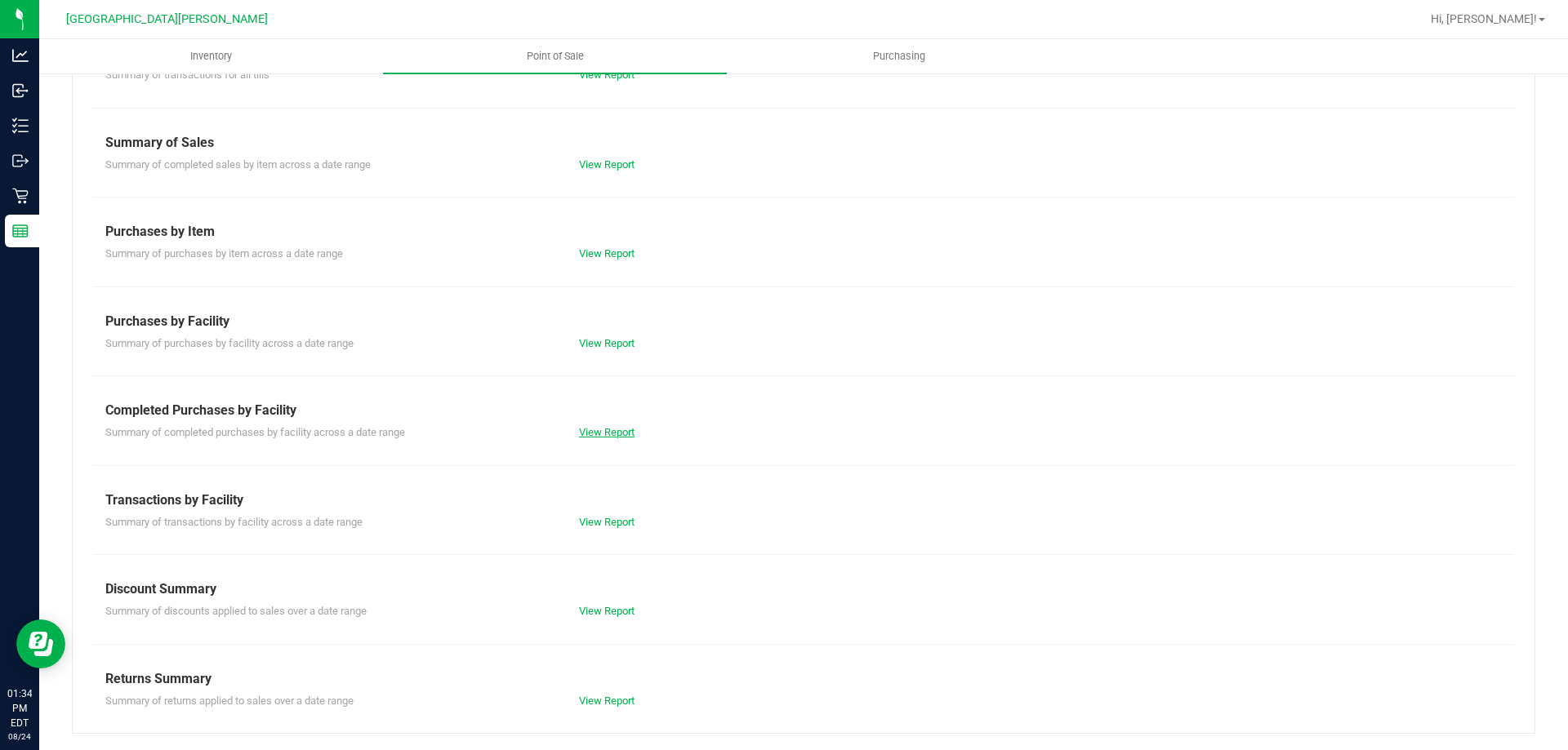
click at [599, 428] on link "View Report" at bounding box center [607, 432] width 56 height 12
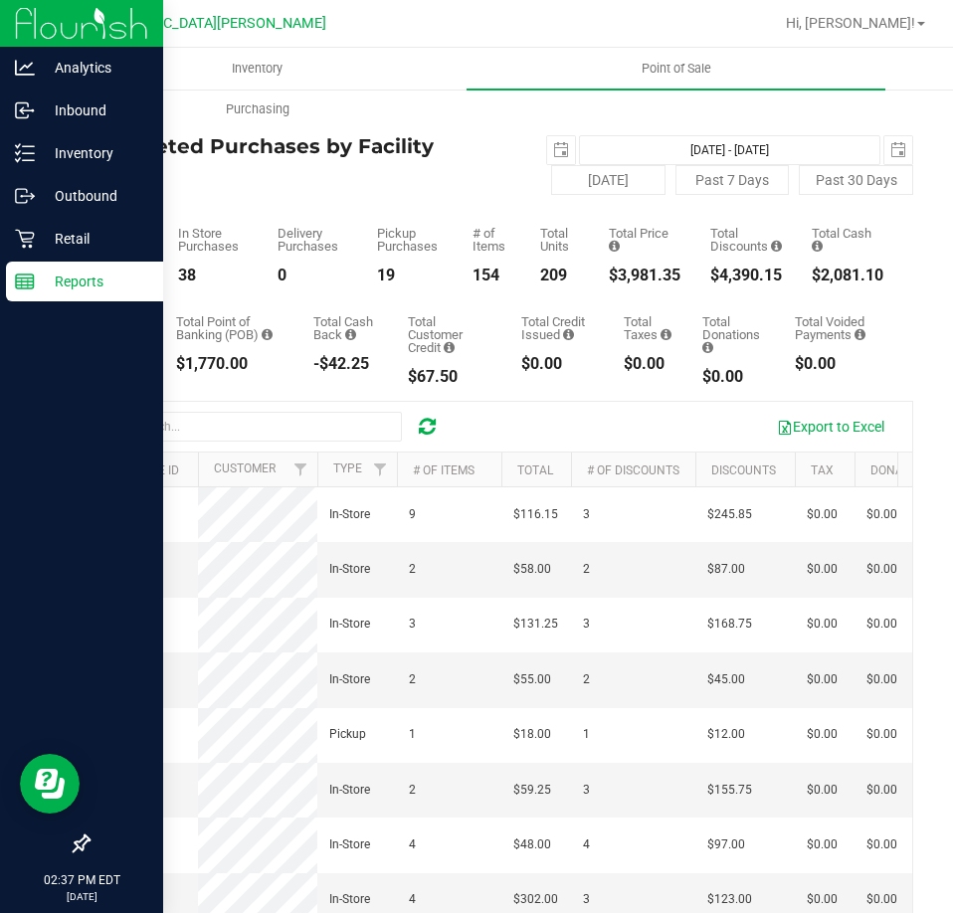
click at [27, 286] on line at bounding box center [25, 286] width 18 height 0
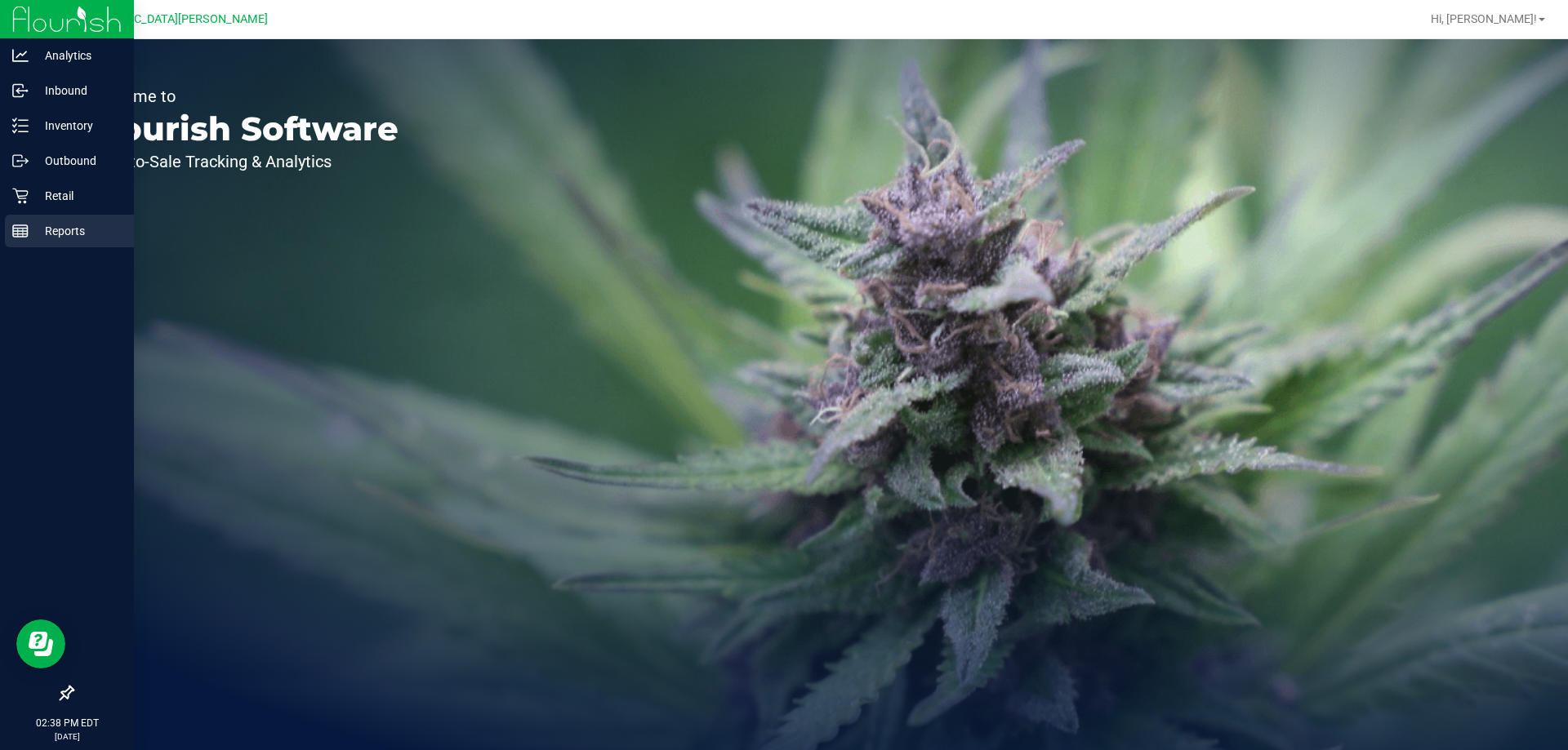
click at [34, 241] on div "Reports" at bounding box center [69, 231] width 129 height 33
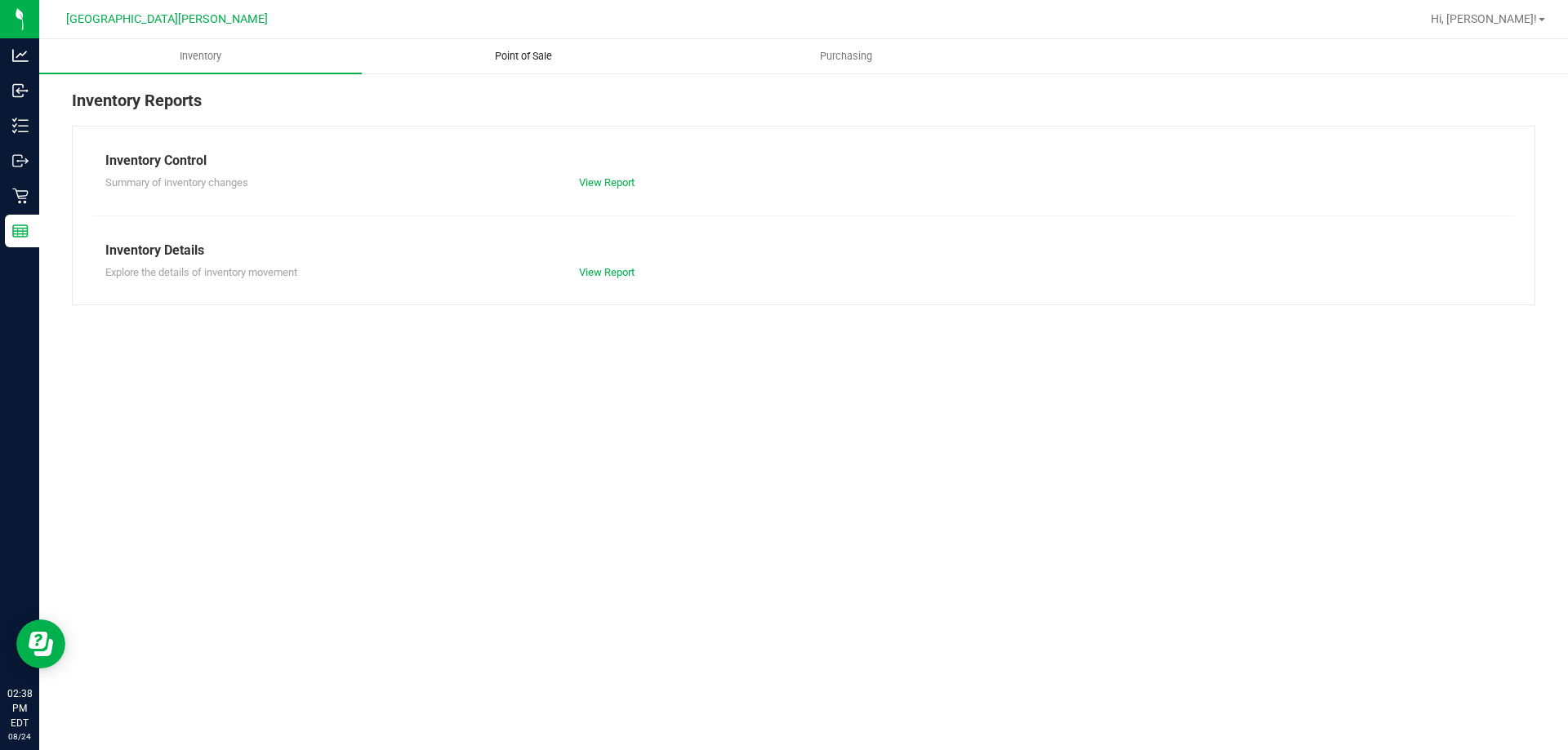
click at [537, 58] on span "Point of Sale" at bounding box center [523, 57] width 101 height 15
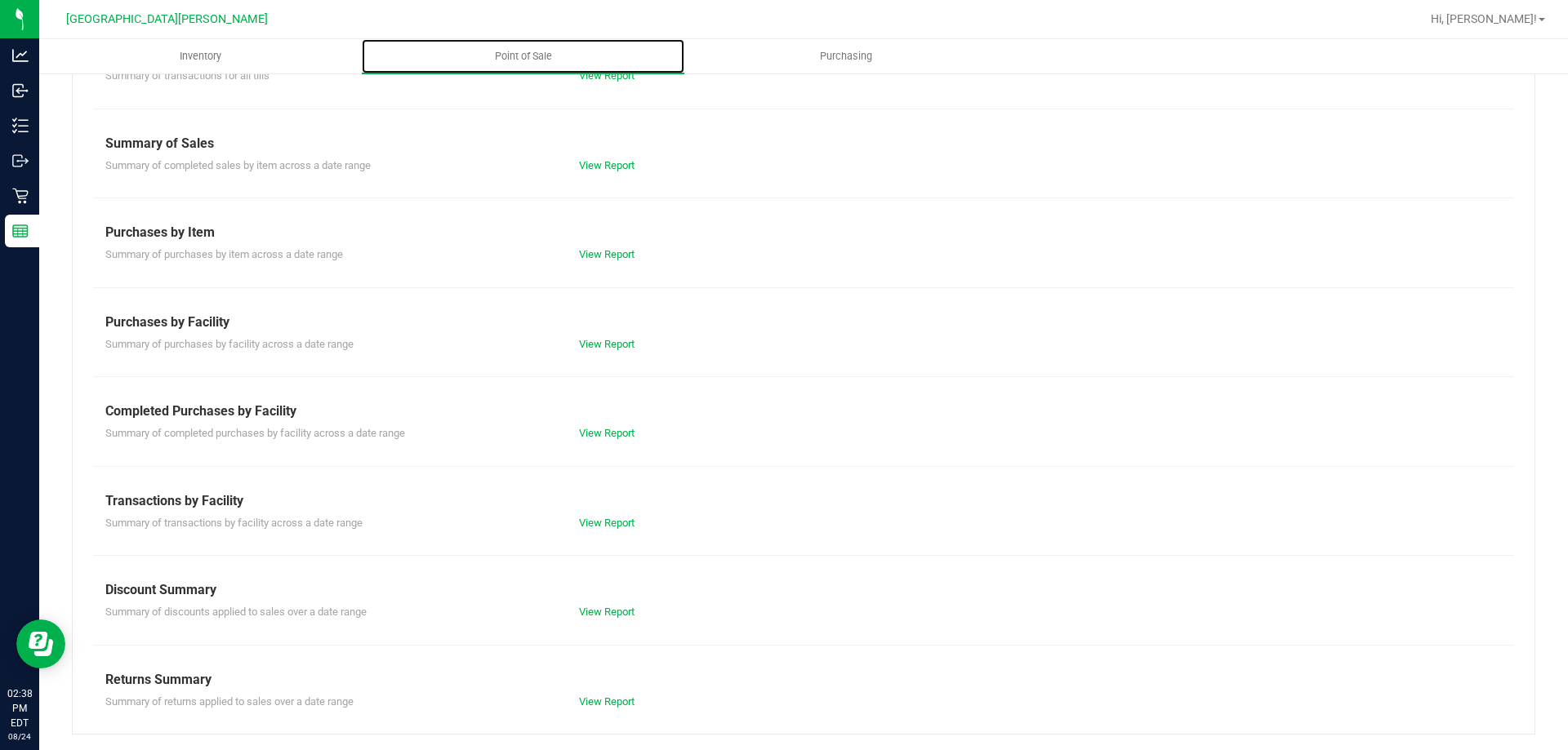
scroll to position [107, 0]
click at [613, 425] on div "View Report" at bounding box center [685, 432] width 237 height 16
click at [614, 431] on link "View Report" at bounding box center [607, 432] width 56 height 12
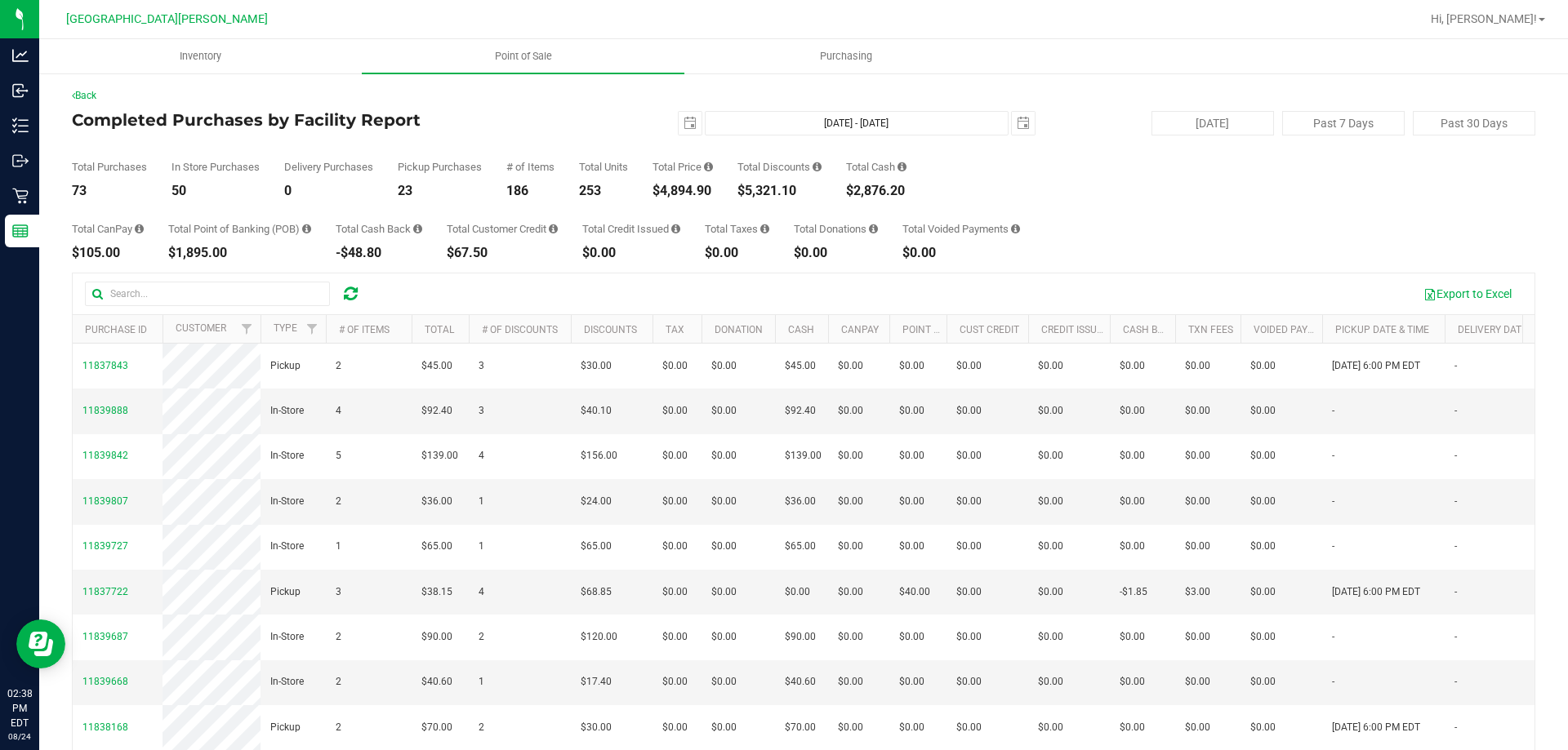
click at [685, 192] on div "$4,894.90" at bounding box center [683, 191] width 61 height 13
copy div "4,894.90"
click at [355, 21] on div at bounding box center [856, 19] width 1128 height 32
click at [1130, 224] on div "Total CanPay $105.00 Total Point of Banking (POB) $2,030.00 Total Cash Back -$5…" at bounding box center [804, 229] width 1464 height 62
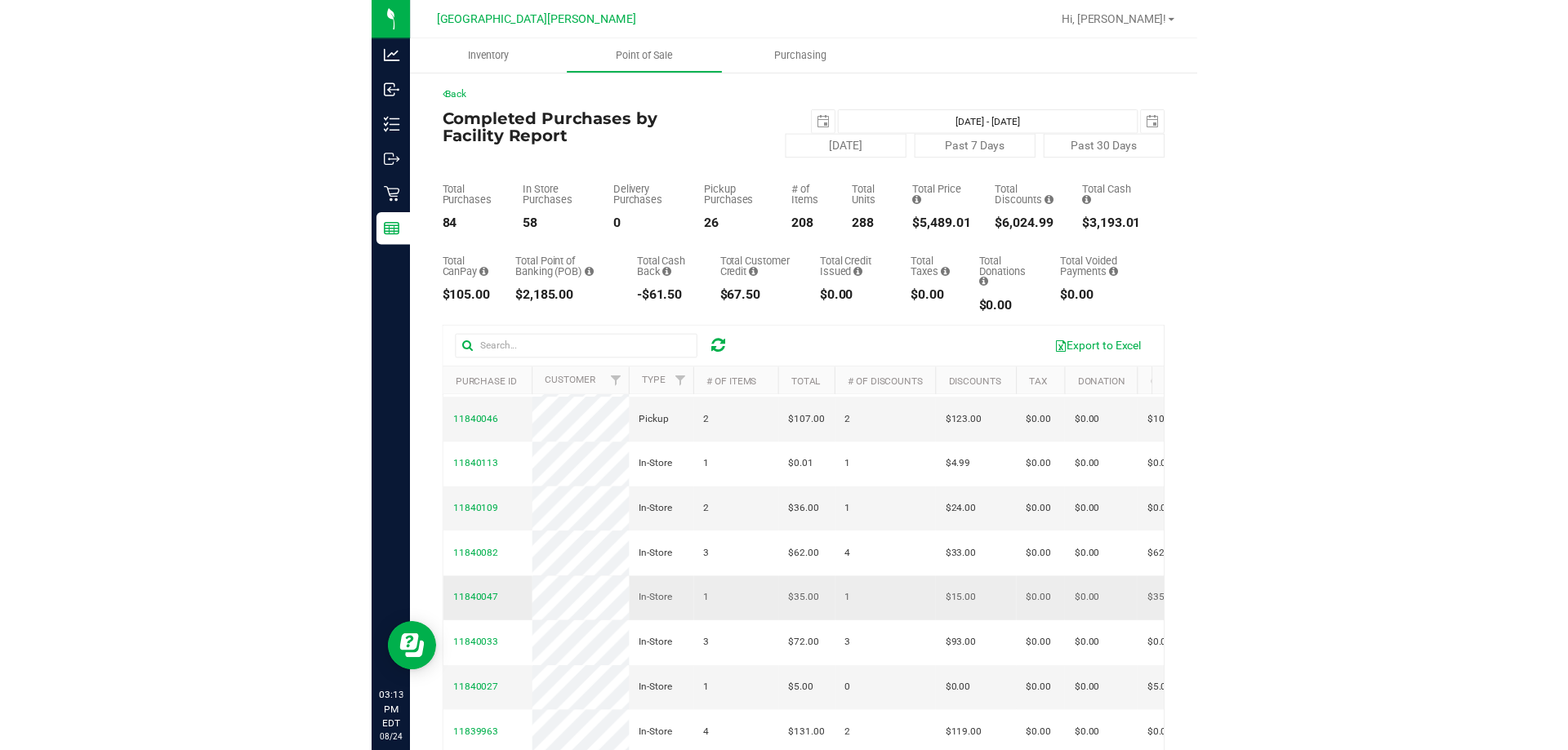
scroll to position [408, 0]
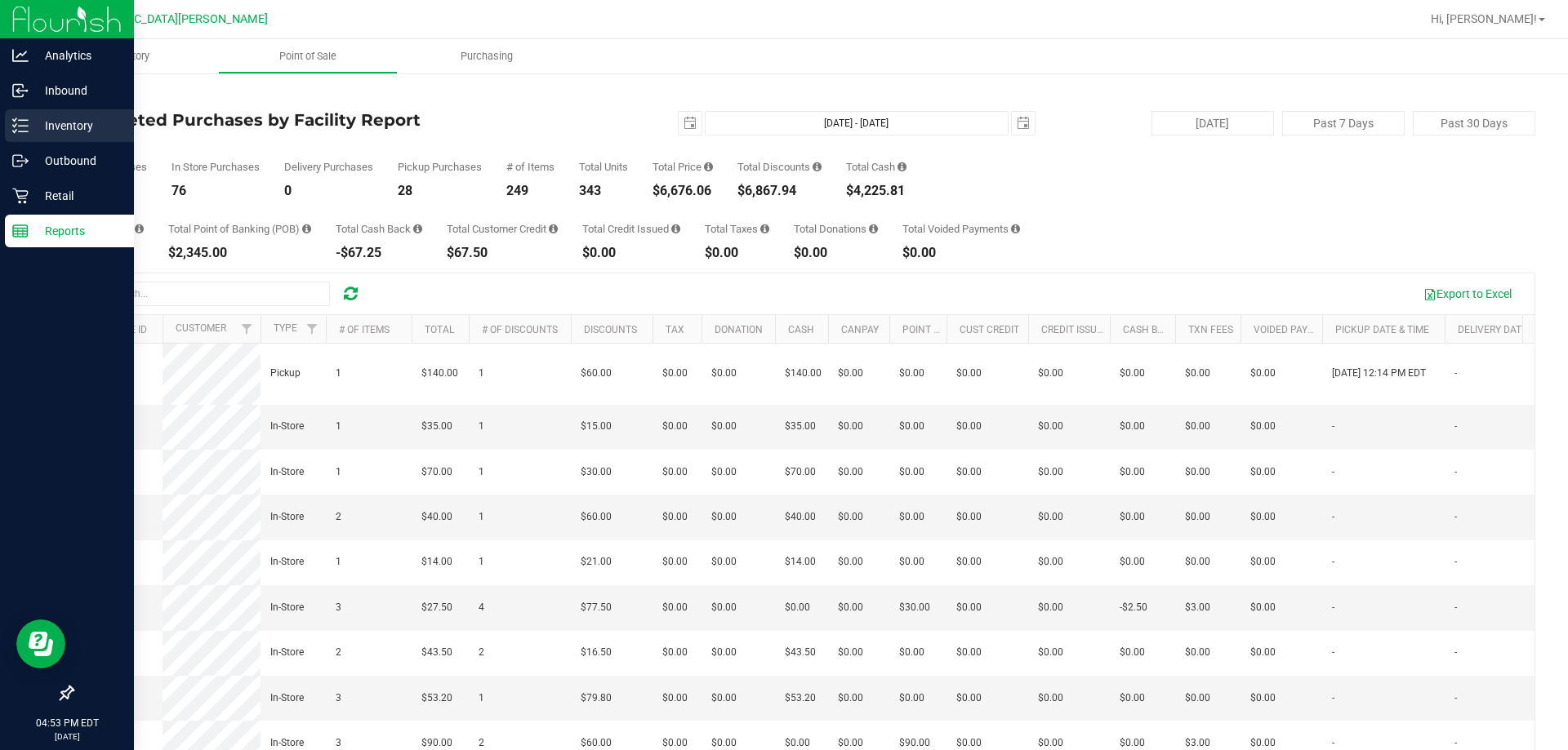
click at [63, 128] on p "Inventory" at bounding box center [77, 126] width 98 height 20
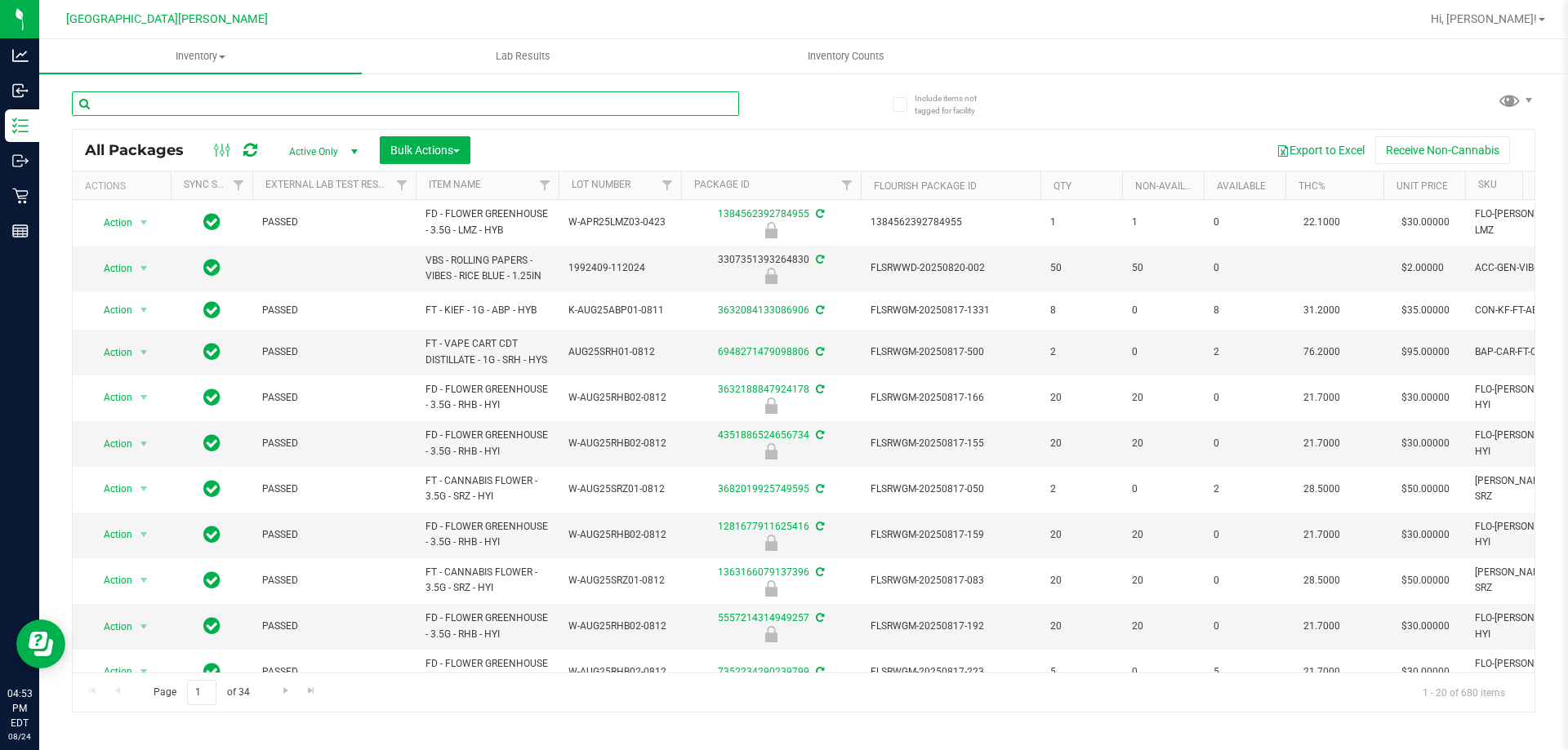
click at [178, 102] on input "text" at bounding box center [406, 103] width 667 height 25
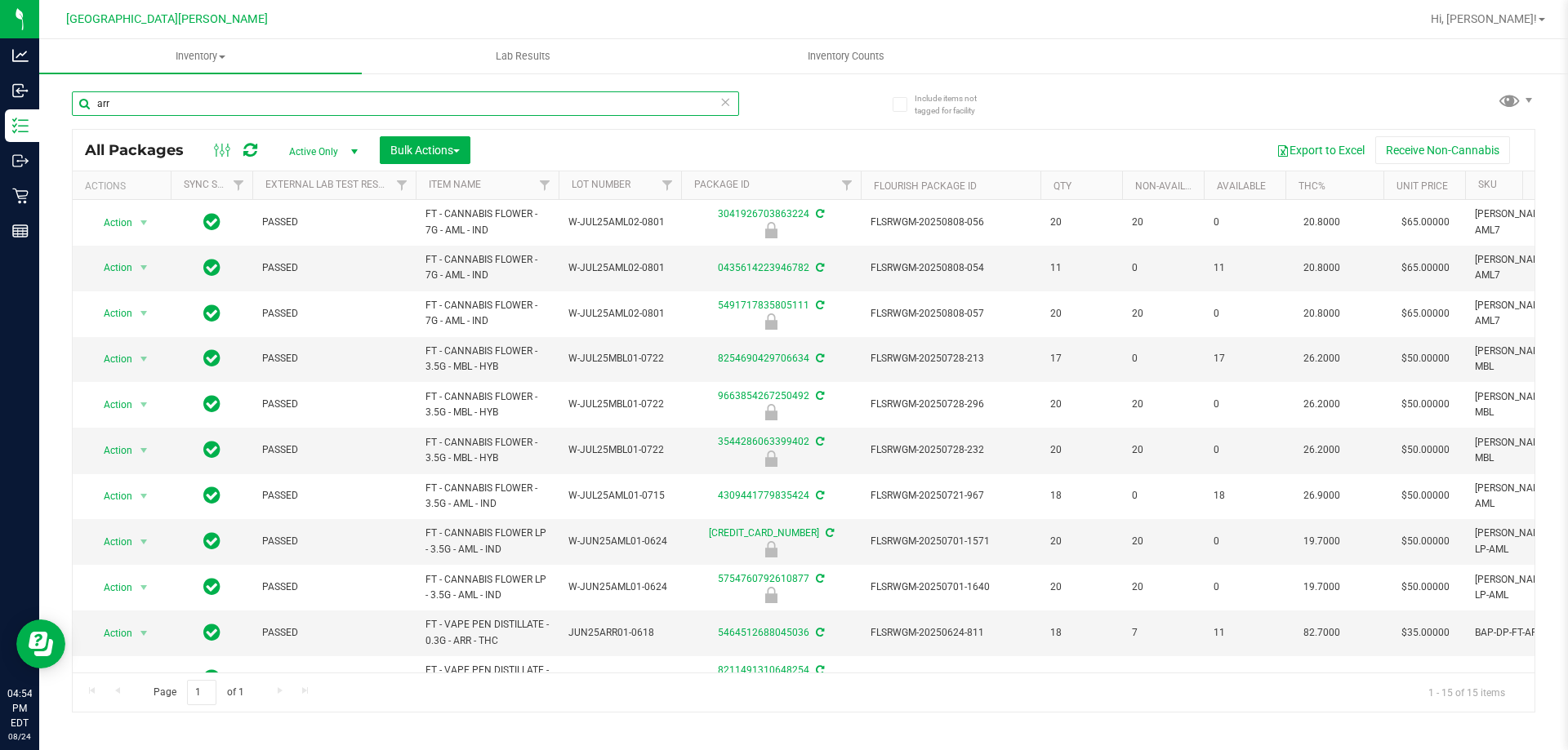
click at [241, 107] on input "arr" at bounding box center [406, 103] width 667 height 25
click at [240, 107] on input "arr" at bounding box center [406, 103] width 667 height 25
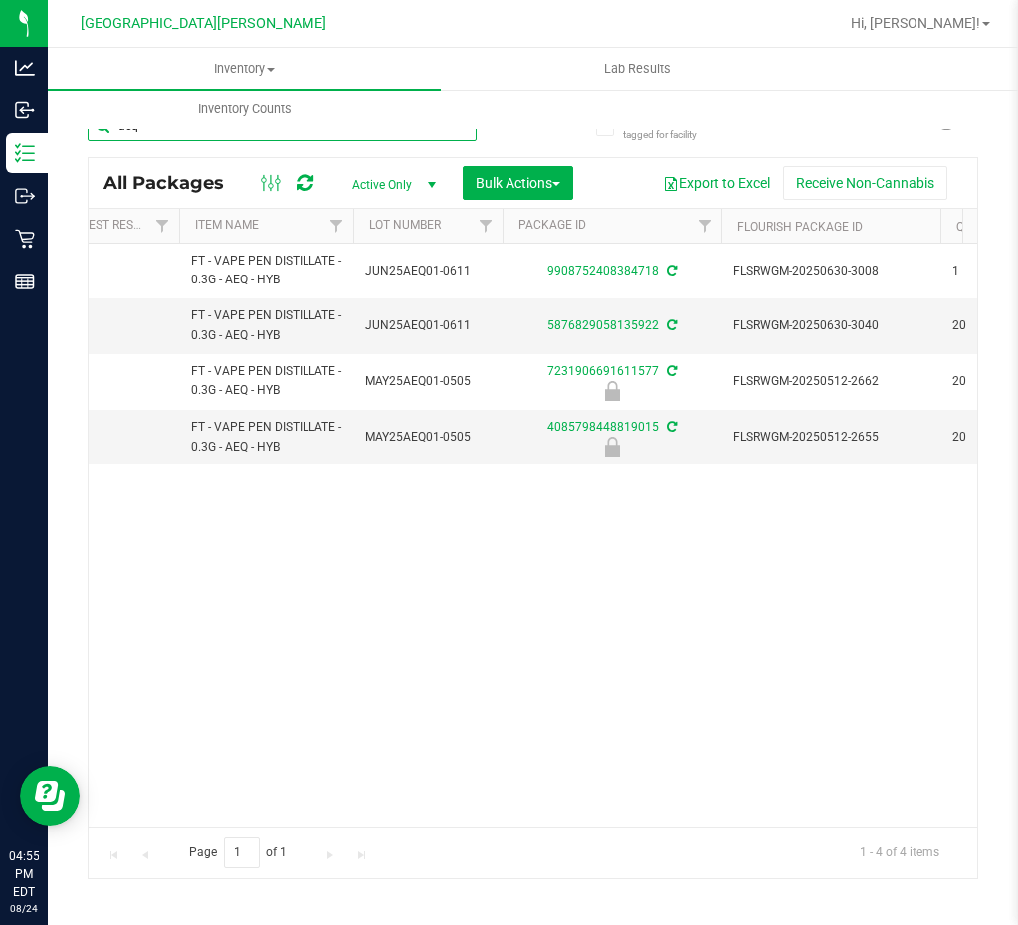
scroll to position [0, 151]
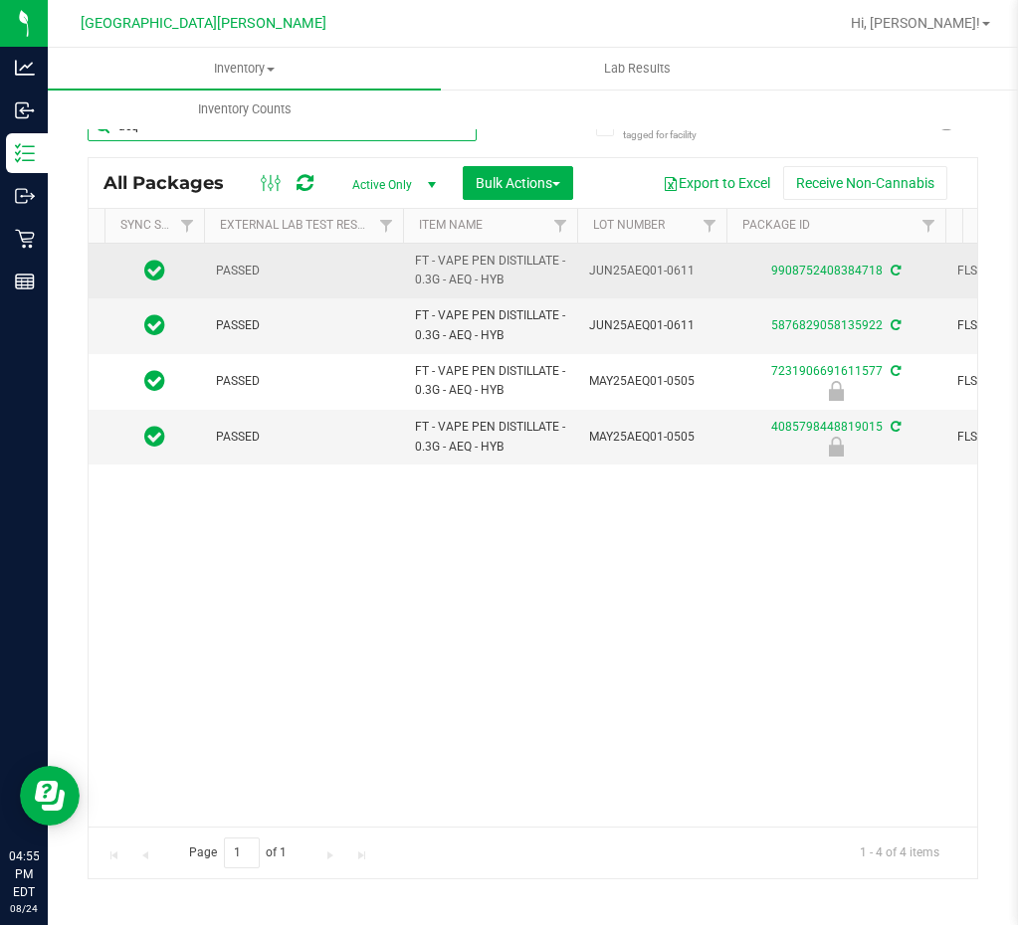
type input "aeq"
drag, startPoint x: 513, startPoint y: 284, endPoint x: 410, endPoint y: 264, distance: 105.4
click at [410, 264] on td "FT - VAPE PEN DISTILLATE - 0.3G - AEQ - HYB" at bounding box center [490, 271] width 174 height 55
copy span "FT - VAPE PEN DISTILLATE - 0.3G - AEQ - HYB"
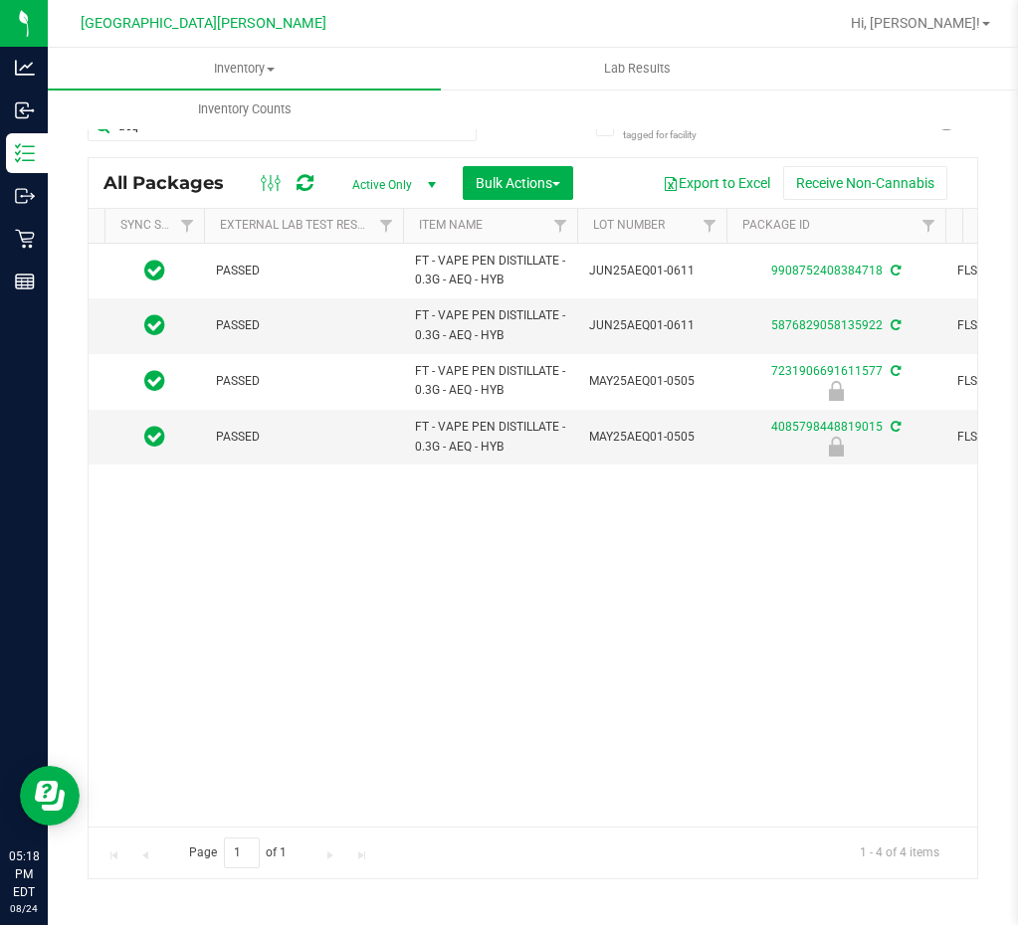
drag, startPoint x: 358, startPoint y: 639, endPoint x: 239, endPoint y: 551, distance: 148.0
click at [358, 639] on div "Action Action Adjust qty Create package Edit attributes Global inventory Locate…" at bounding box center [533, 535] width 888 height 583
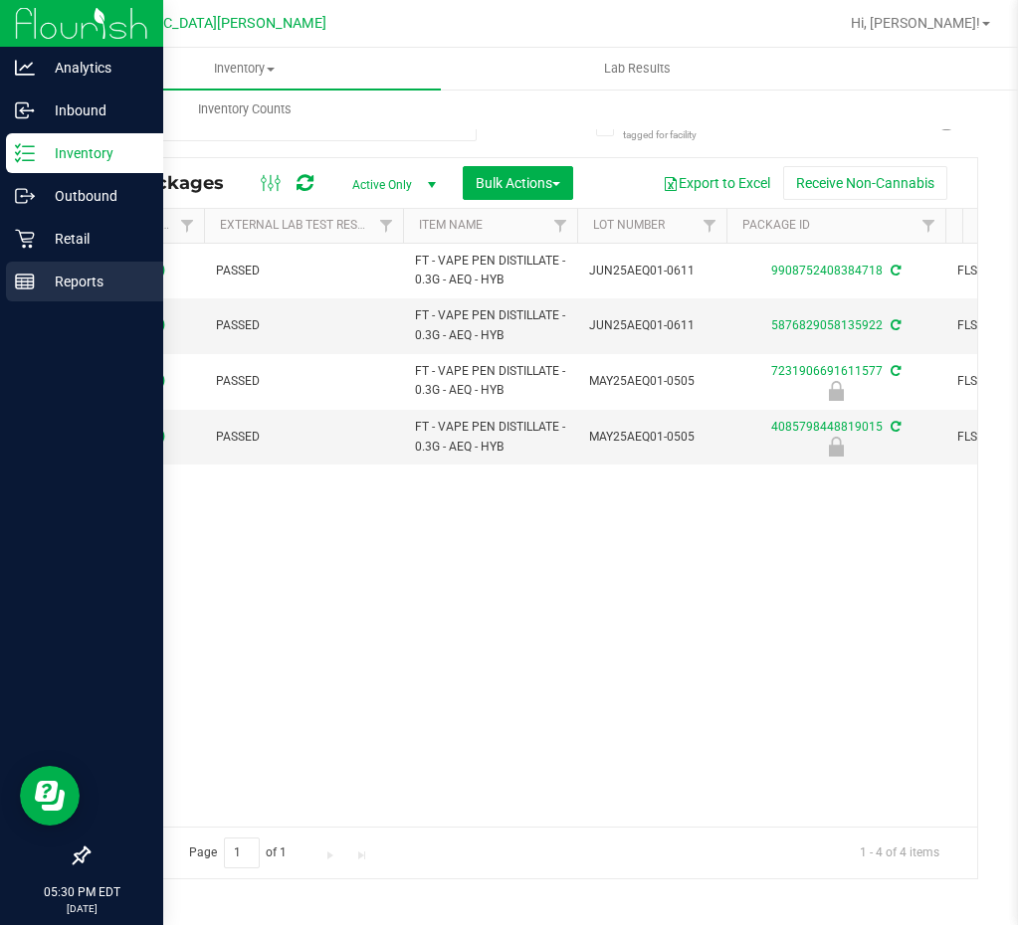
click at [52, 287] on p "Reports" at bounding box center [94, 282] width 119 height 24
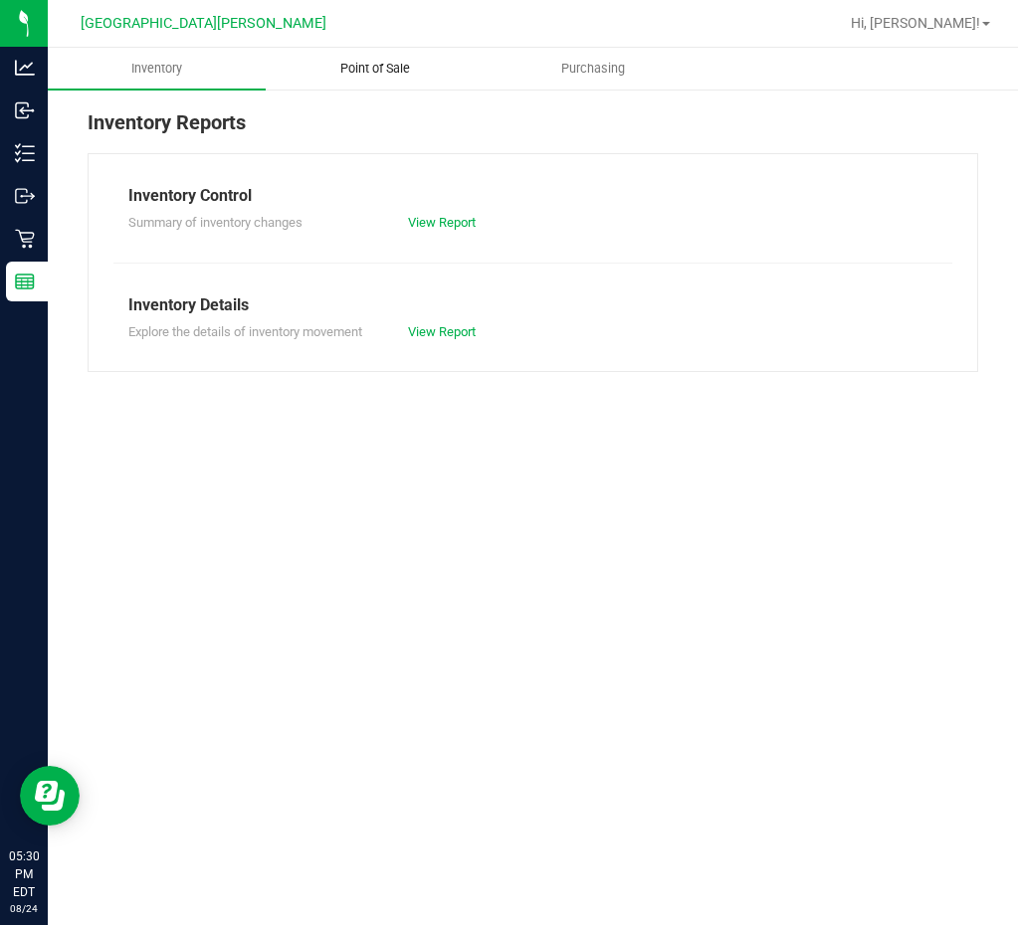
click at [344, 67] on span "Point of Sale" at bounding box center [374, 69] width 123 height 18
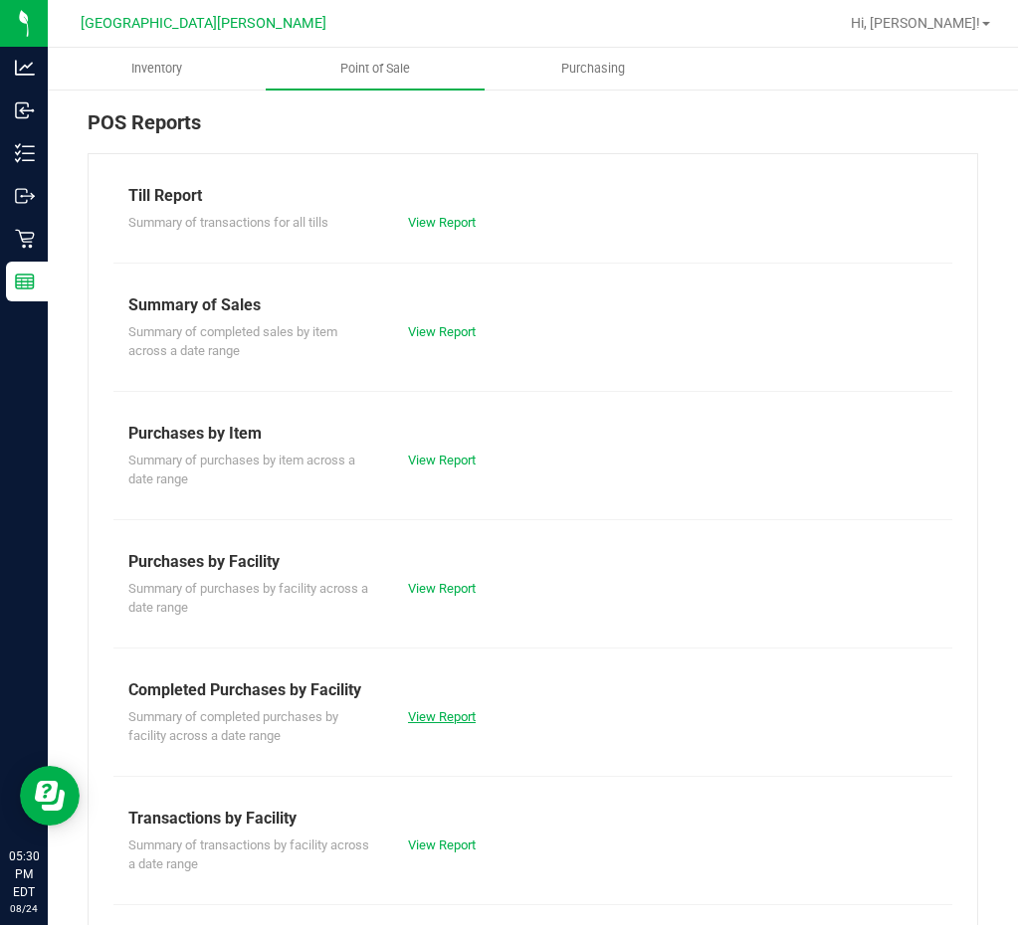
click at [428, 717] on link "View Report" at bounding box center [442, 716] width 68 height 15
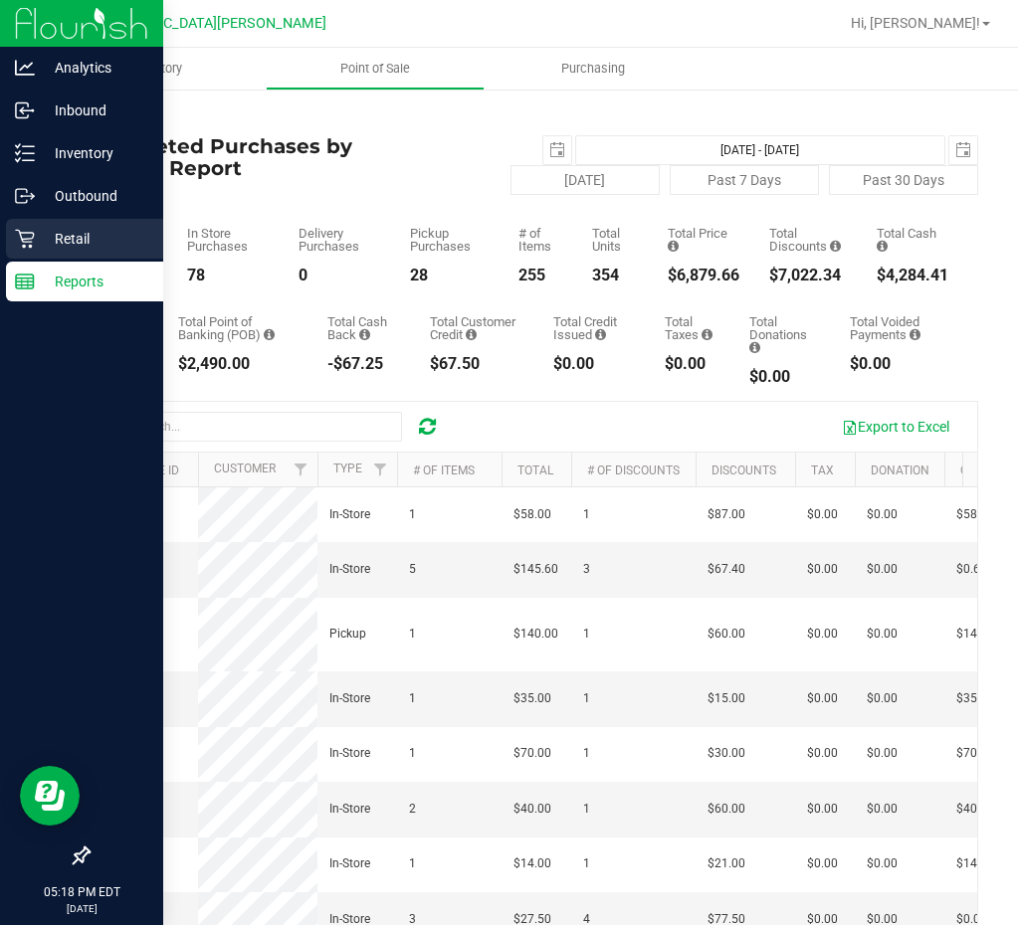
click at [47, 236] on p "Retail" at bounding box center [94, 239] width 119 height 24
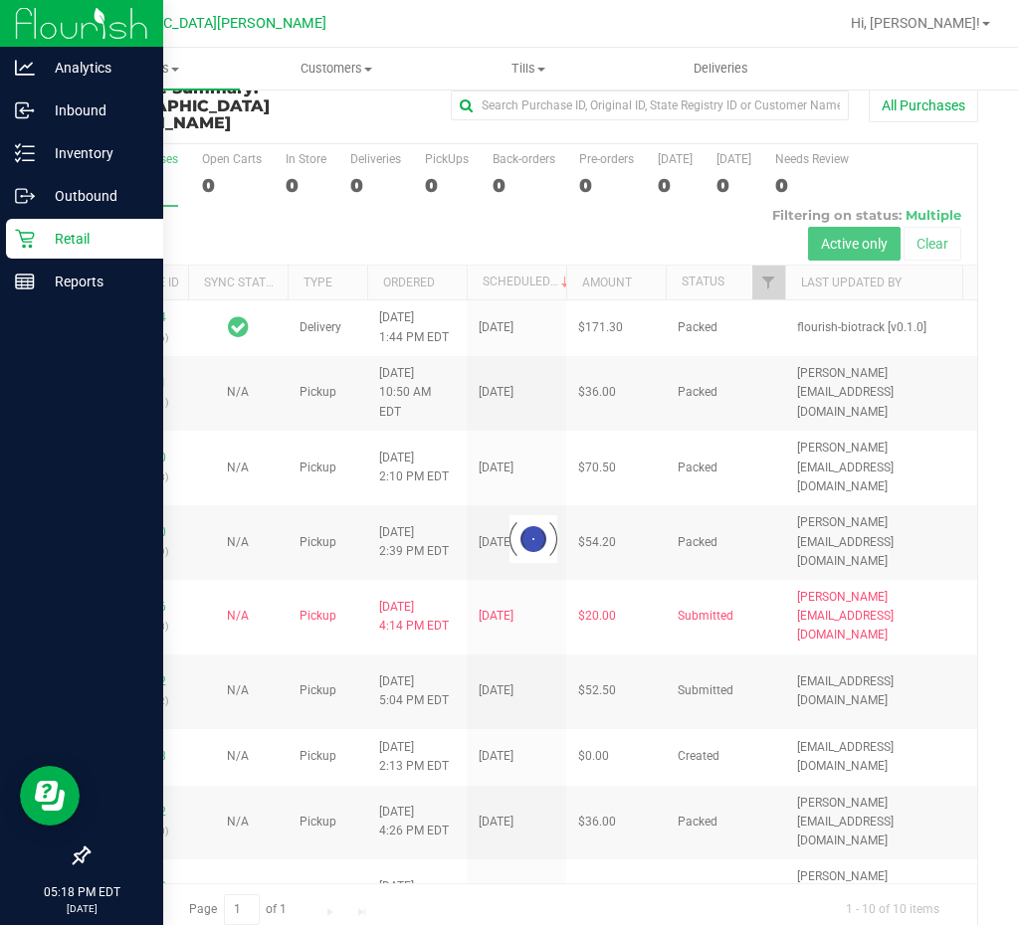
scroll to position [40, 0]
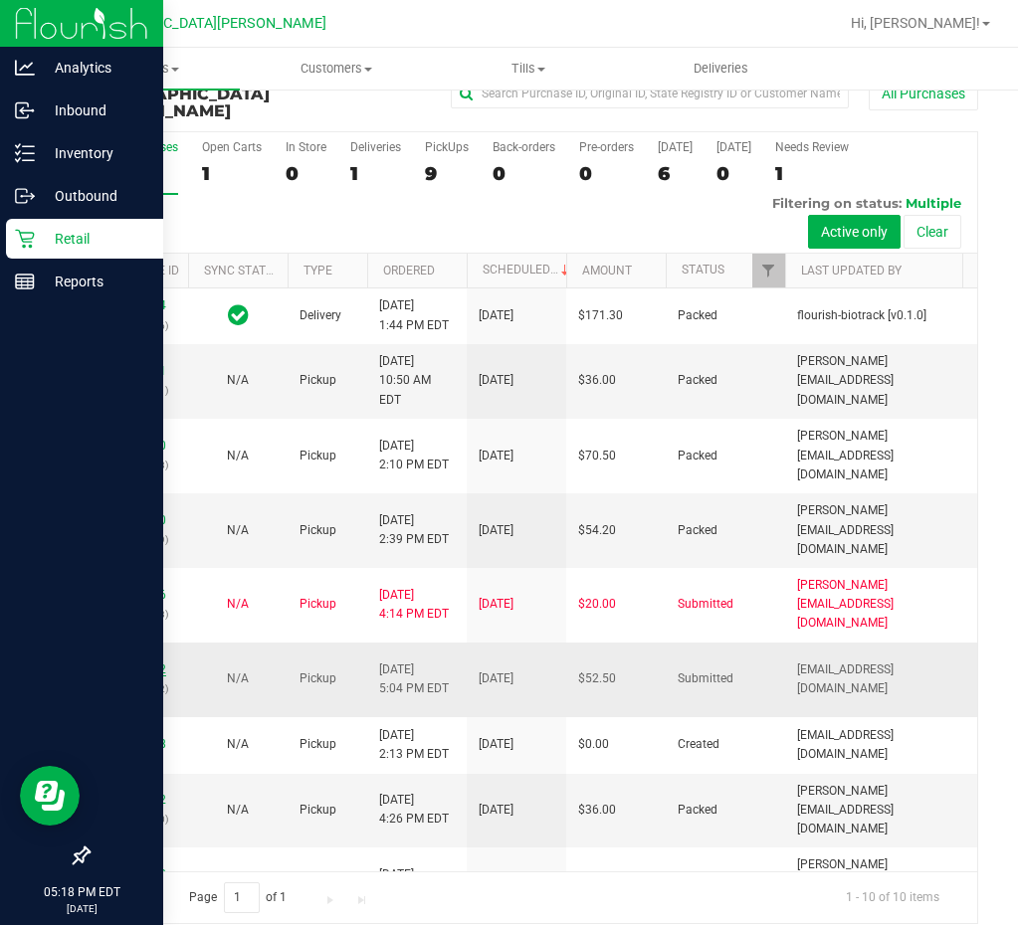
click at [147, 663] on link "11840912" at bounding box center [138, 670] width 56 height 14
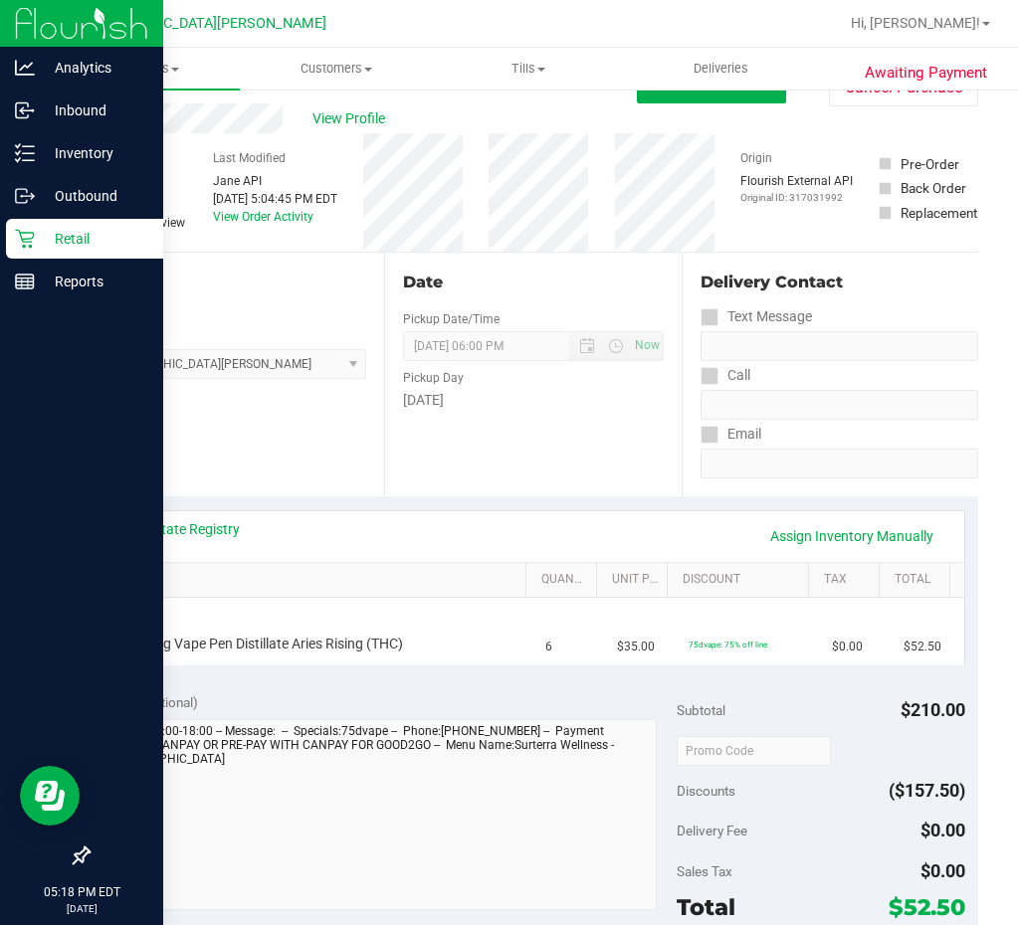
scroll to position [139, 0]
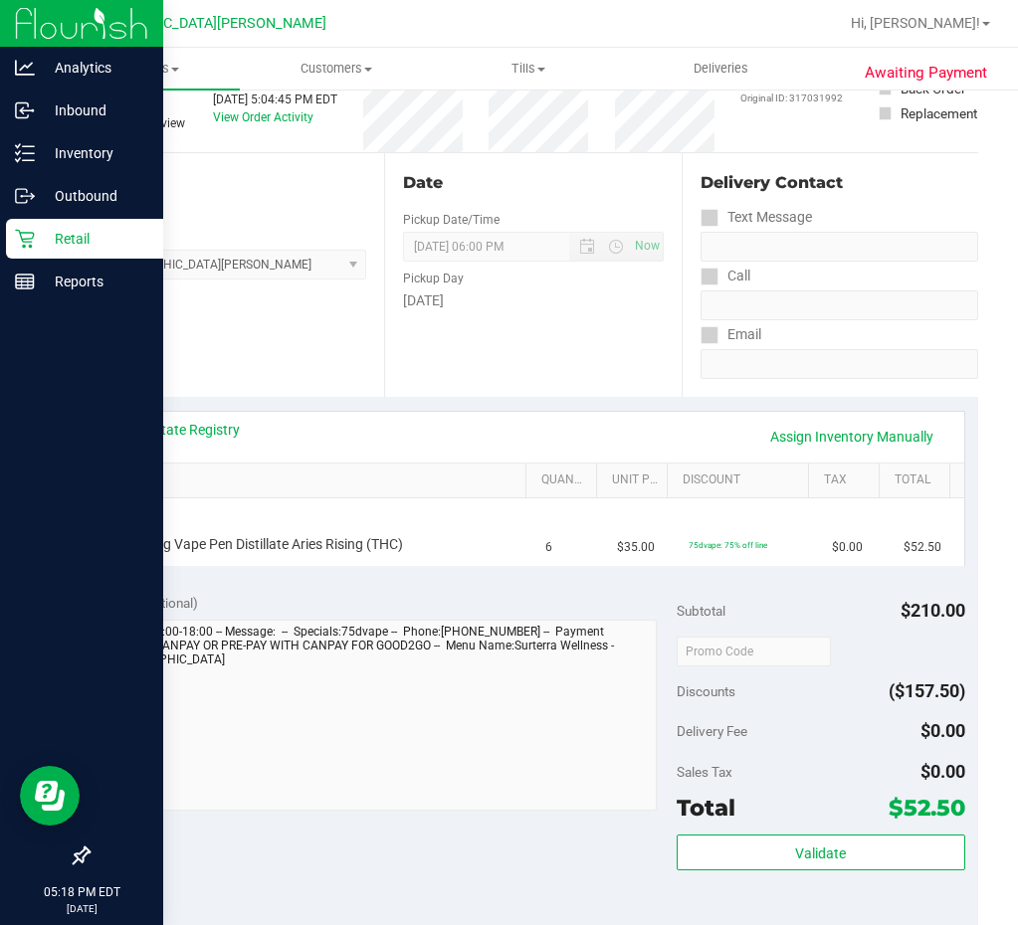
click at [285, 395] on div "Location Pickup Store [GEOGRAPHIC_DATA][PERSON_NAME] Select Store [PERSON_NAME]…" at bounding box center [236, 275] width 296 height 244
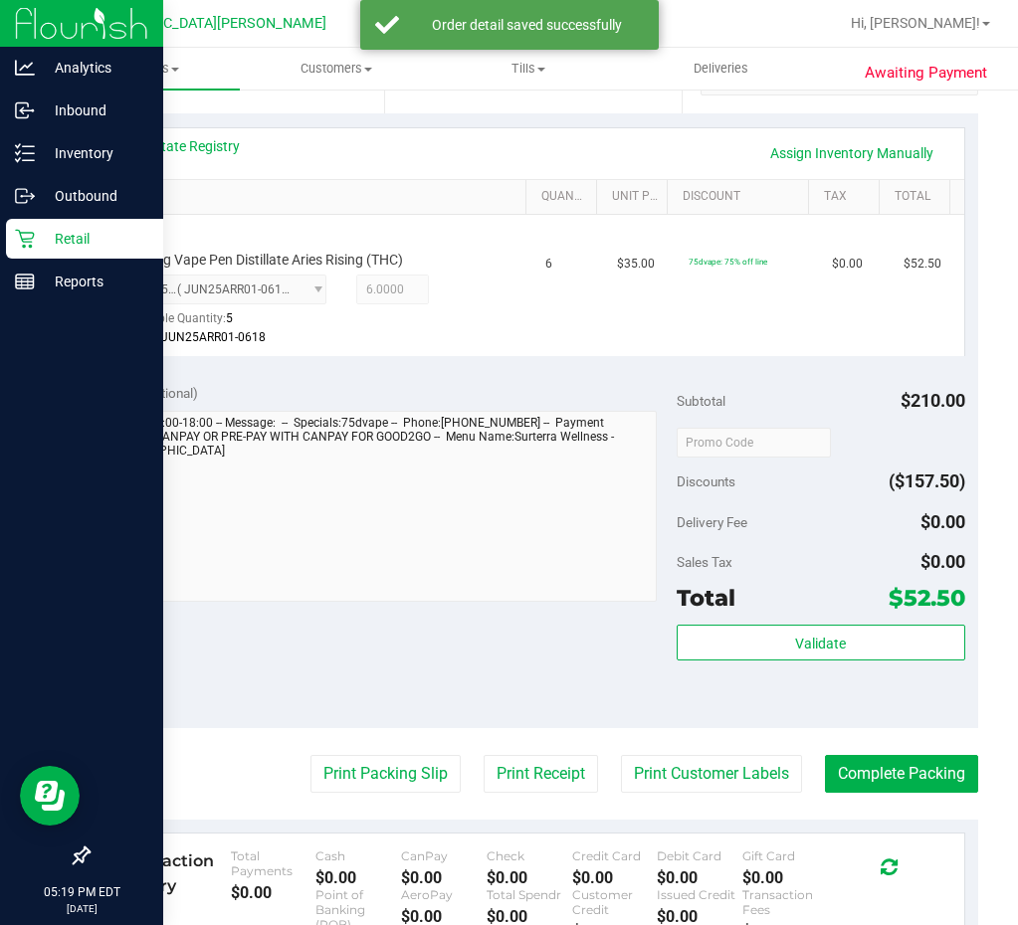
scroll to position [696, 0]
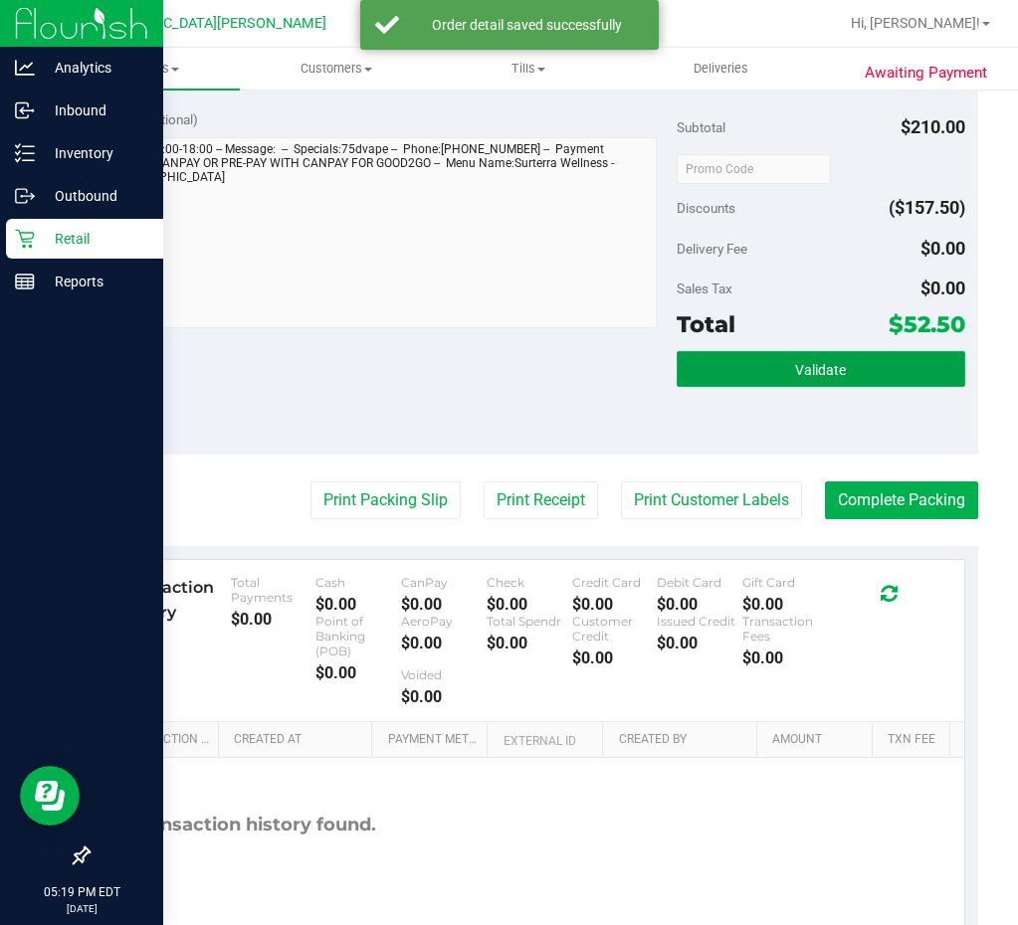
click at [803, 371] on span "Validate" at bounding box center [820, 370] width 51 height 16
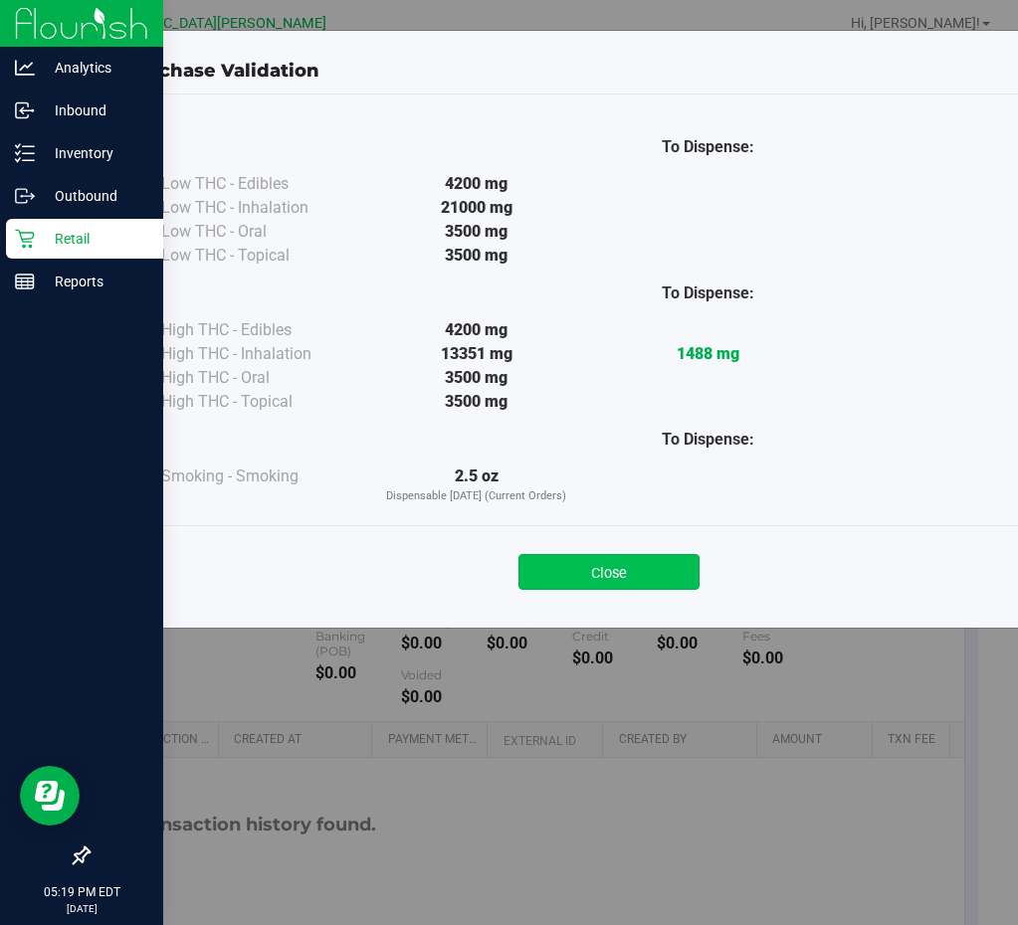
click at [563, 566] on button "Close" at bounding box center [608, 572] width 181 height 36
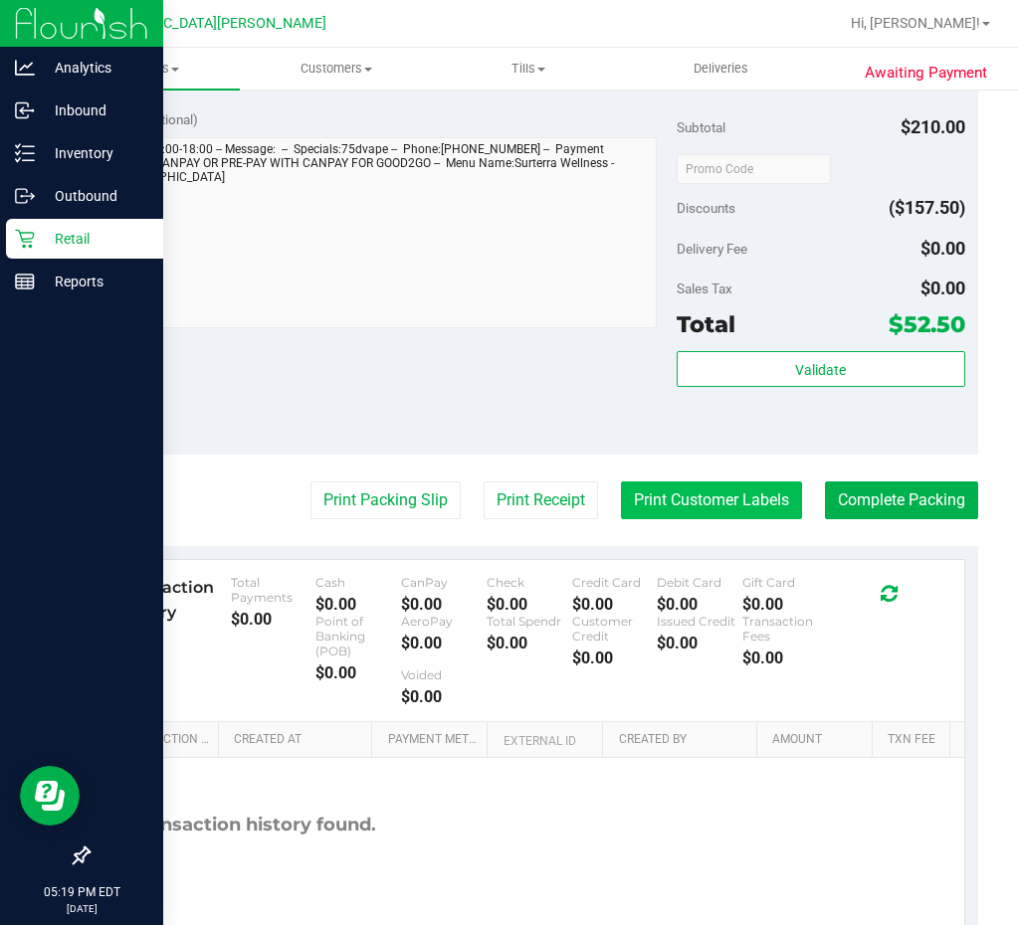
click at [706, 501] on button "Print Customer Labels" at bounding box center [711, 501] width 181 height 38
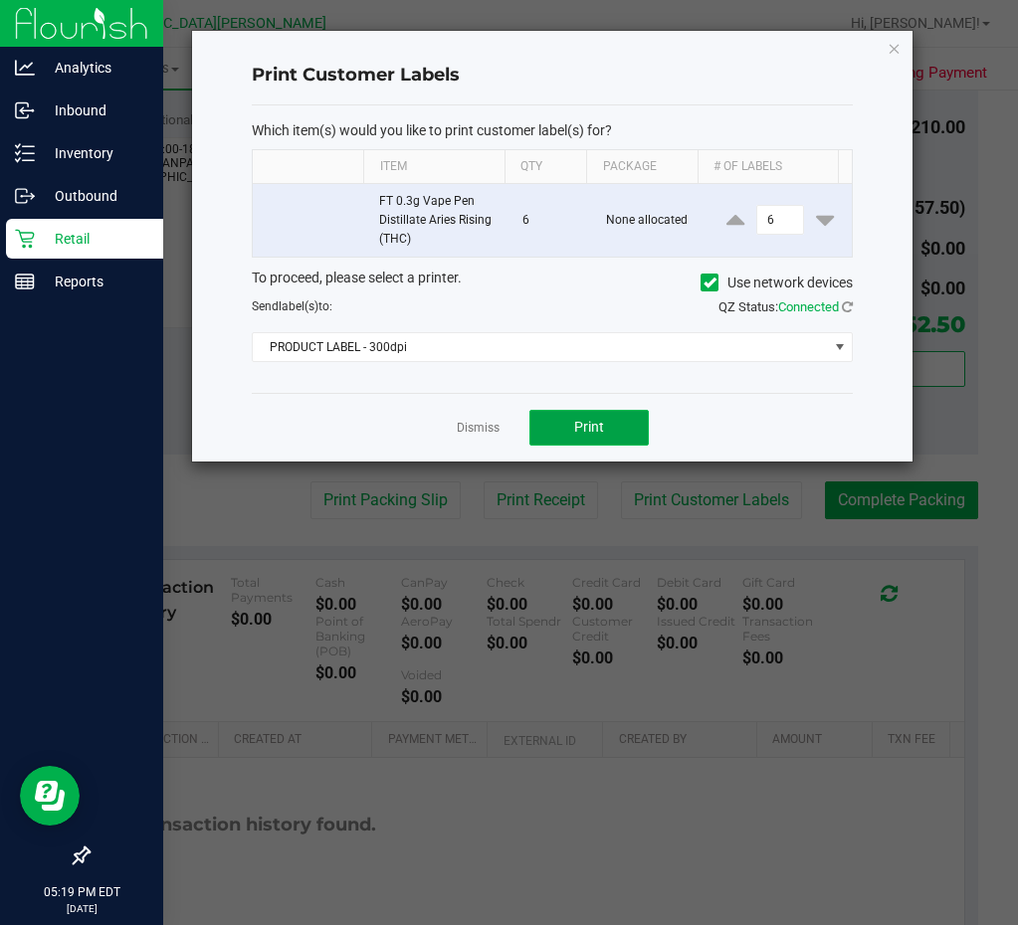
click at [562, 433] on button "Print" at bounding box center [588, 428] width 119 height 36
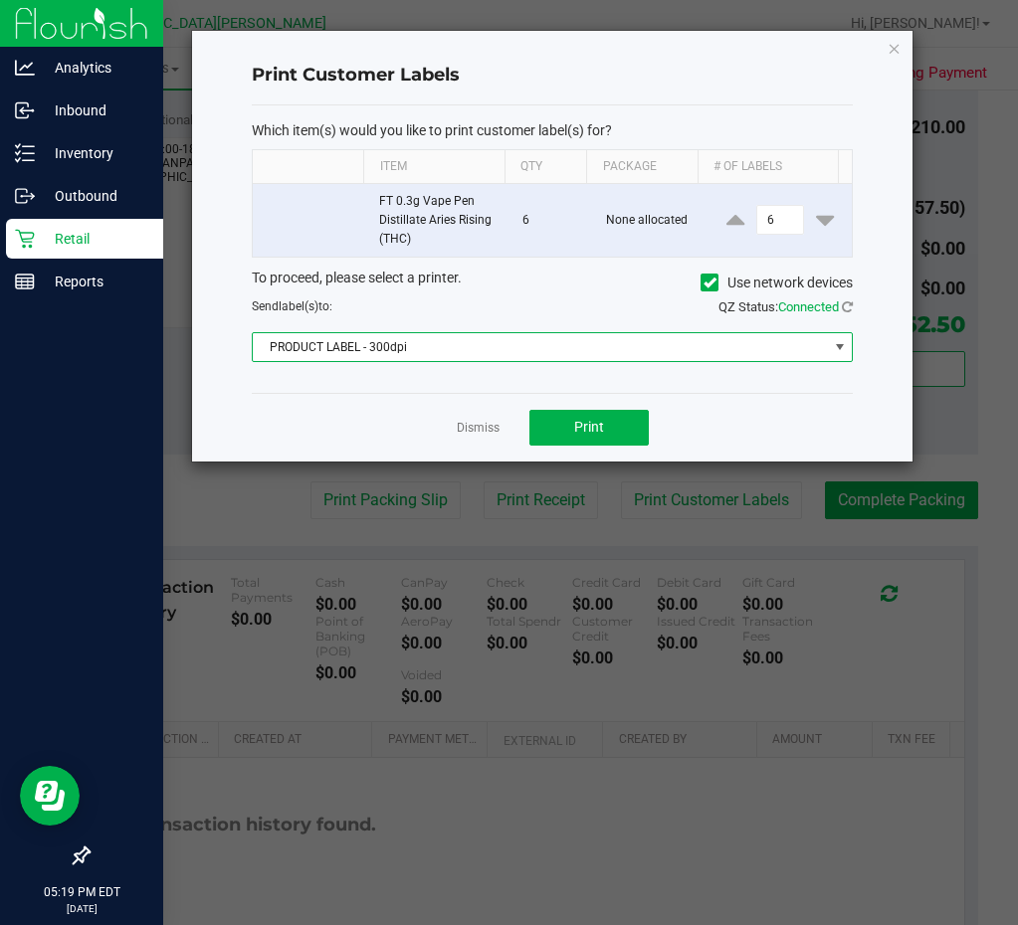
click at [414, 347] on span "PRODUCT LABEL - 300dpi" at bounding box center [540, 347] width 575 height 28
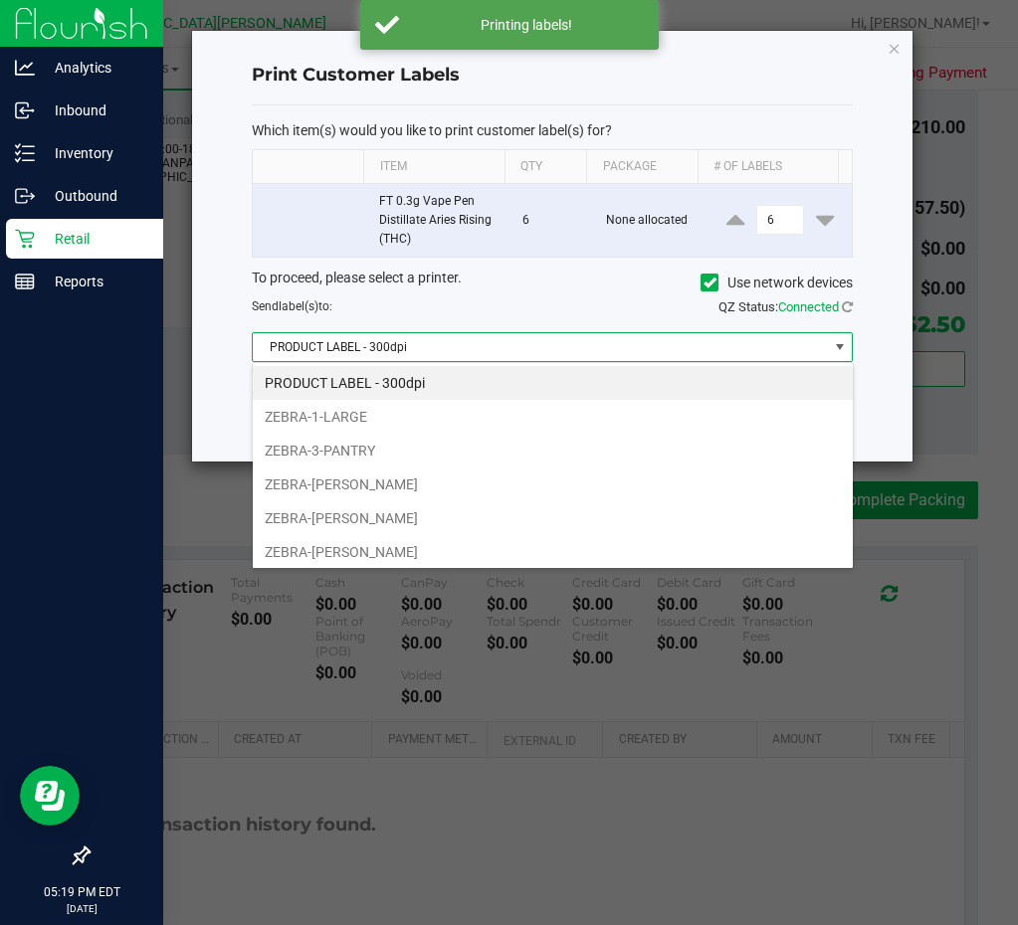
scroll to position [30, 601]
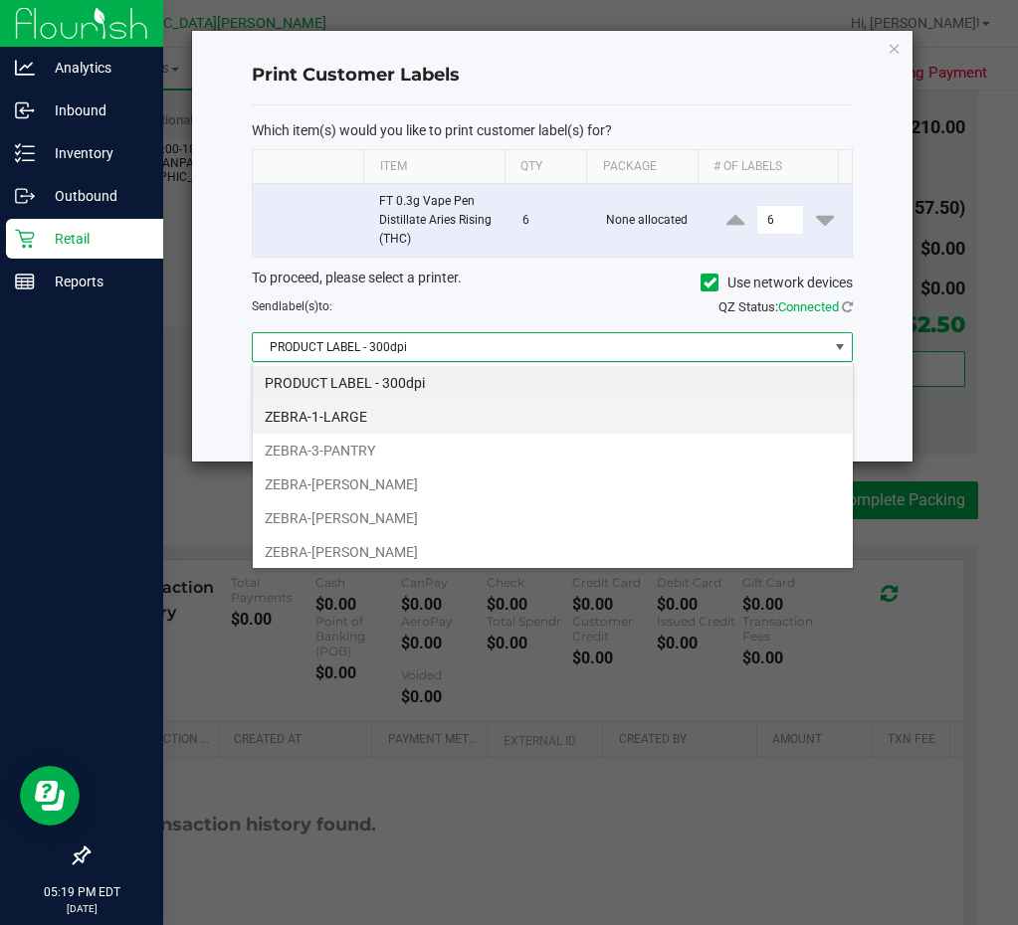
click at [365, 405] on li "ZEBRA-1-LARGE" at bounding box center [553, 417] width 600 height 34
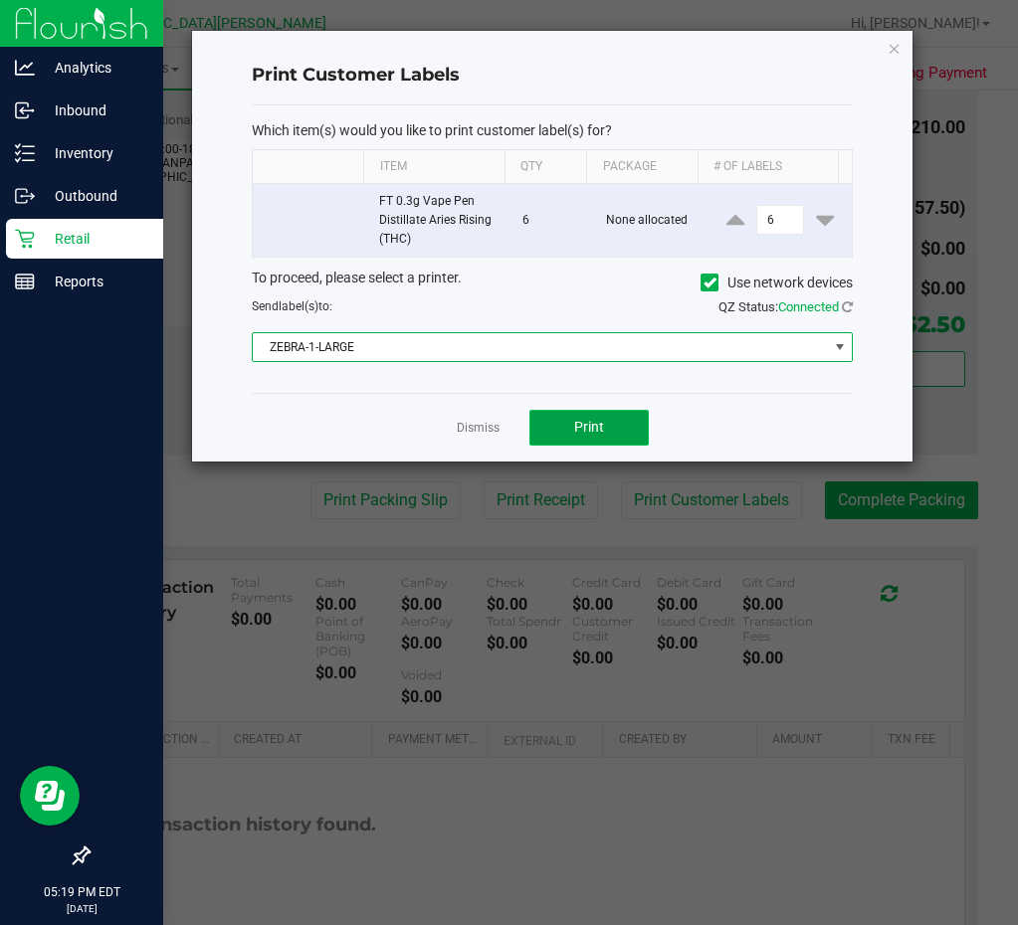
click at [579, 429] on span "Print" at bounding box center [589, 427] width 30 height 16
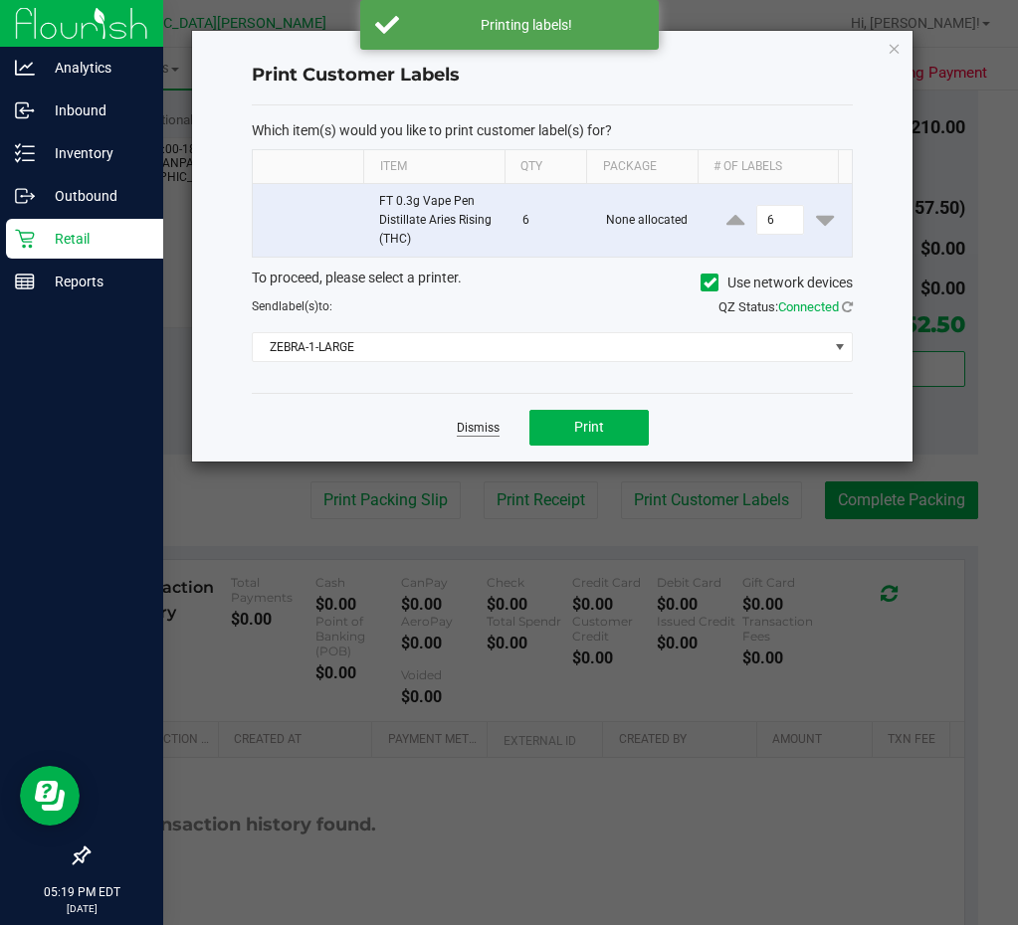
click at [476, 424] on link "Dismiss" at bounding box center [478, 428] width 43 height 17
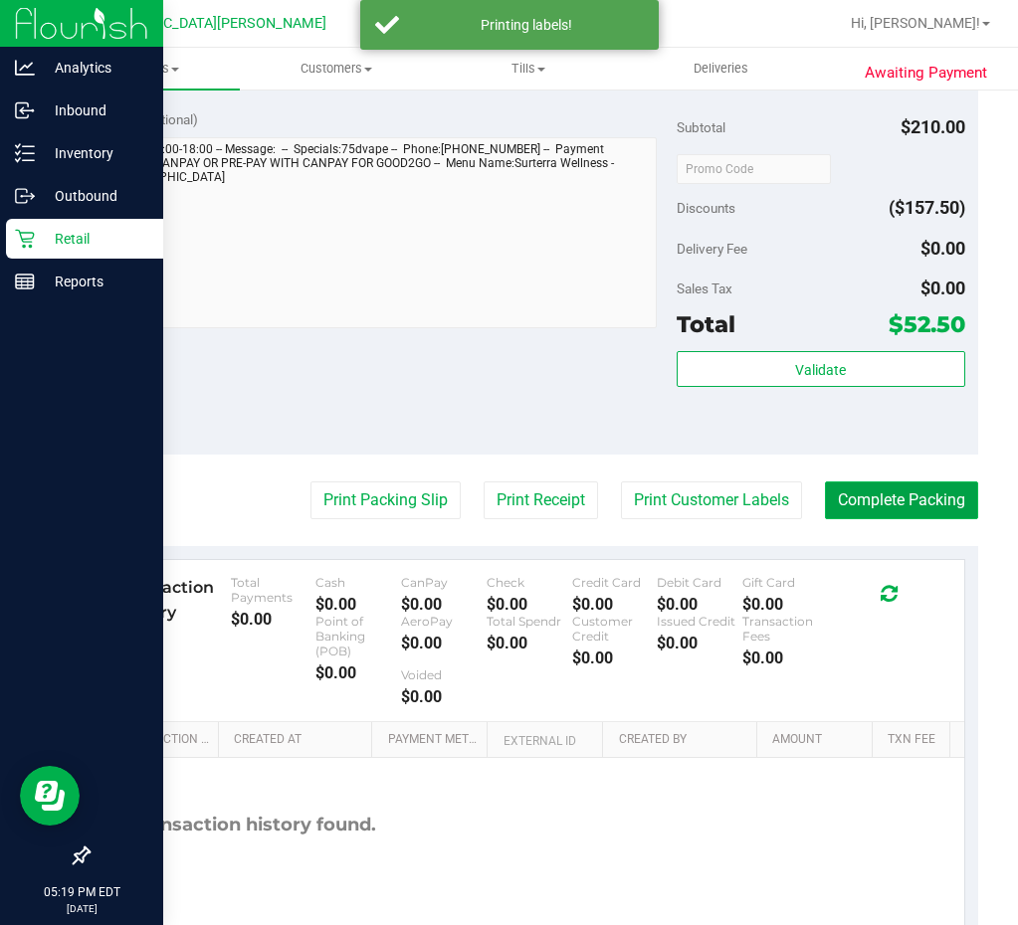
click at [881, 497] on button "Complete Packing" at bounding box center [901, 501] width 153 height 38
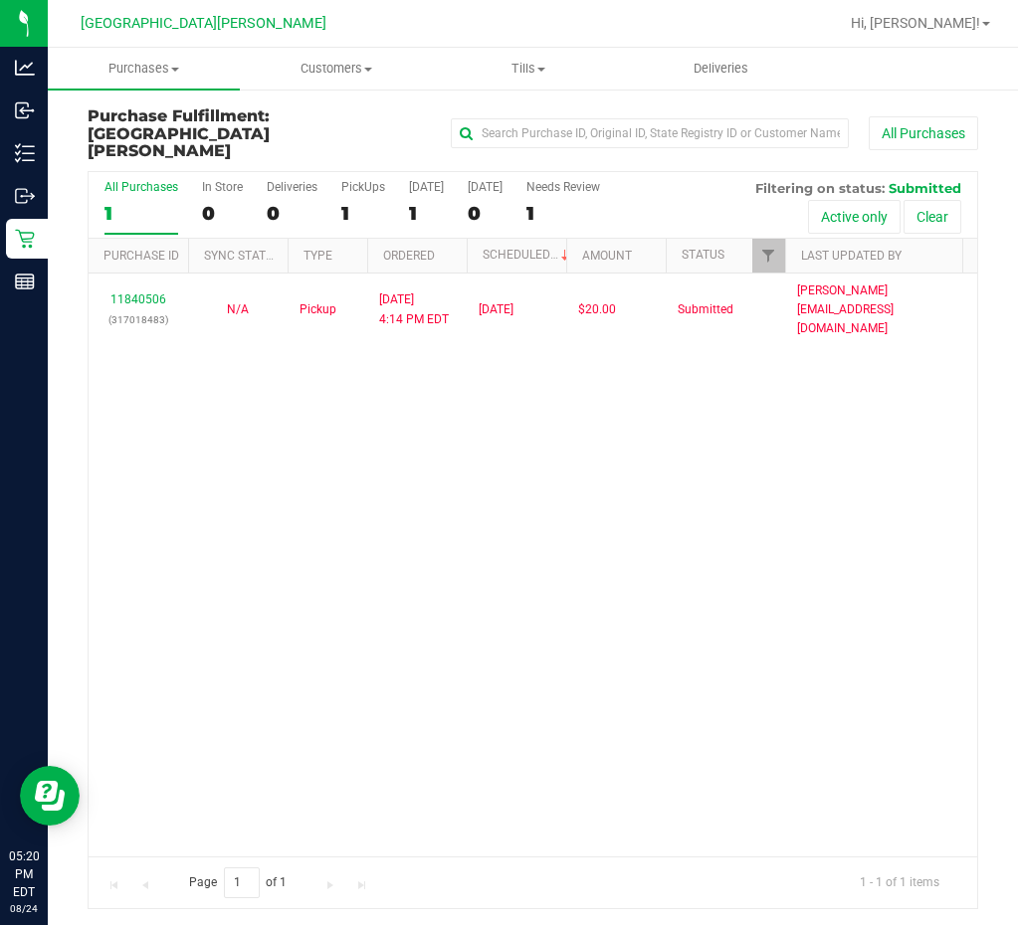
click at [180, 363] on div "11840506 (317018483) N/A Pickup [DATE] 4:14 PM EDT 8/24/2025 $20.00 Submitted […" at bounding box center [533, 565] width 888 height 583
click at [387, 704] on div "11840506 (317018483) N/A Pickup [DATE] 4:14 PM EDT 8/24/2025 $20.00 Submitted […" at bounding box center [533, 565] width 888 height 583
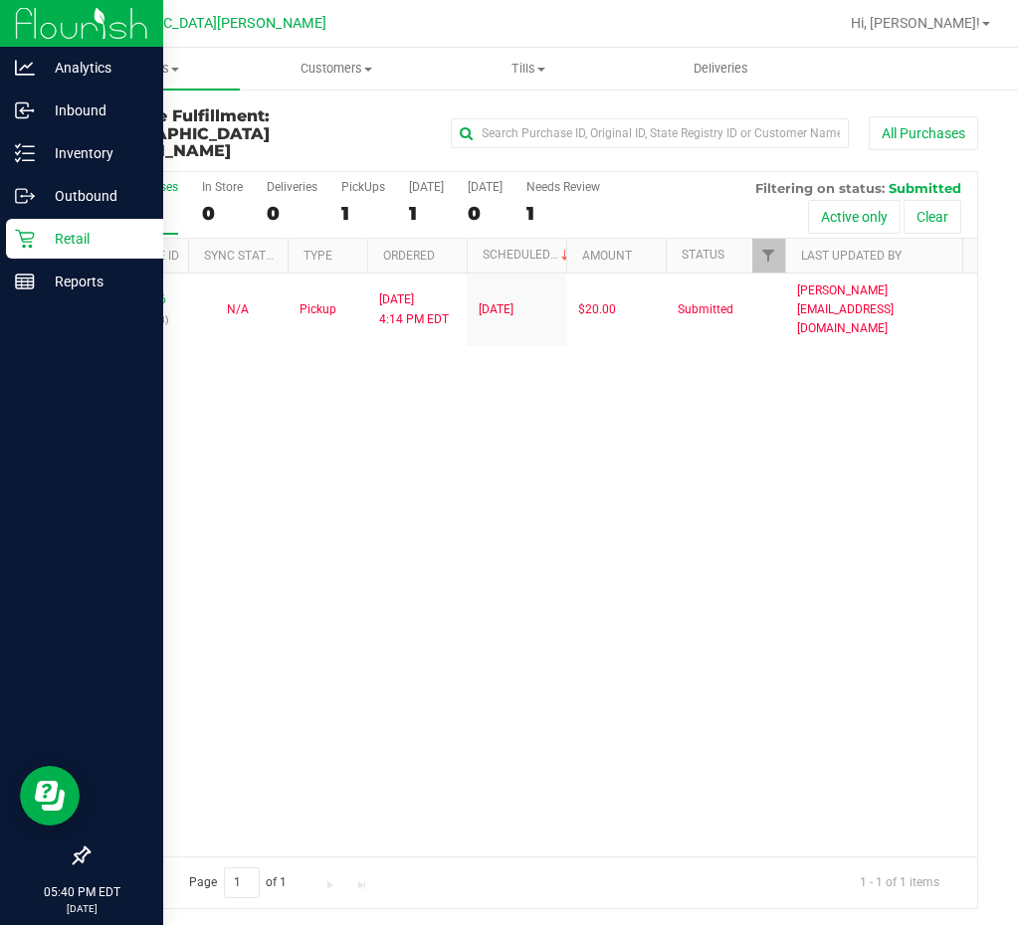
click at [45, 250] on p "Retail" at bounding box center [94, 239] width 119 height 24
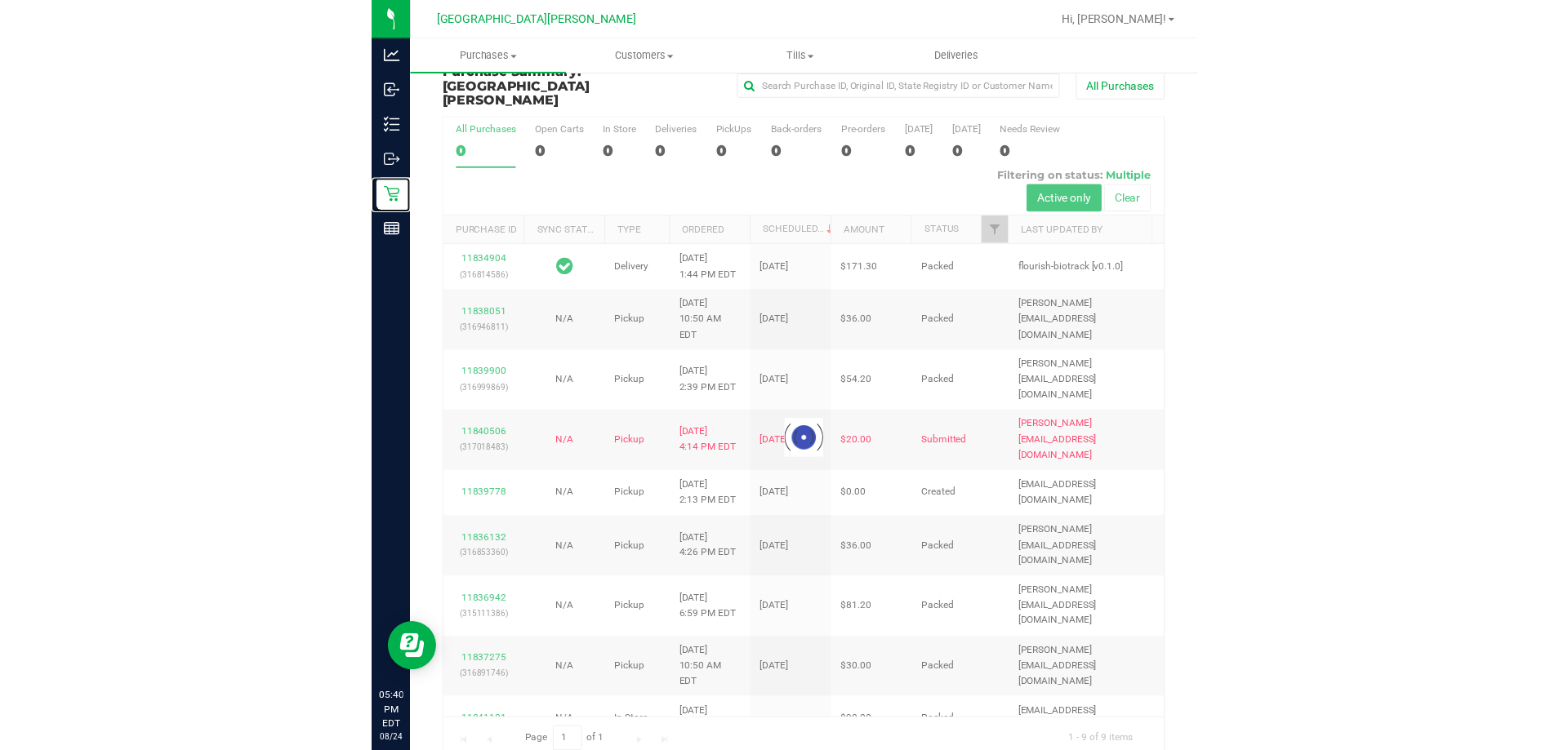
scroll to position [33, 0]
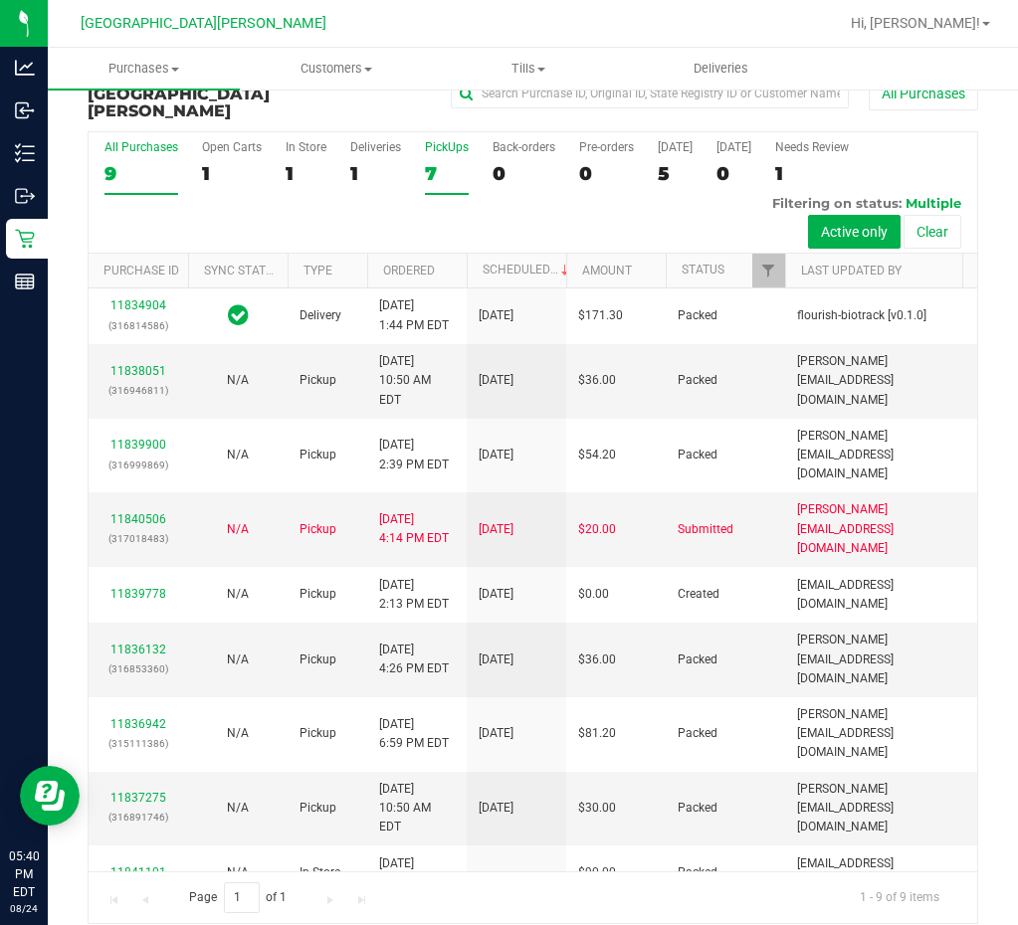
click at [445, 162] on div "7" at bounding box center [447, 173] width 44 height 23
click at [0, 0] on input "PickUps 7" at bounding box center [0, 0] width 0 height 0
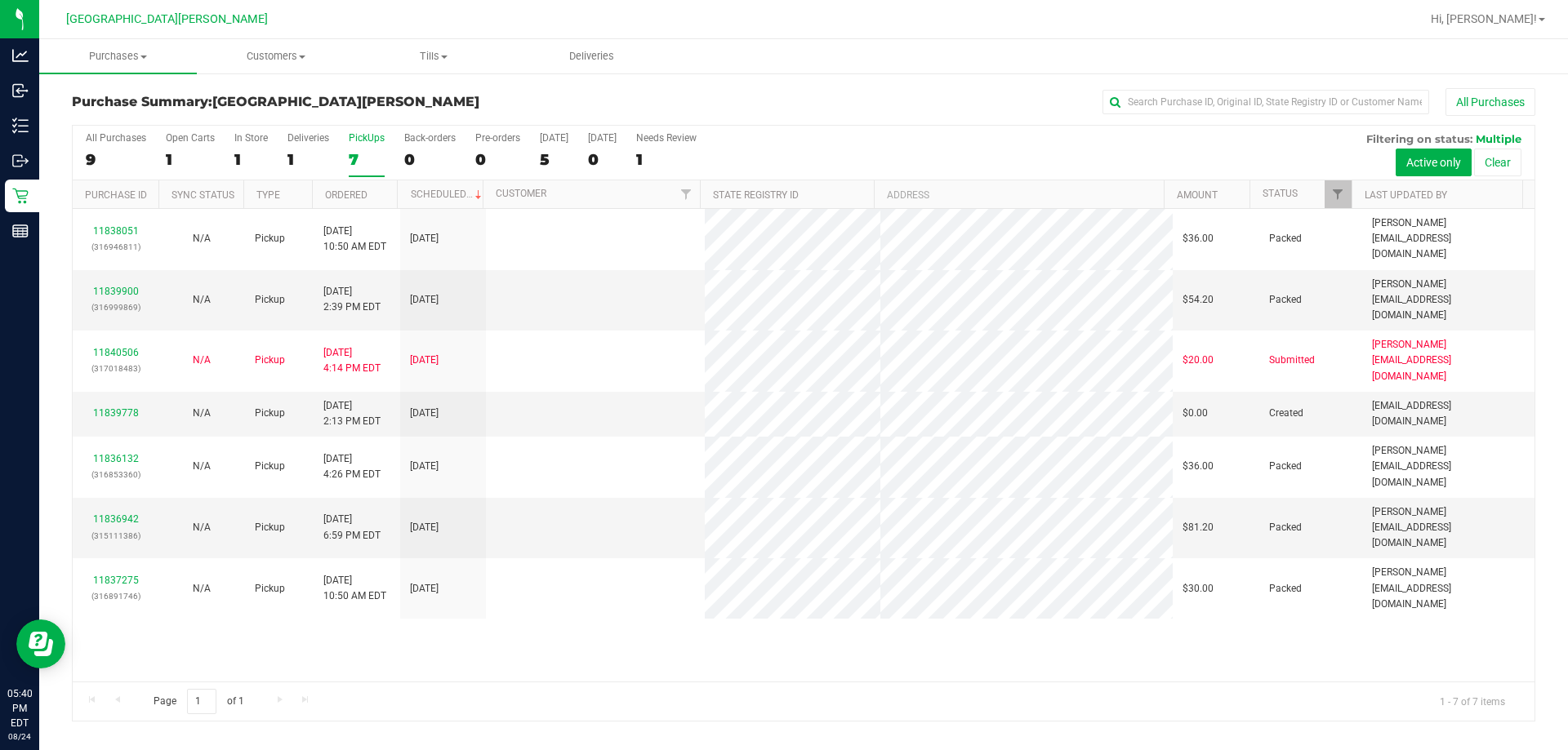
scroll to position [0, 0]
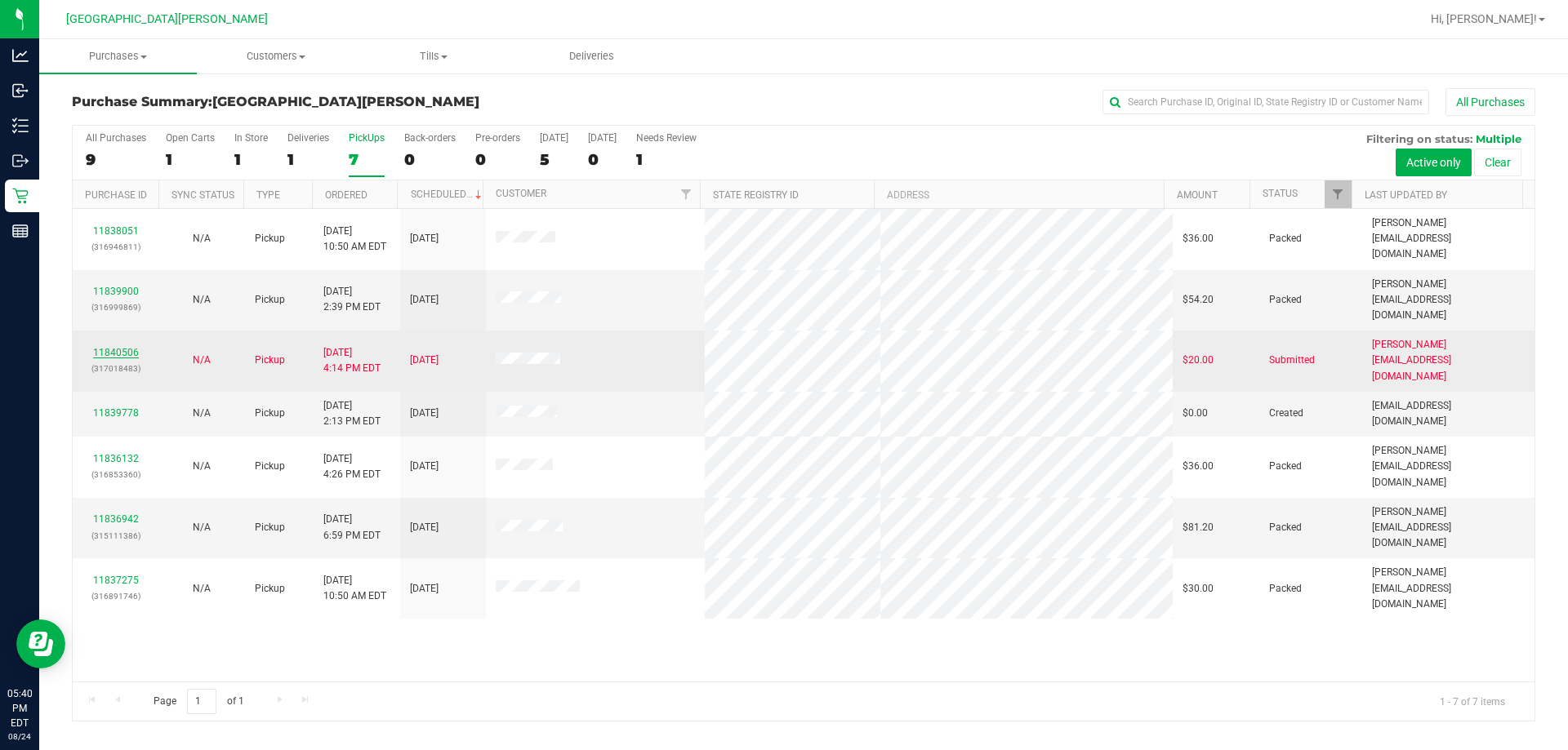
click at [124, 347] on link "11840506" at bounding box center [116, 353] width 46 height 11
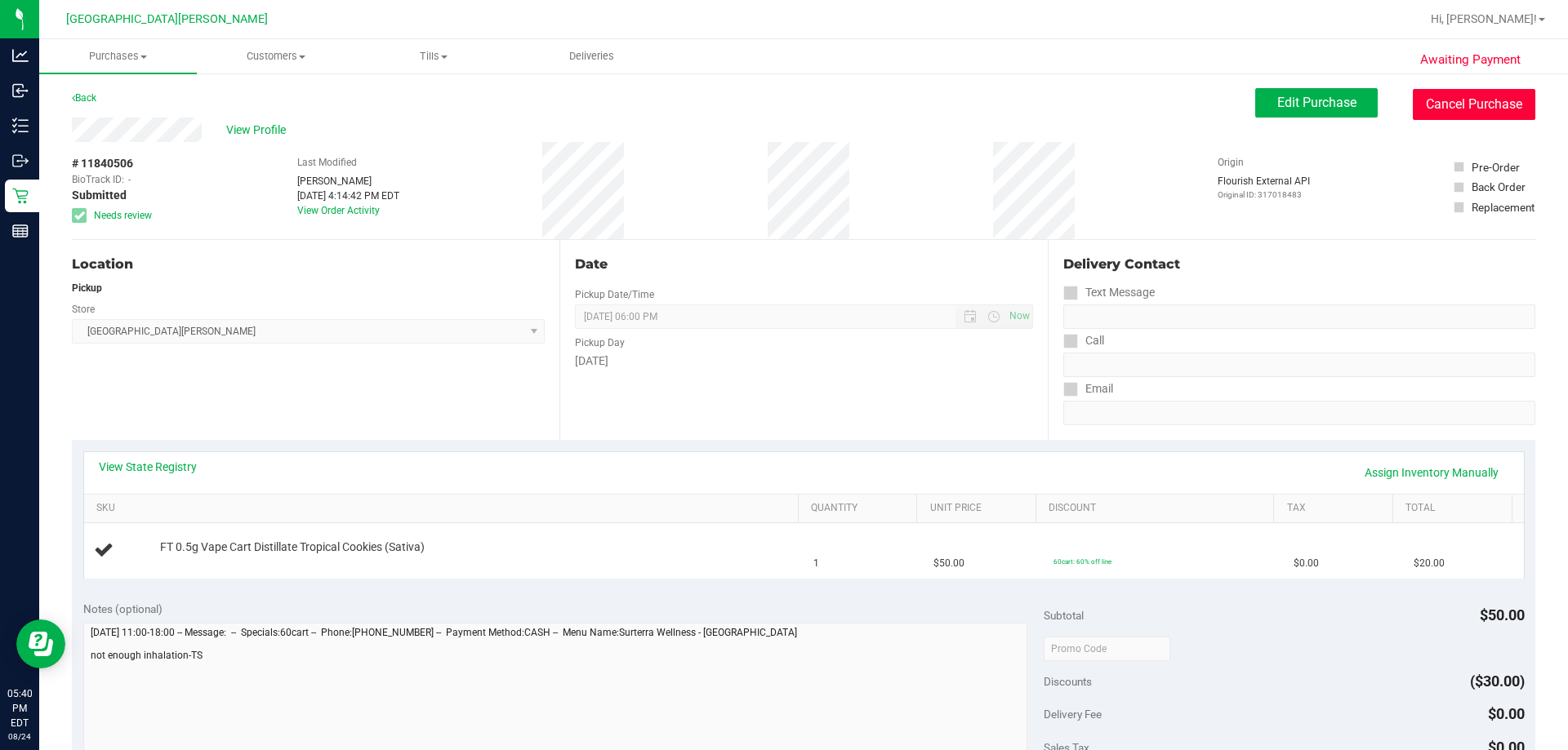
click at [835, 109] on button "Cancel Purchase" at bounding box center [1474, 104] width 122 height 31
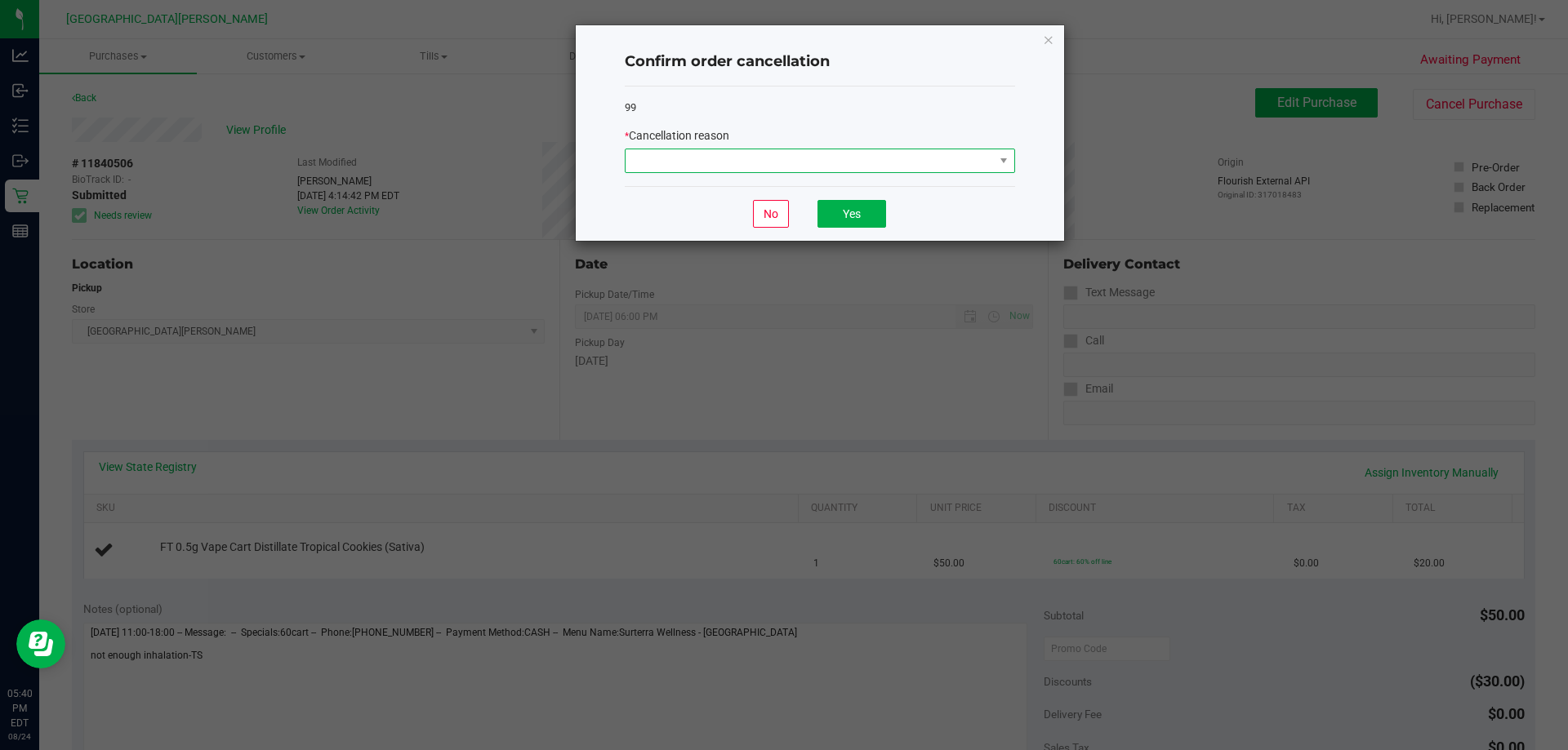
click at [817, 164] on span at bounding box center [809, 161] width 369 height 23
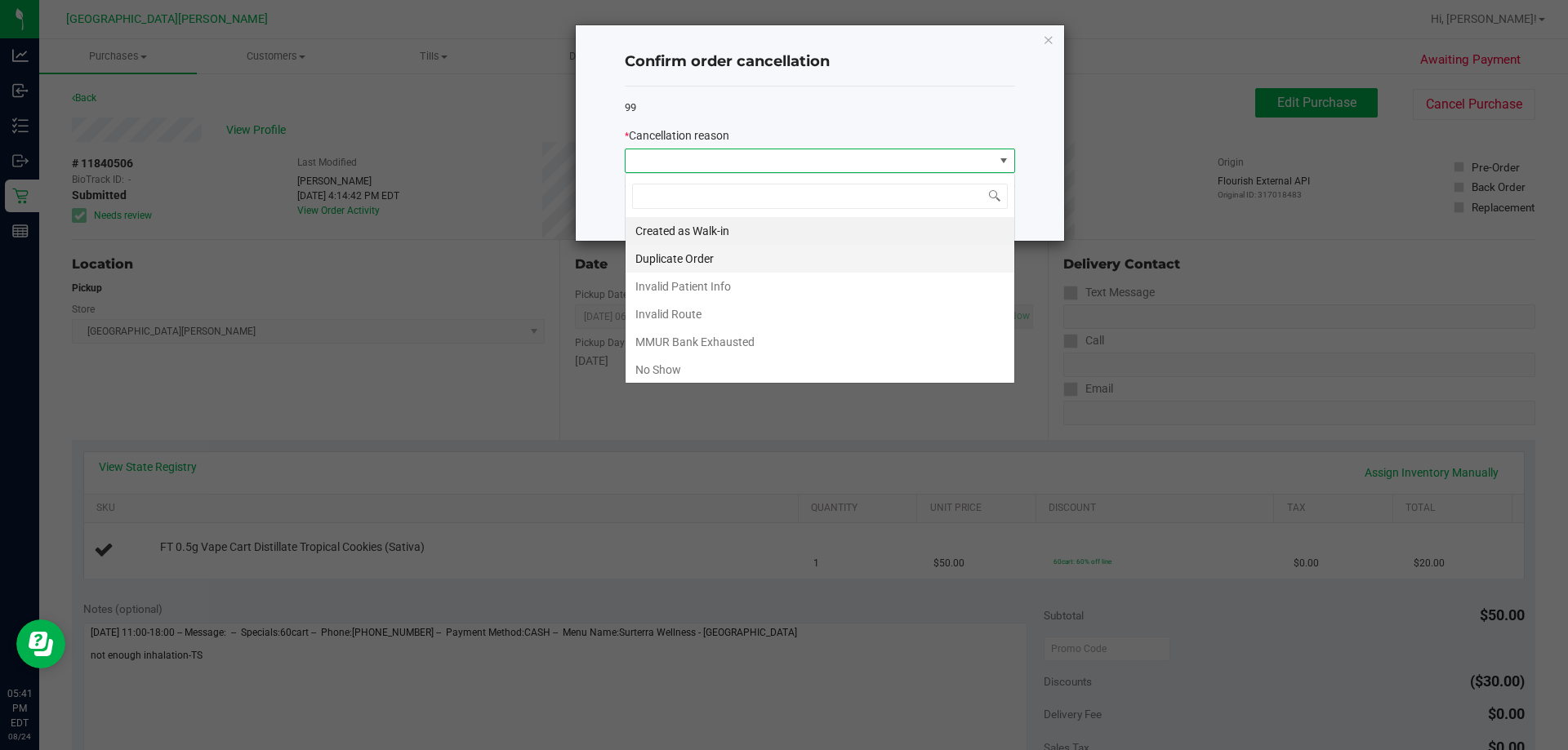
scroll to position [25, 391]
click at [676, 369] on li "No Show" at bounding box center [820, 370] width 389 height 28
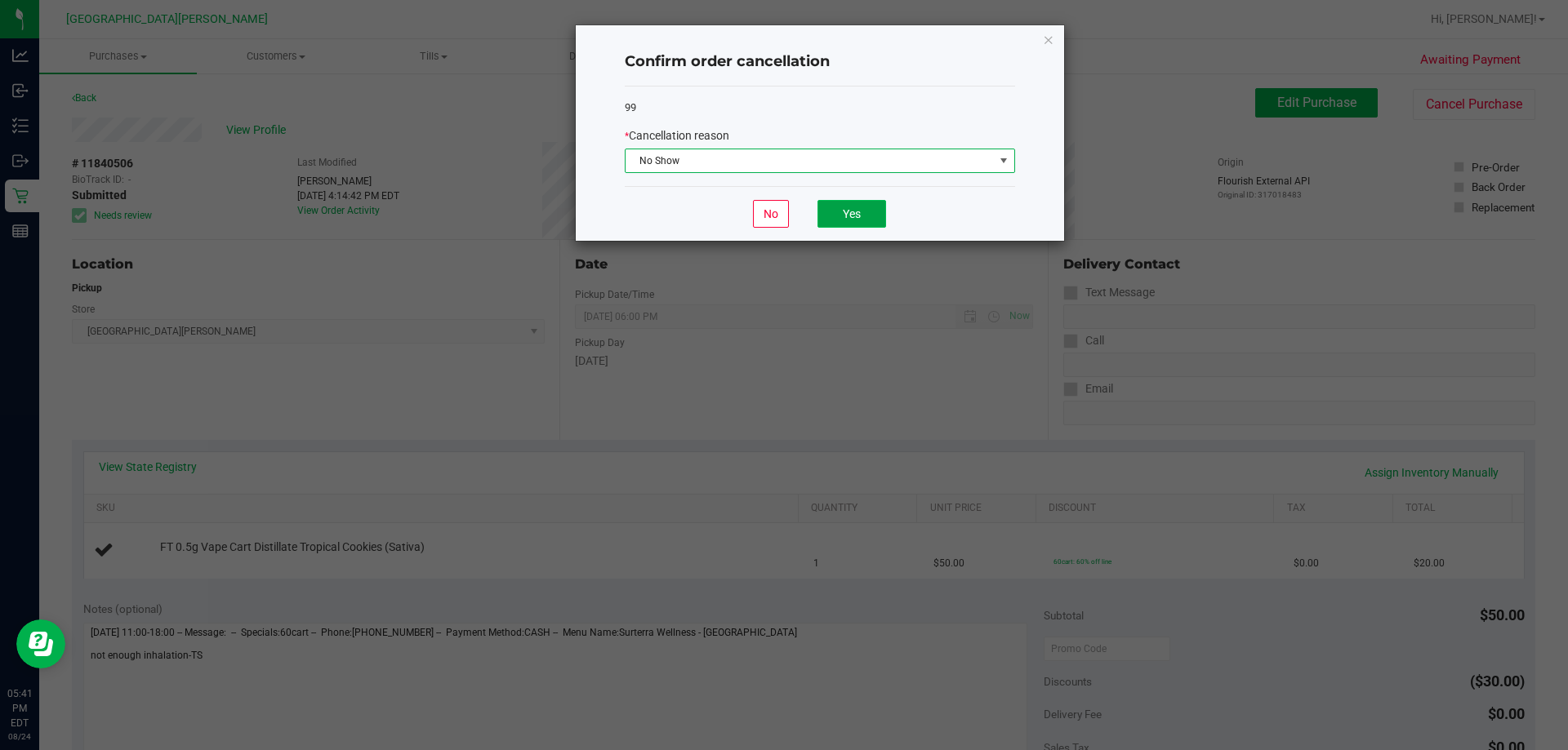
click at [835, 205] on button "Yes" at bounding box center [852, 214] width 69 height 28
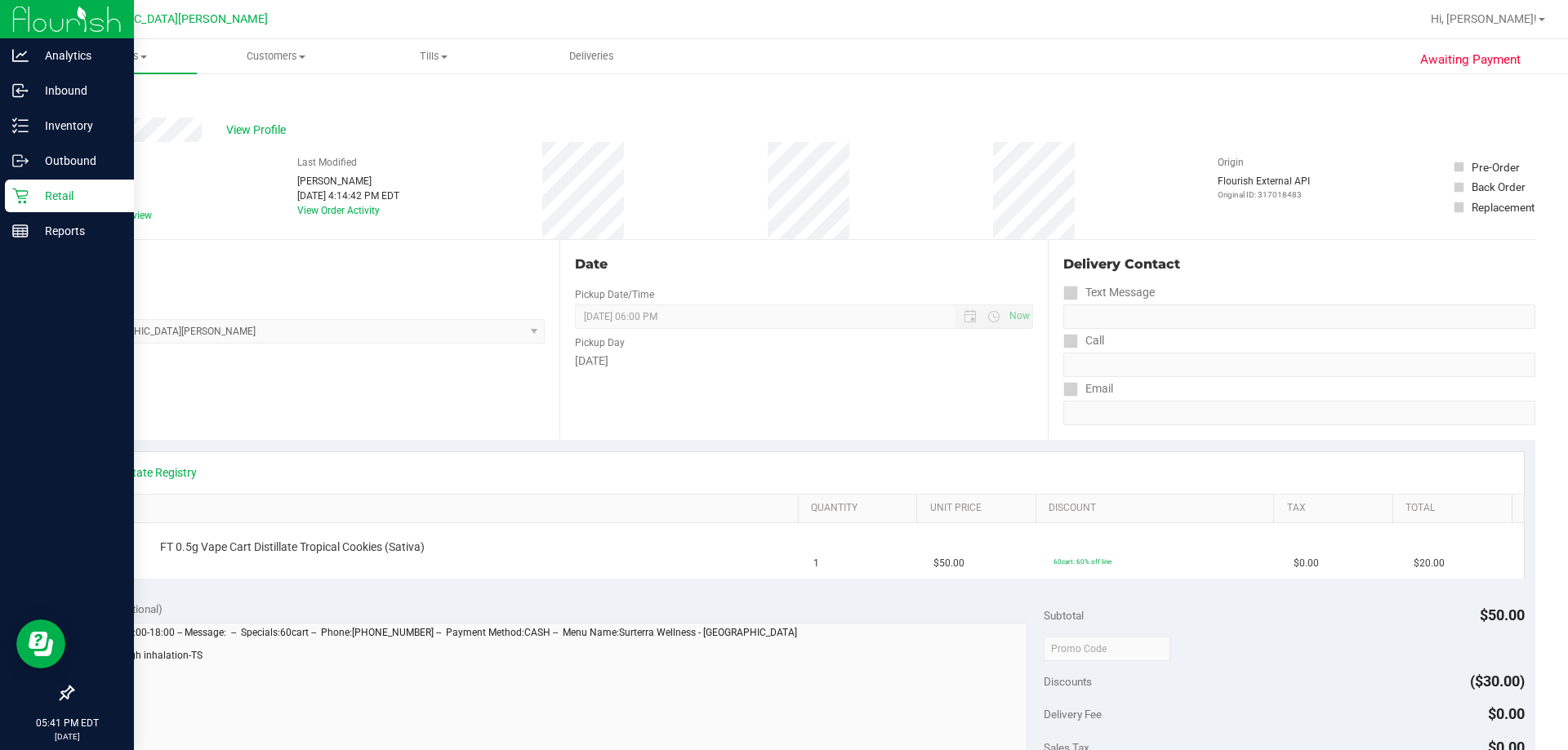
click at [9, 194] on div "Retail" at bounding box center [69, 196] width 129 height 33
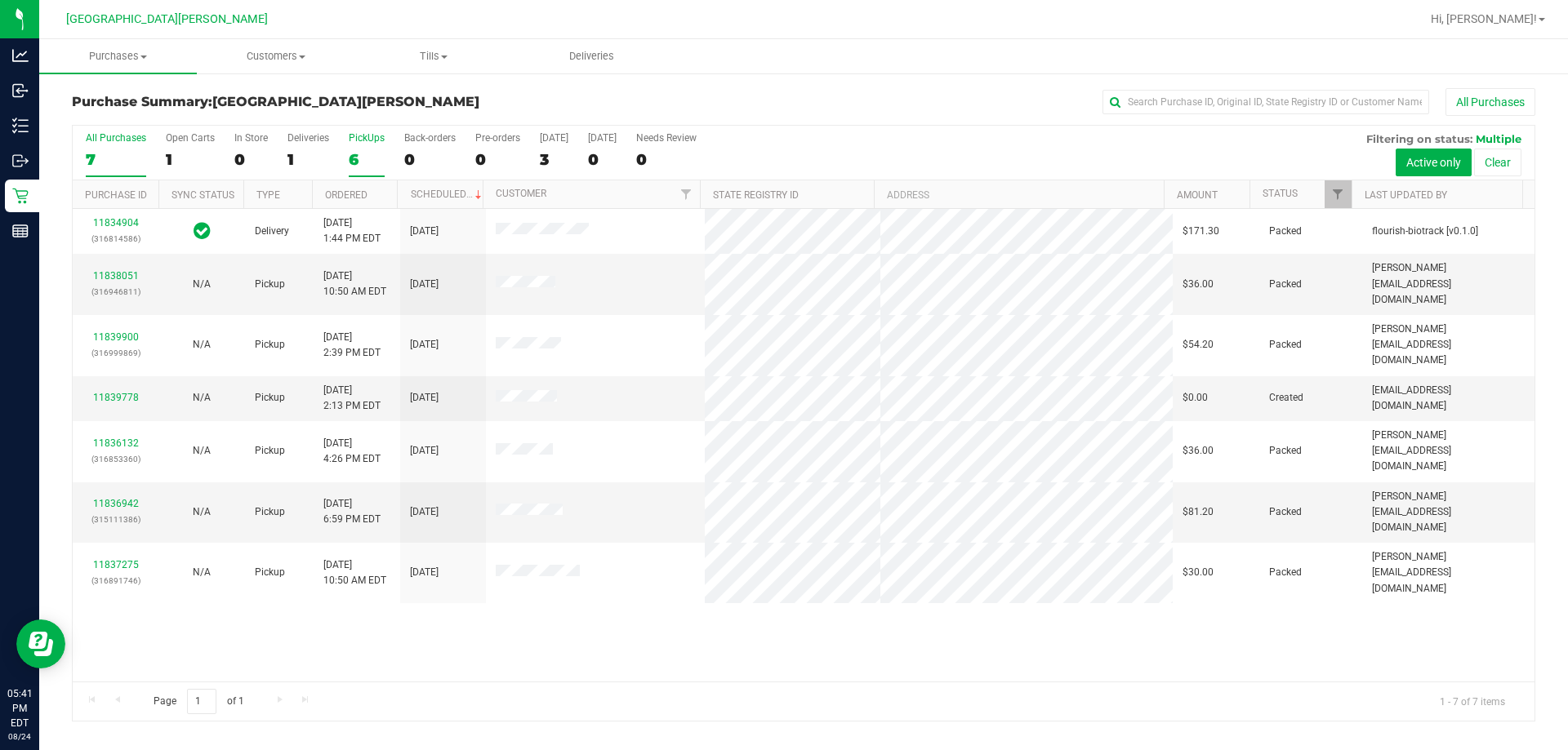
click at [371, 150] on div "6" at bounding box center [367, 159] width 36 height 19
click at [0, 0] on input "PickUps 6" at bounding box center [0, 0] width 0 height 0
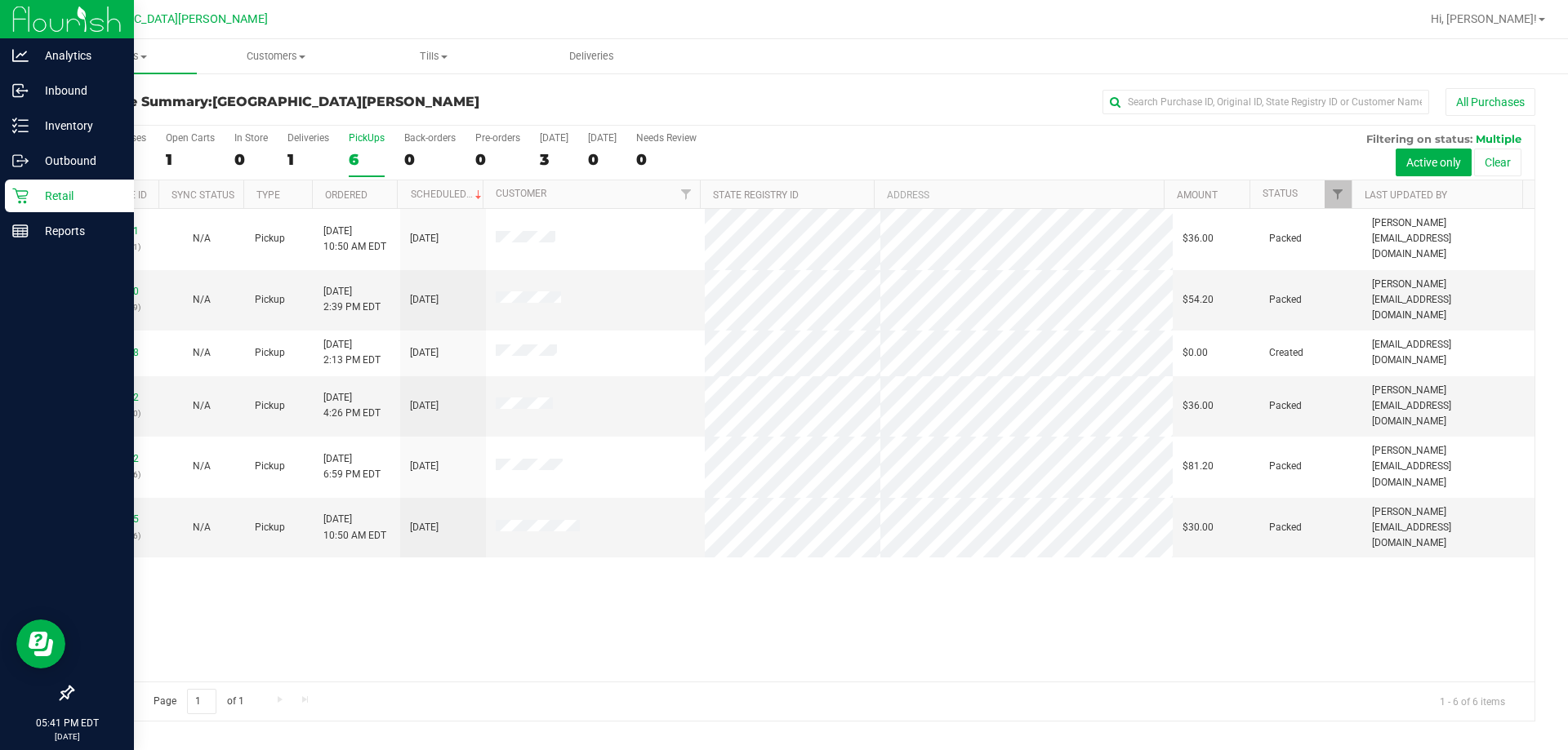
click at [14, 188] on icon at bounding box center [21, 196] width 16 height 16
click at [25, 190] on icon at bounding box center [21, 196] width 16 height 16
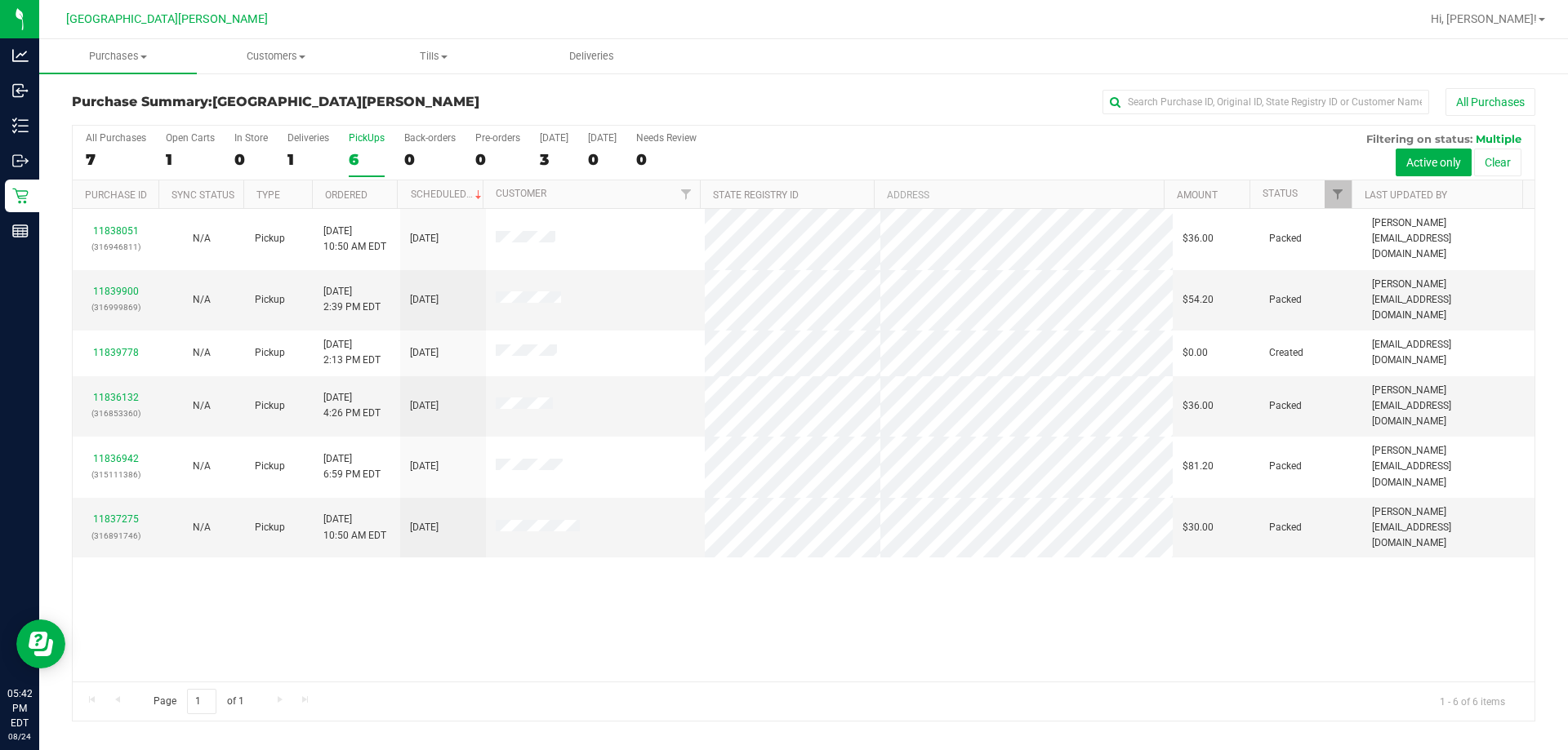
click at [835, 633] on div "11838051 (316946811) N/A Pickup [DATE] 10:50 AM EDT 8/24/2025 $36.00 Packed [PE…" at bounding box center [804, 446] width 1462 height 473
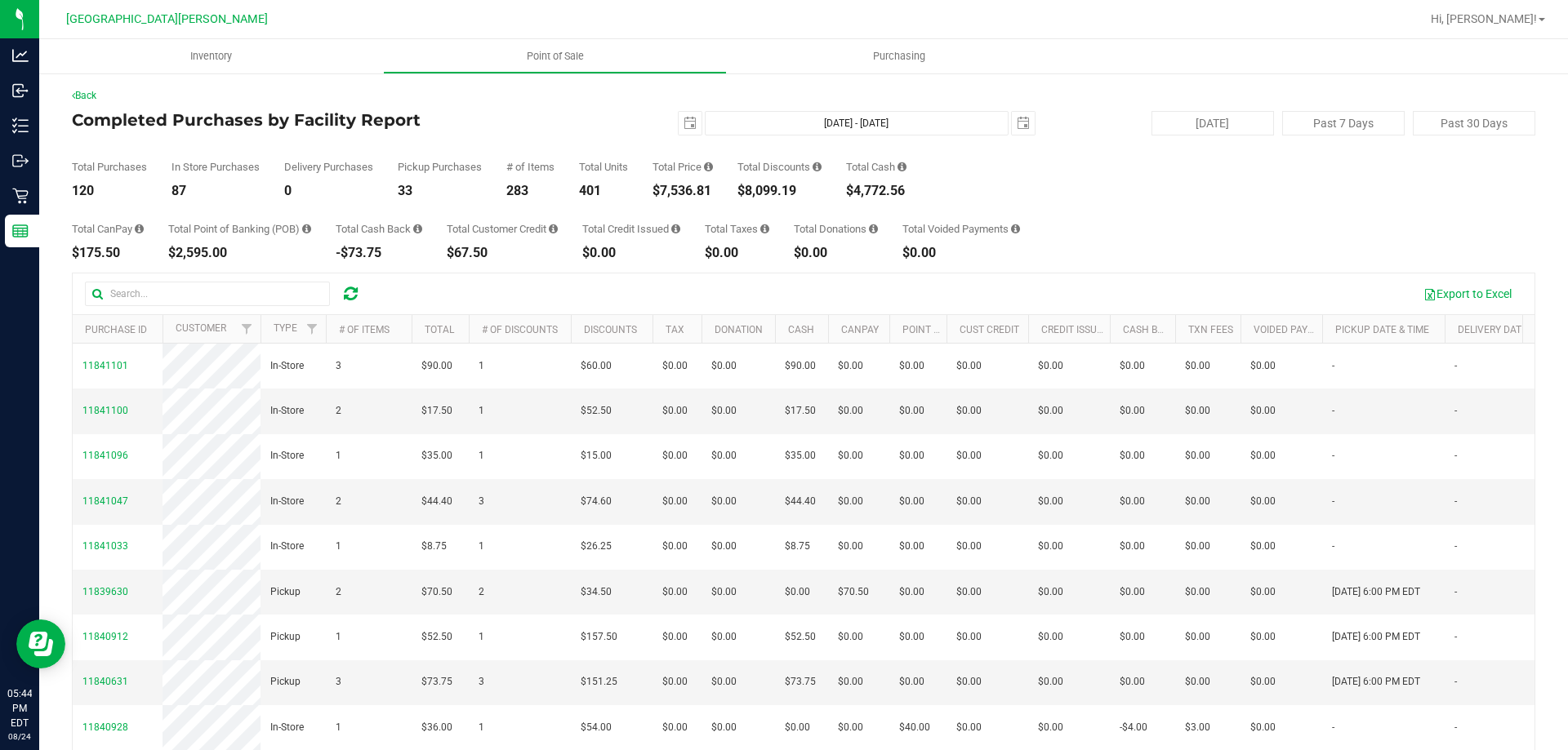
click at [1168, 215] on div "Total CanPay $175.50 Total Point of Banking (POB) $2,595.00 Total Cash Back -$7…" at bounding box center [804, 229] width 1464 height 62
